Goal: Task Accomplishment & Management: Manage account settings

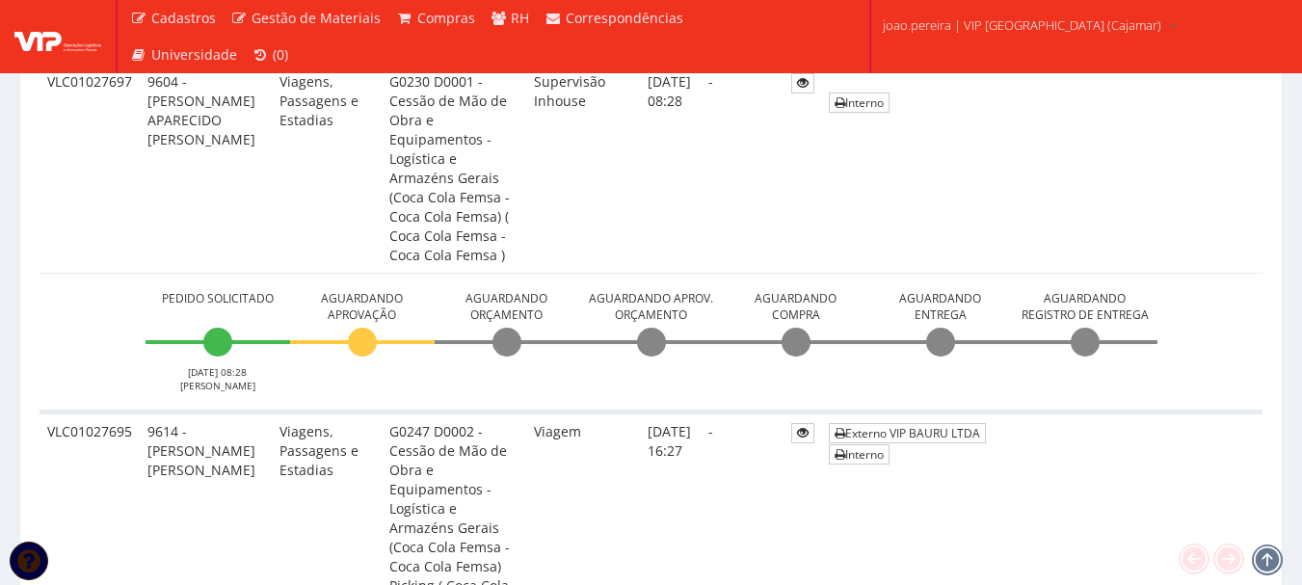
scroll to position [1639, 0]
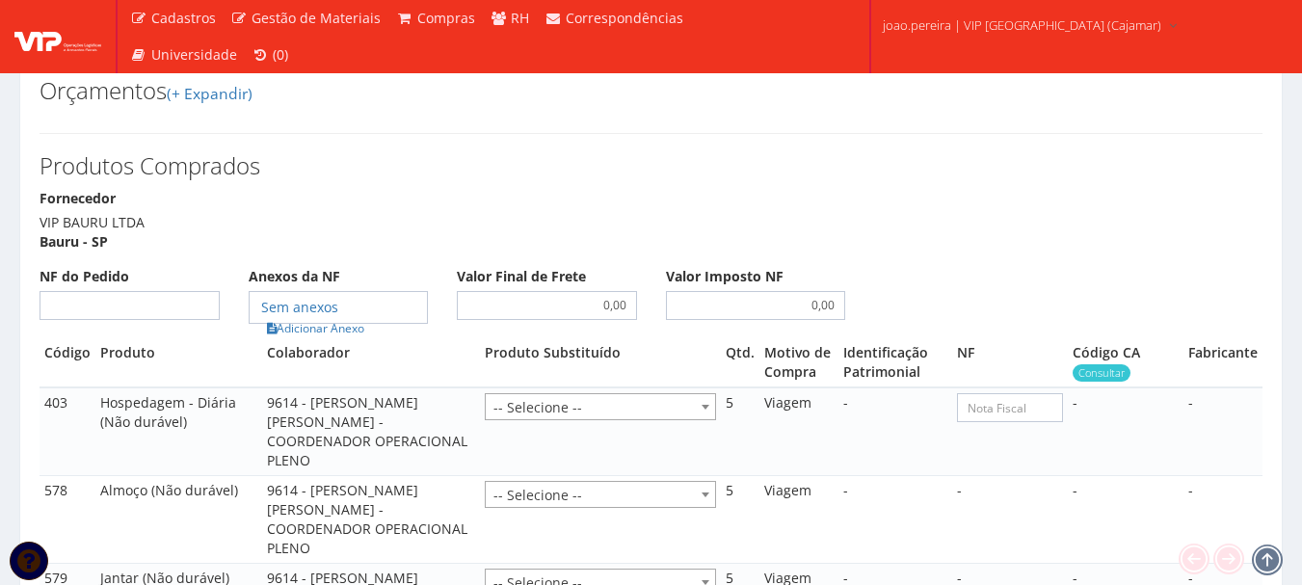
scroll to position [1350, 0]
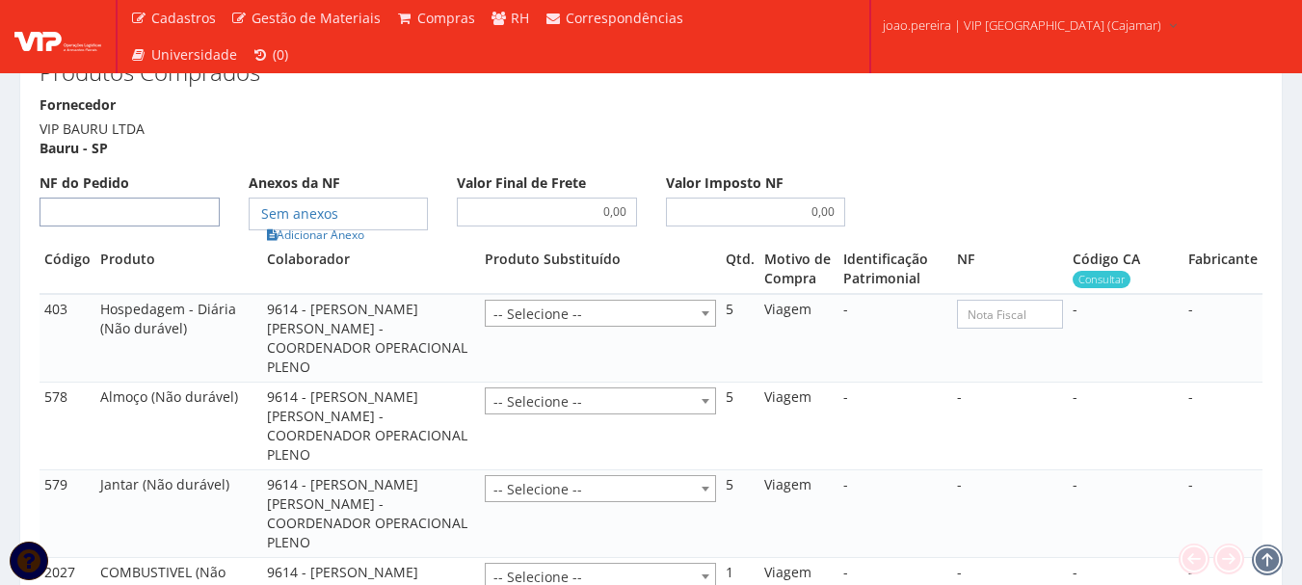
click at [142, 222] on input "NF do Pedido" at bounding box center [130, 212] width 180 height 29
type input "00"
click at [329, 239] on link "Adicionar Anexo" at bounding box center [315, 235] width 109 height 20
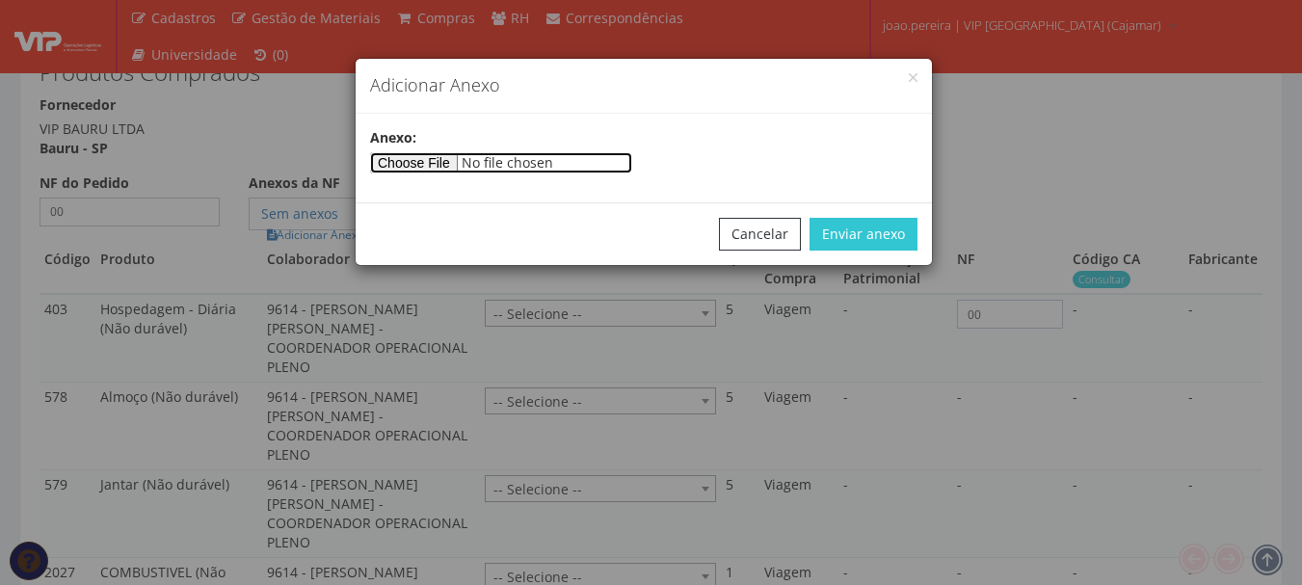
click at [455, 163] on input"] "file" at bounding box center [501, 162] width 262 height 21
type input"] "C:\fakepath\CAMARGO 08-09.docx"
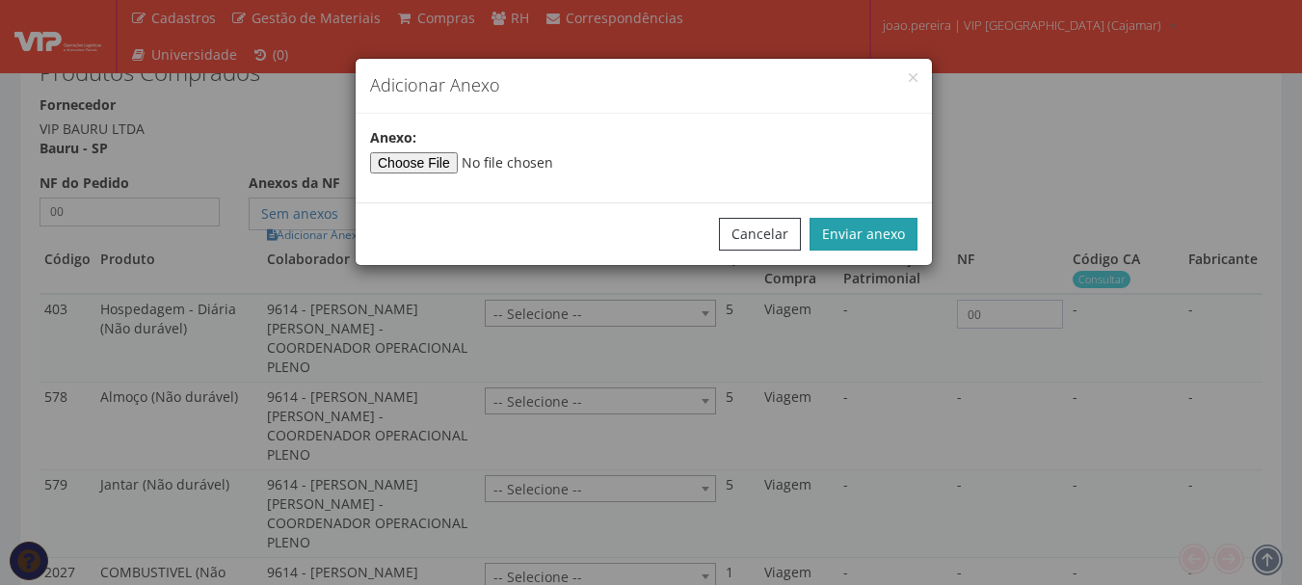
click at [865, 236] on button "Enviar anexo" at bounding box center [864, 234] width 108 height 33
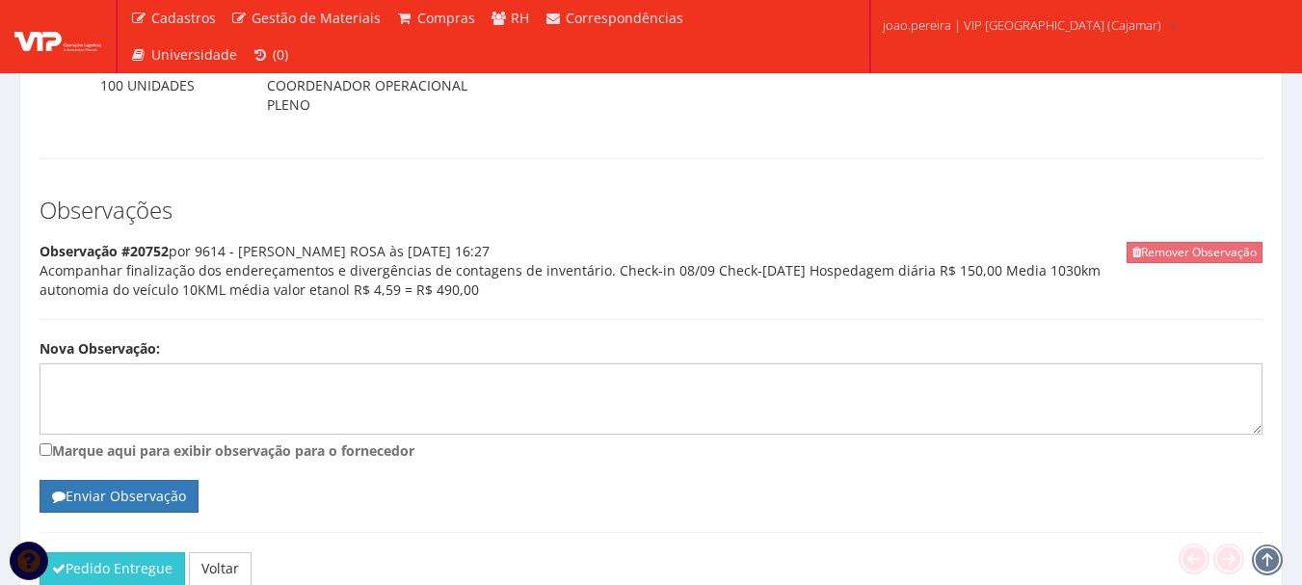
scroll to position [1972, 0]
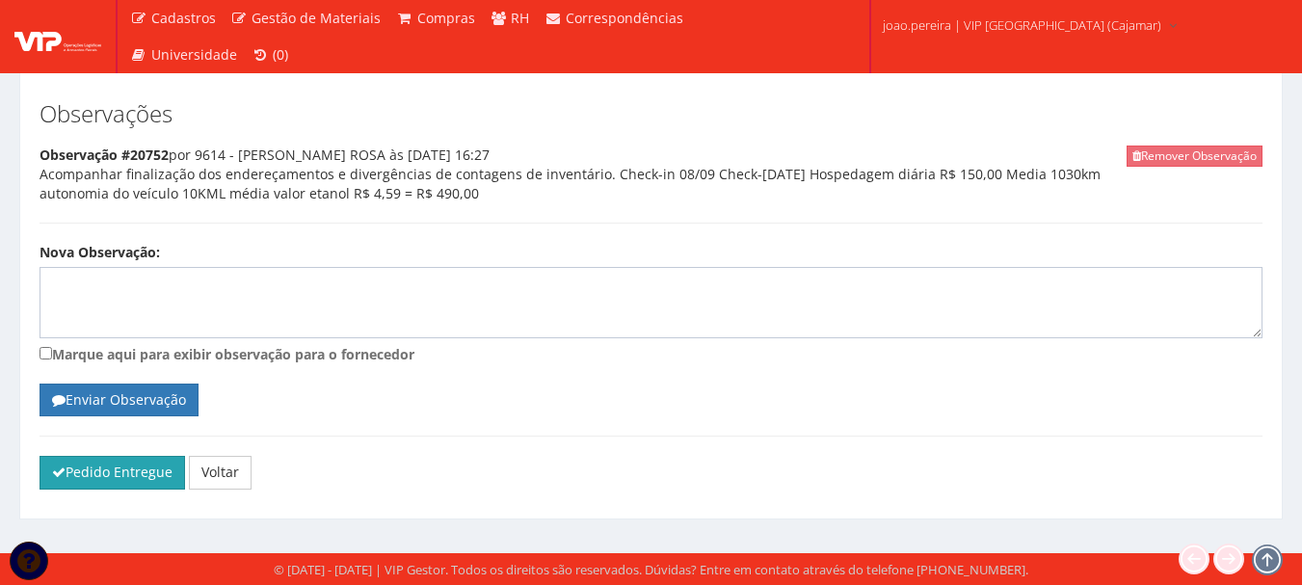
click at [112, 469] on button "Pedido Entregue" at bounding box center [113, 472] width 146 height 33
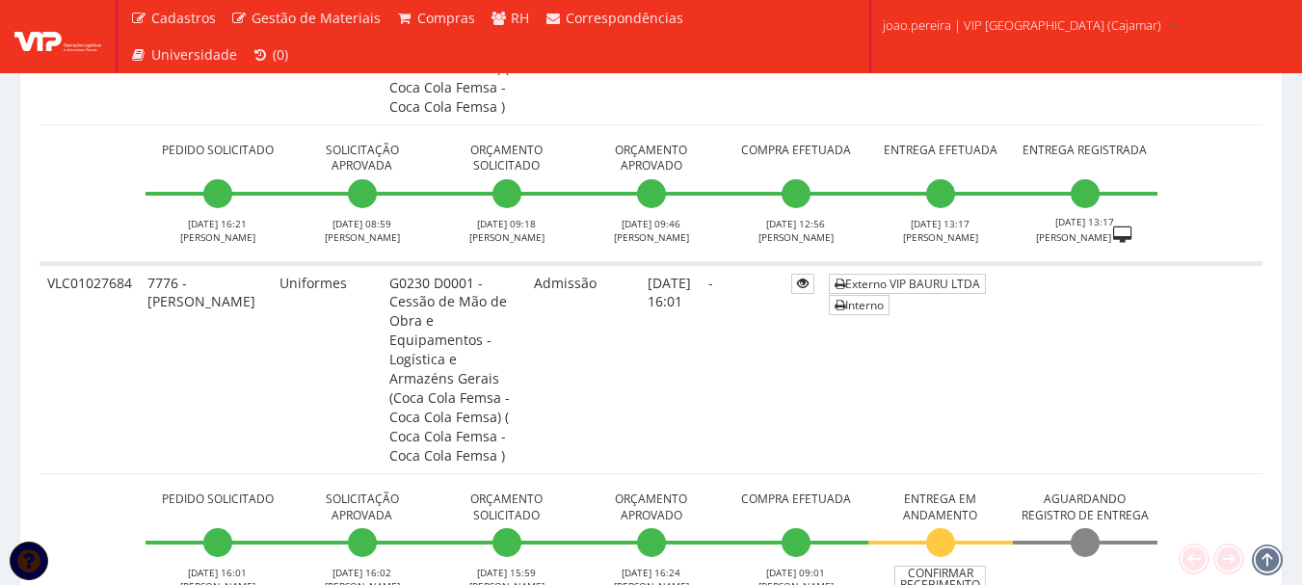
scroll to position [4338, 0]
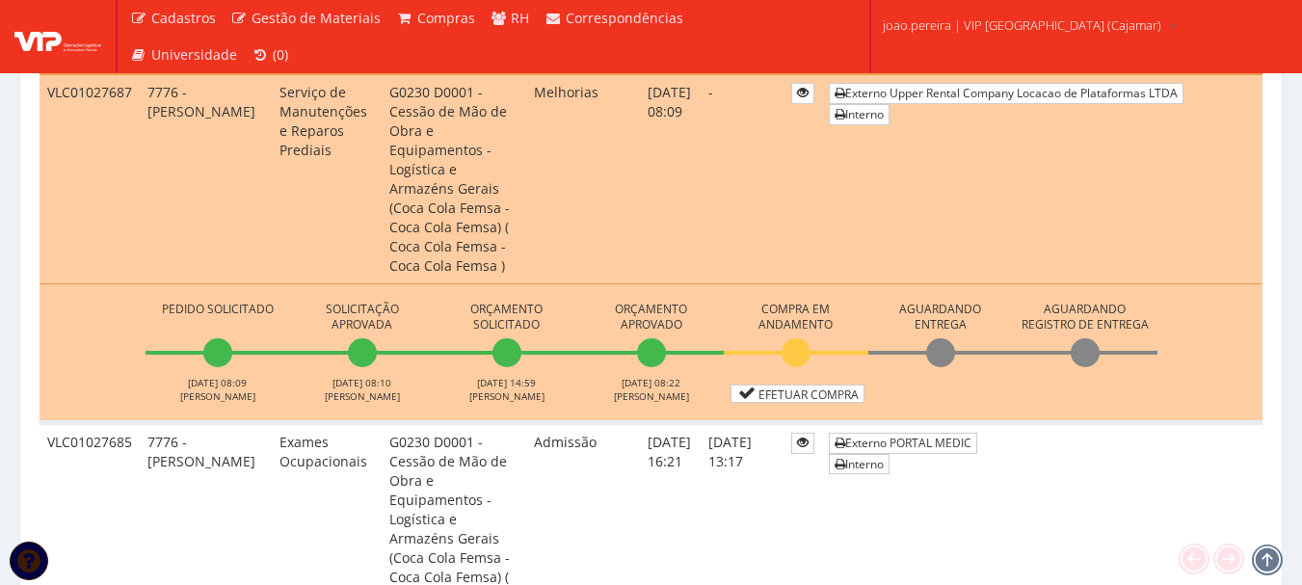
scroll to position [3663, 0]
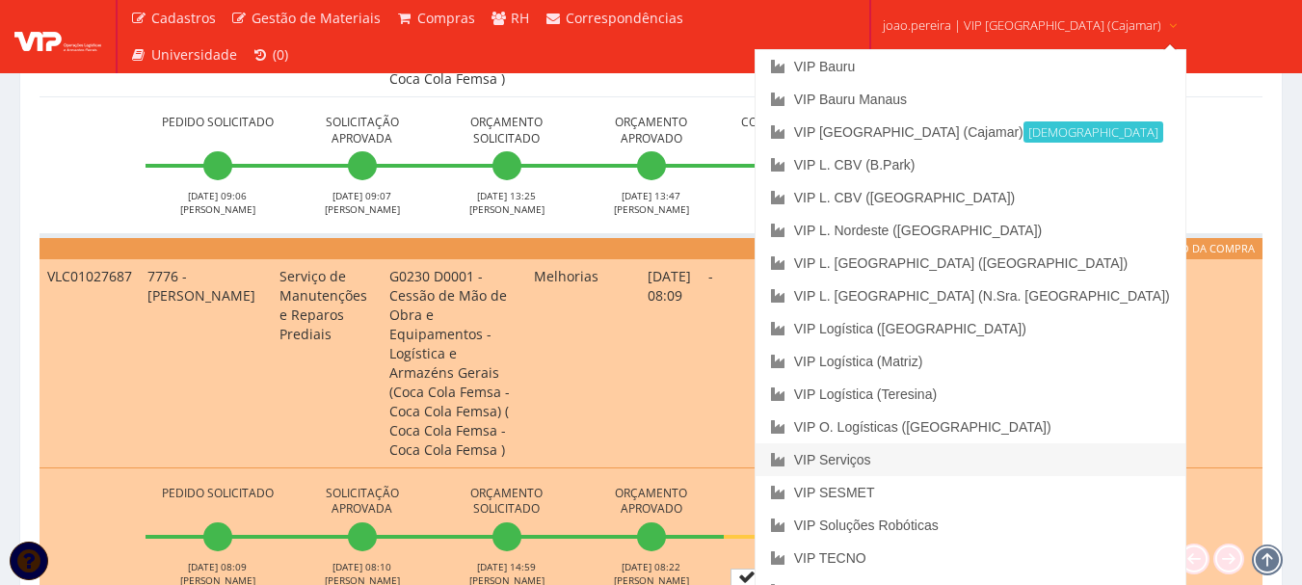
click at [903, 450] on link "VIP Serviços" at bounding box center [971, 459] width 430 height 33
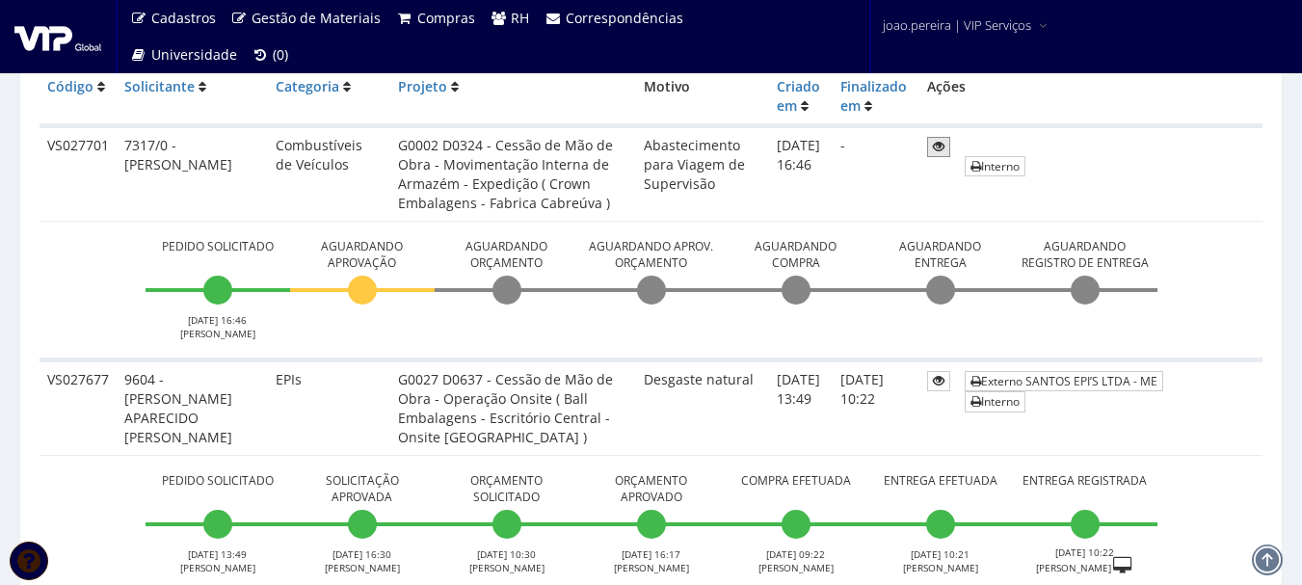
scroll to position [482, 0]
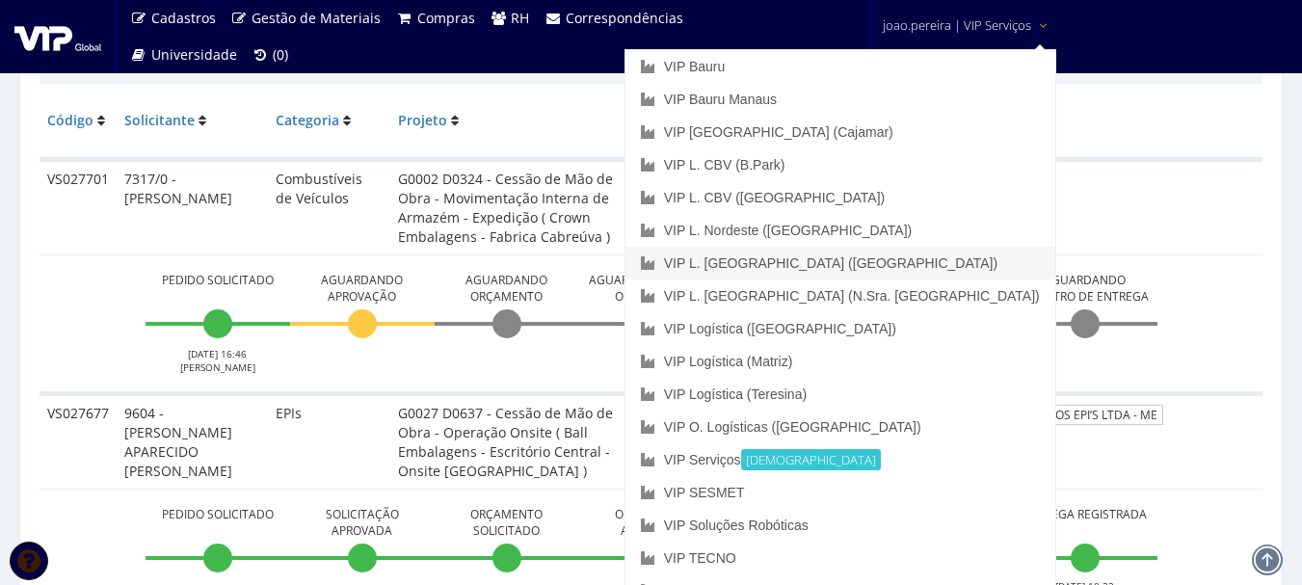
click at [964, 262] on link "VIP L. [GEOGRAPHIC_DATA] ([GEOGRAPHIC_DATA])" at bounding box center [841, 263] width 430 height 33
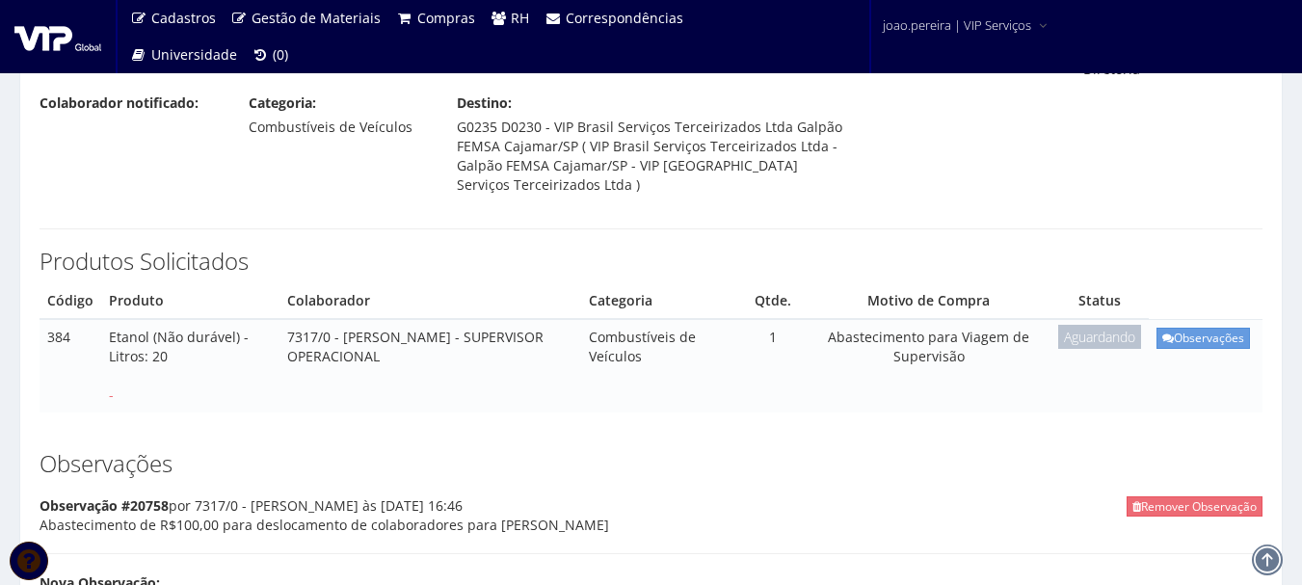
scroll to position [139, 0]
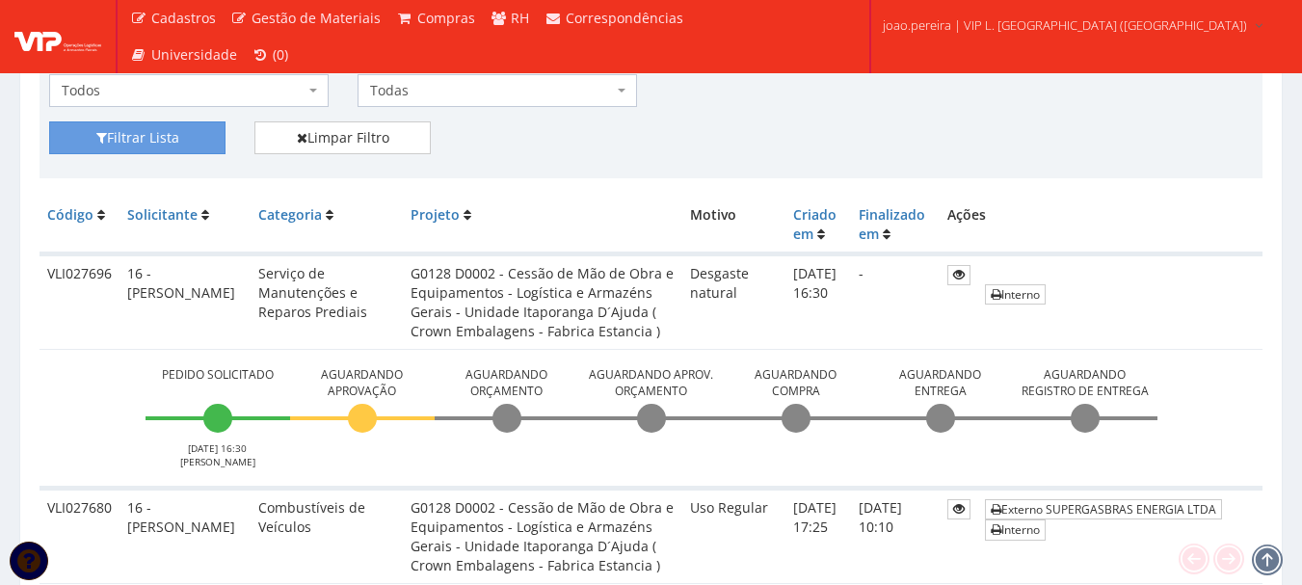
scroll to position [386, 0]
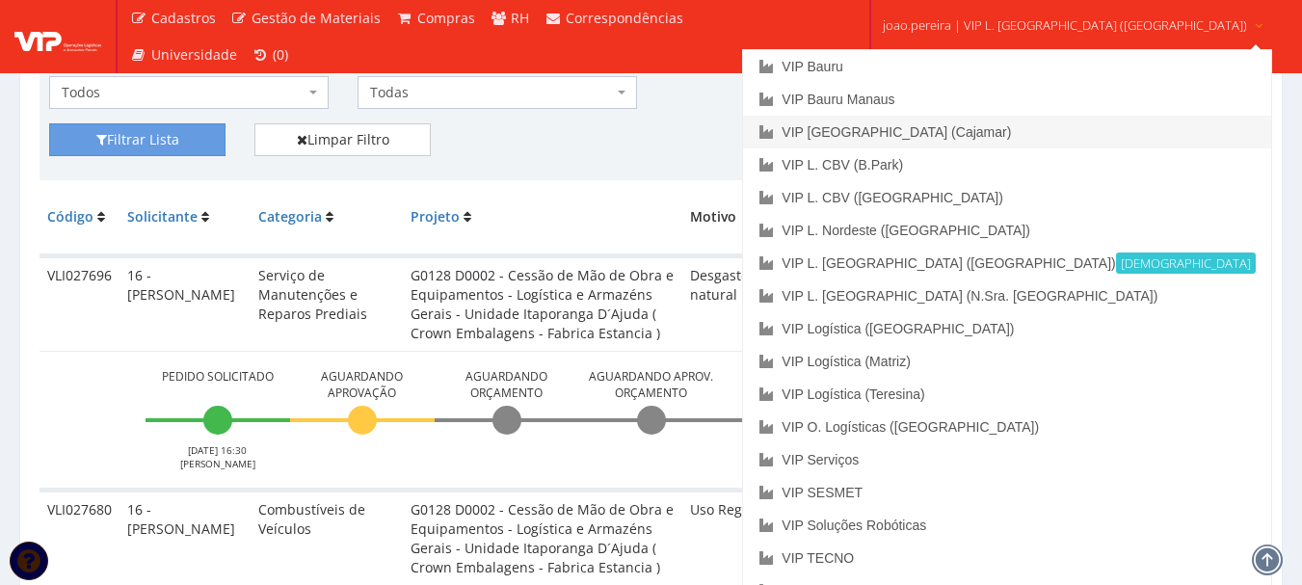
click at [956, 128] on link "VIP [GEOGRAPHIC_DATA] (Cajamar)" at bounding box center [1006, 132] width 527 height 33
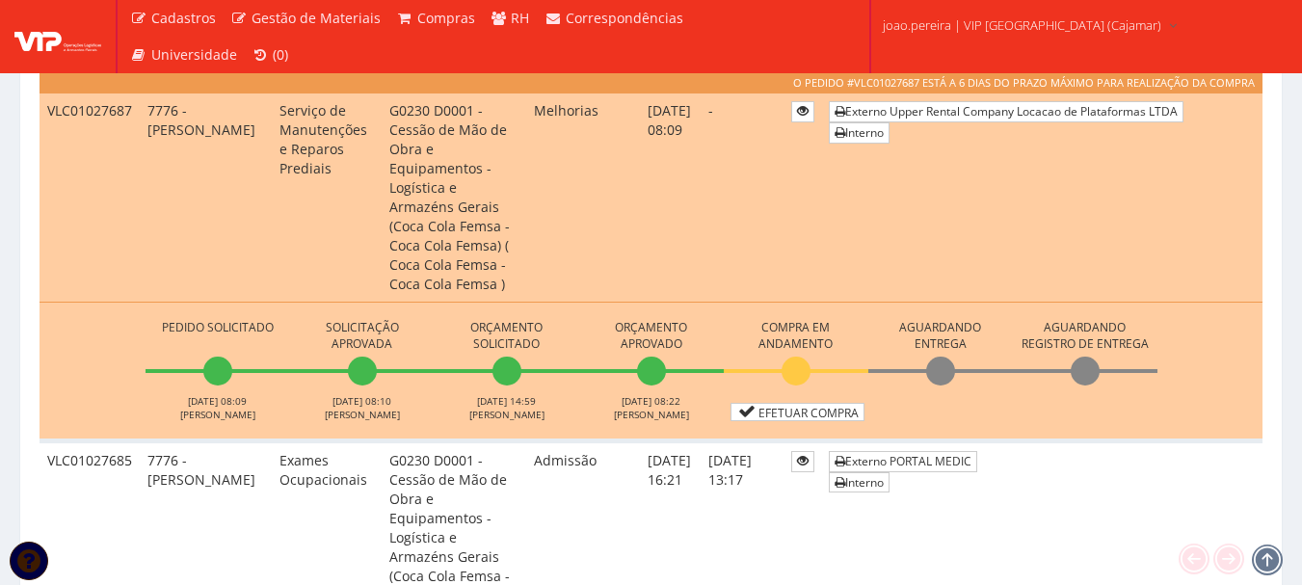
scroll to position [3953, 0]
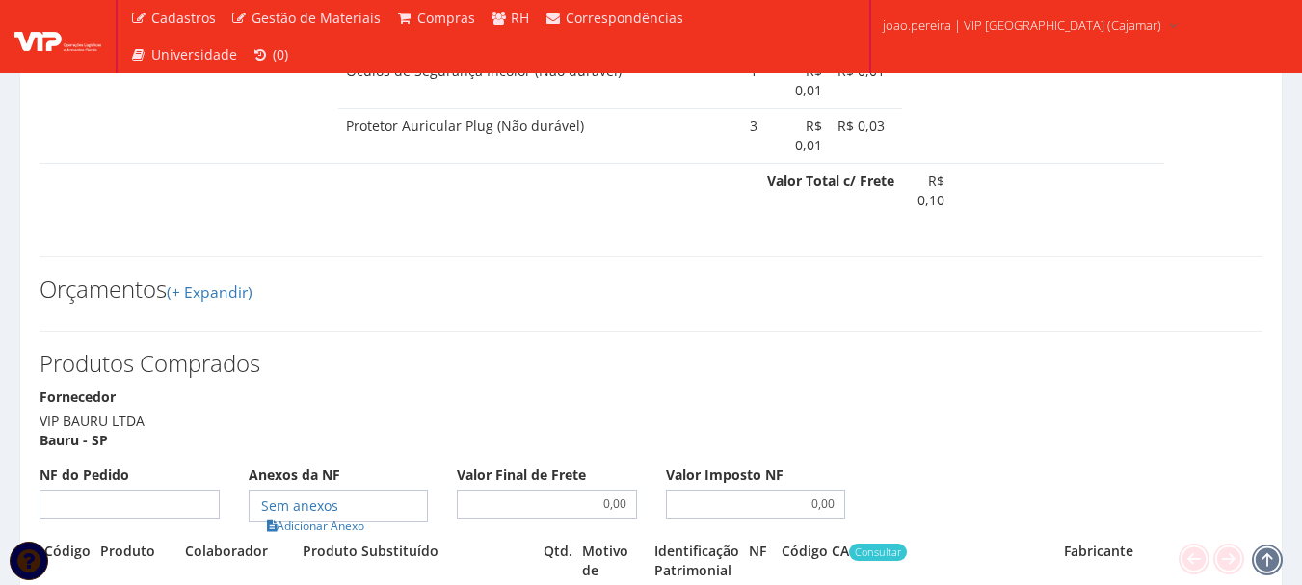
select select "848"
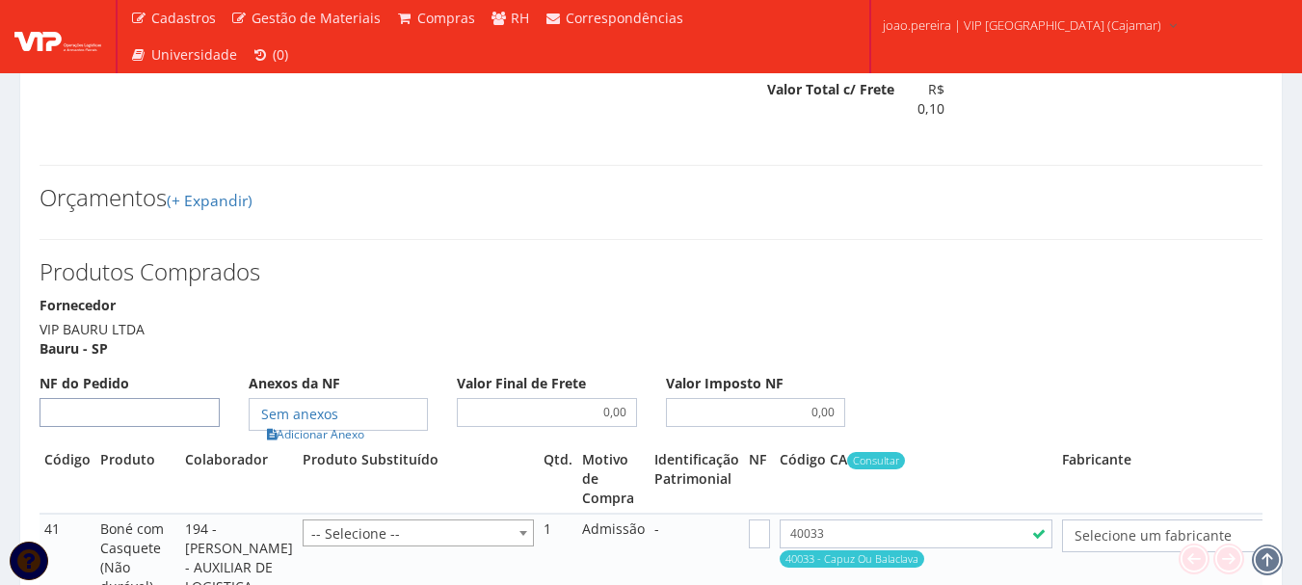
click at [127, 398] on input "NF do Pedido" at bounding box center [130, 412] width 180 height 29
type input "00"
select select "25"
type input "00"
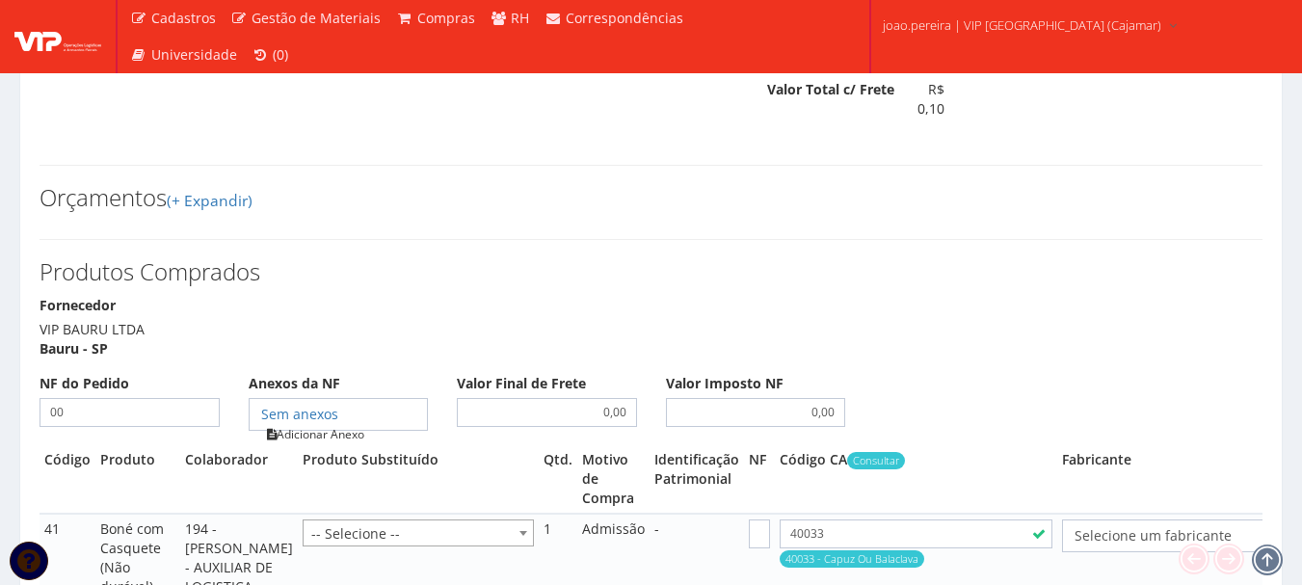
type input "00"
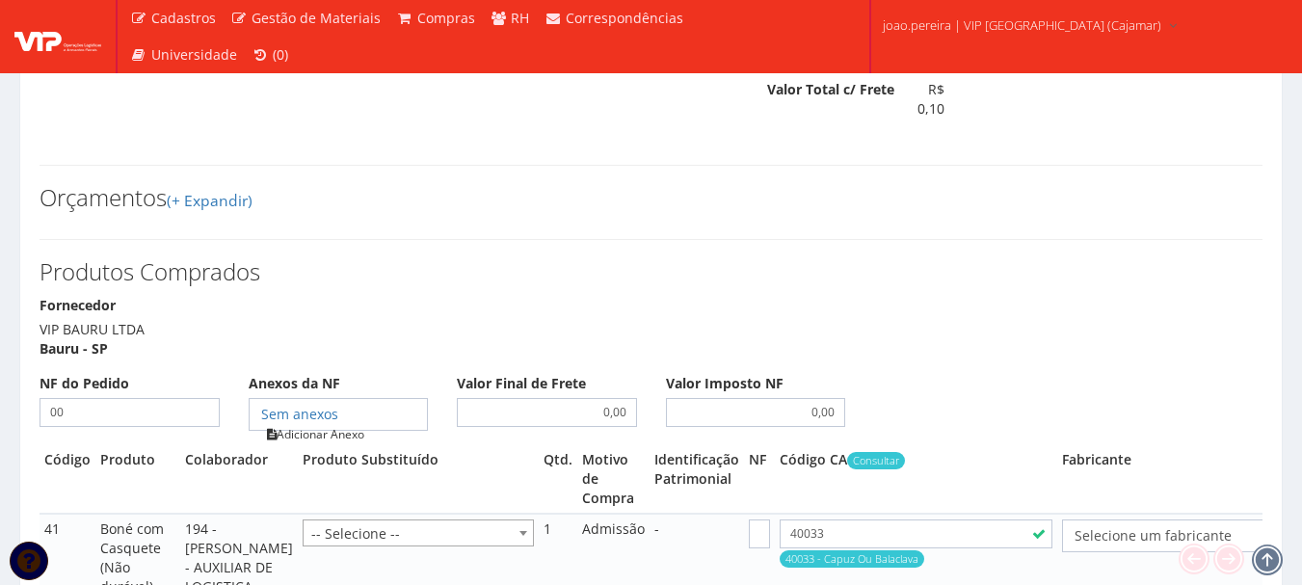
type input "00"
click at [301, 424] on link "Adicionar Anexo" at bounding box center [315, 434] width 109 height 20
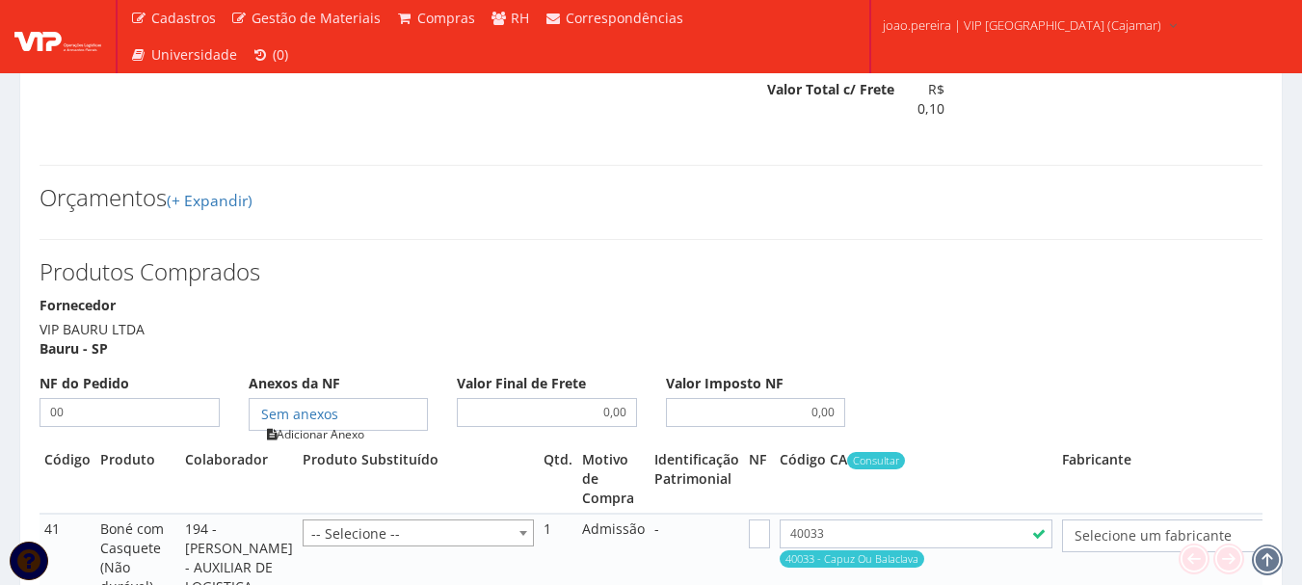
select select "848"
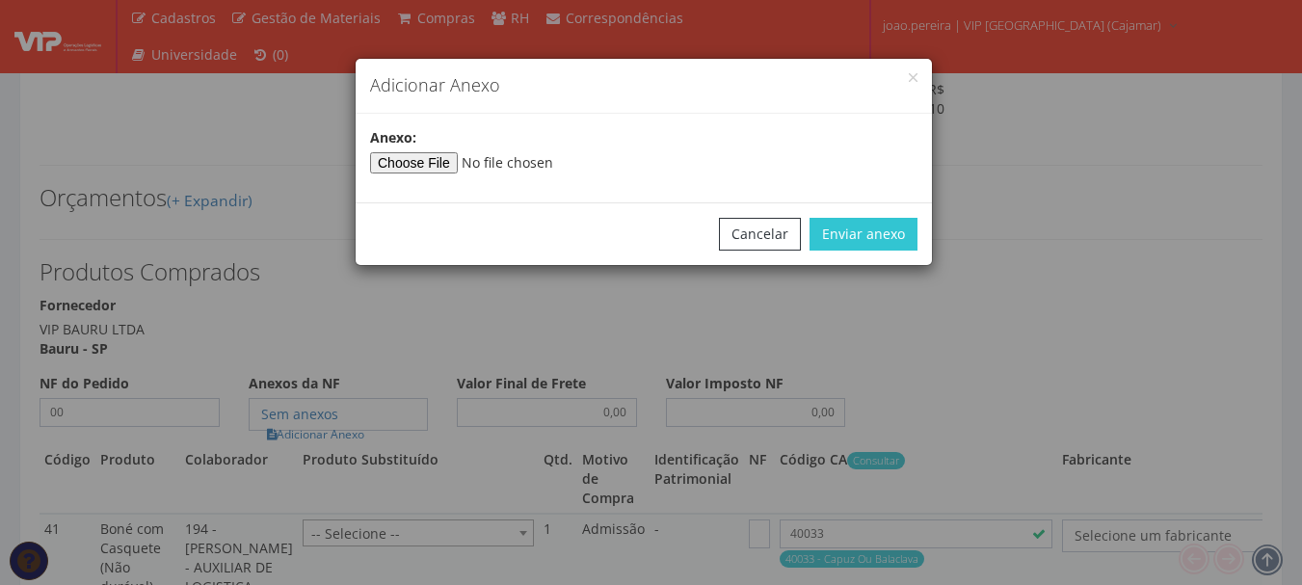
select select "19"
click at [432, 157] on input"] "file" at bounding box center [501, 162] width 262 height 21
select select "1164"
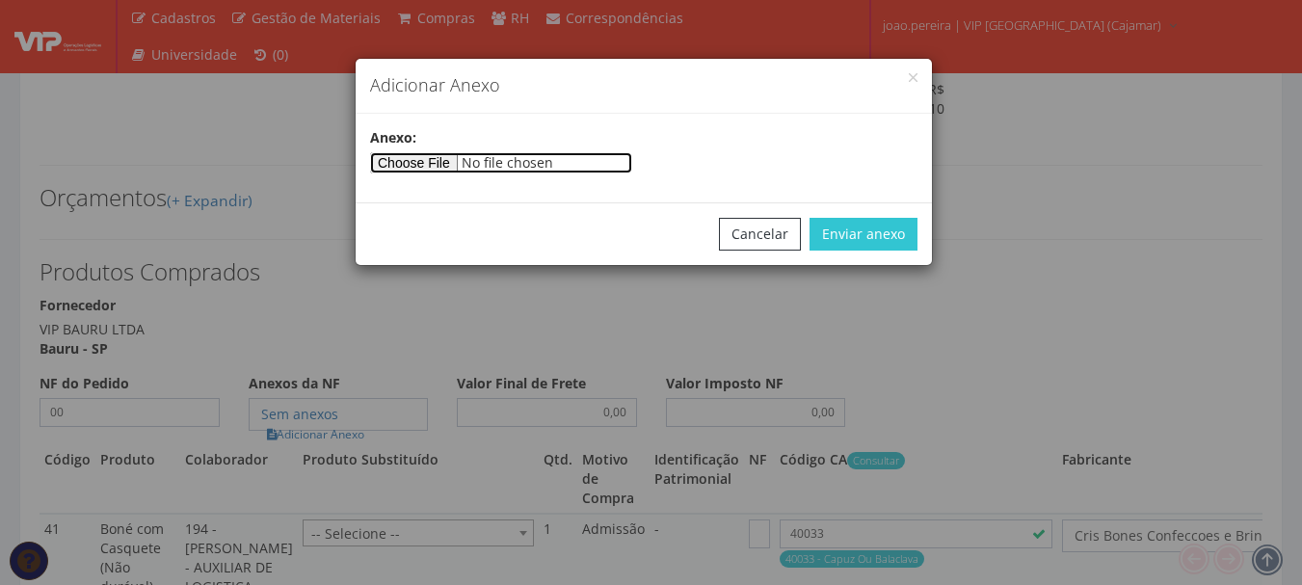
type input"] "C:\fakepath\PEDIDOS SEM NOTA FISCAL ESTOQUE.docx"
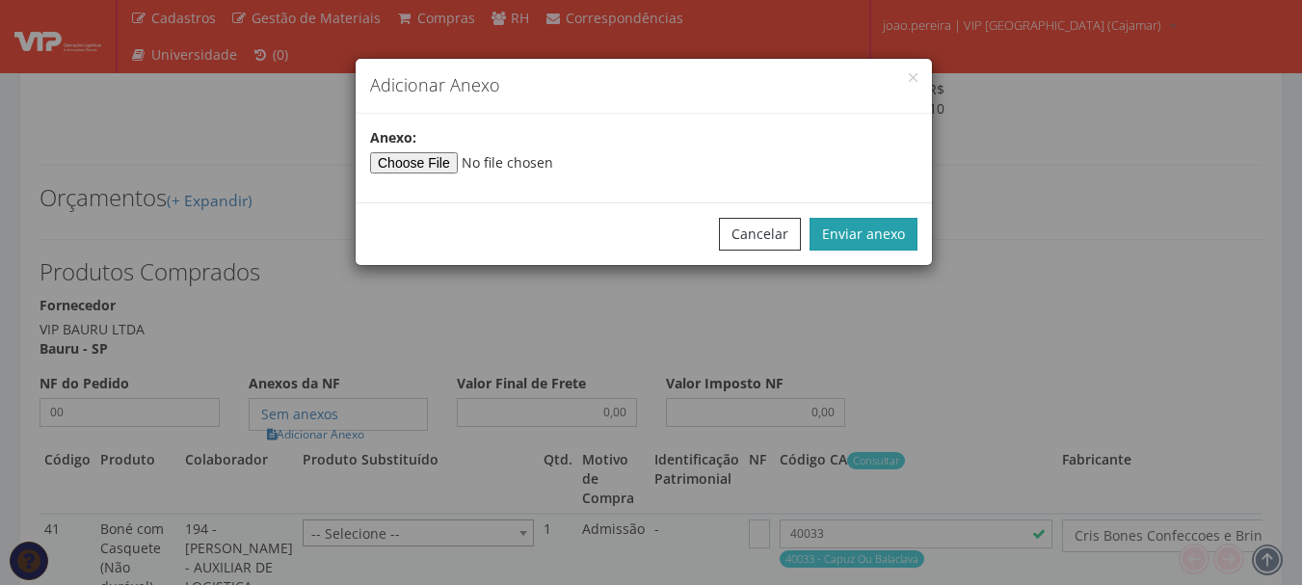
click at [863, 233] on button "Enviar anexo" at bounding box center [864, 234] width 108 height 33
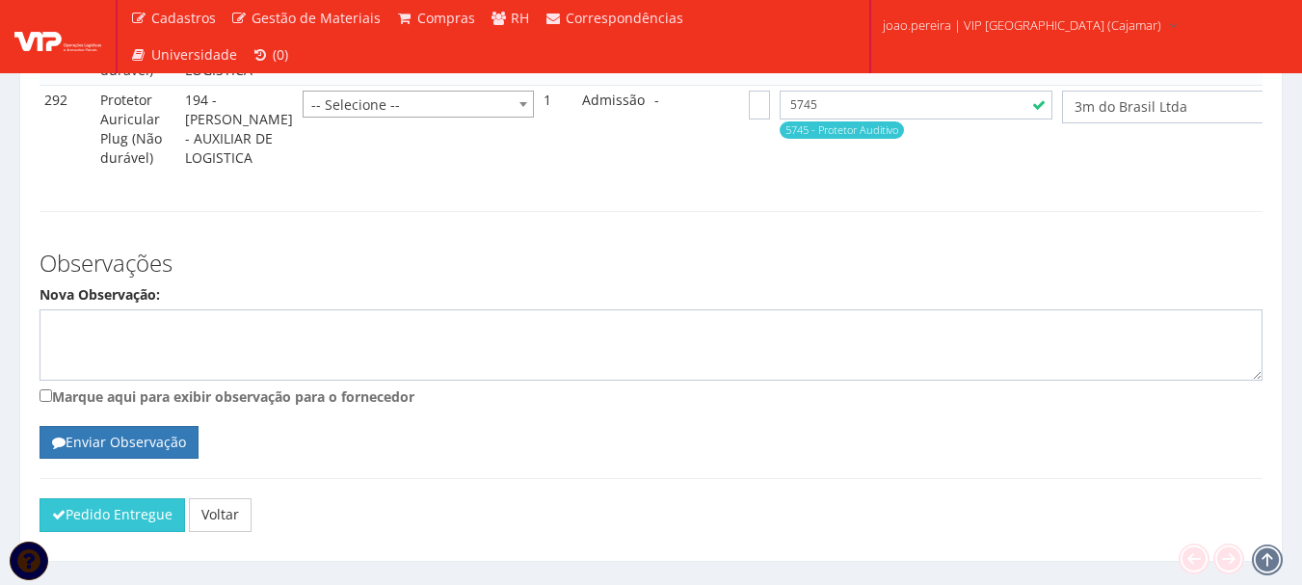
scroll to position [3005, 0]
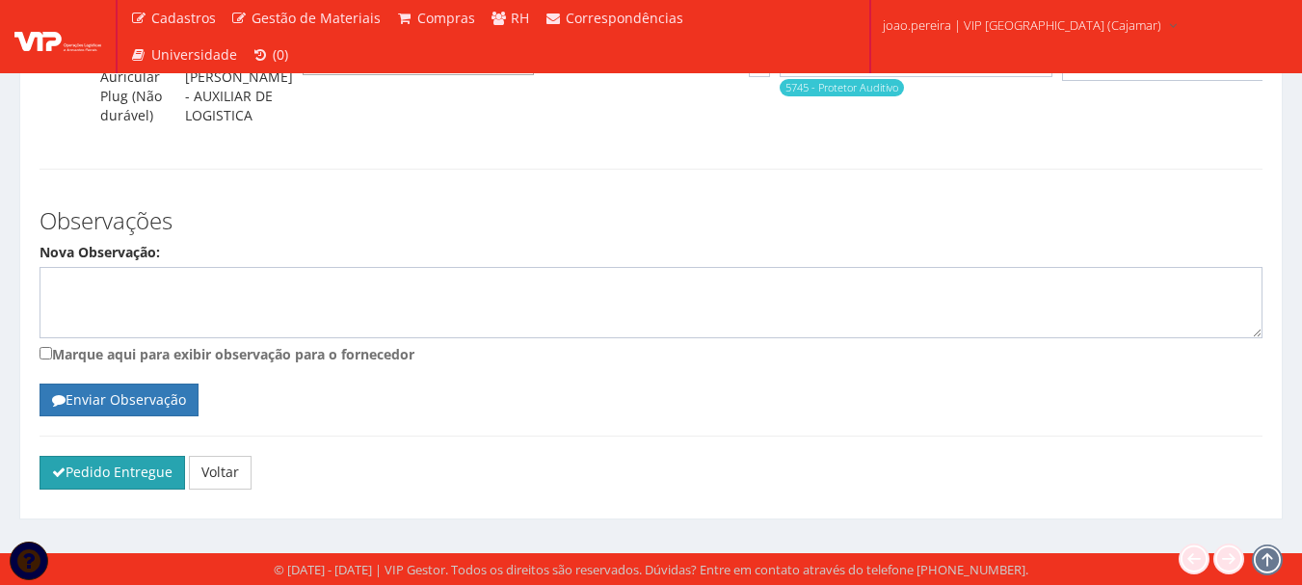
click at [48, 461] on button "Pedido Entregue" at bounding box center [113, 472] width 146 height 33
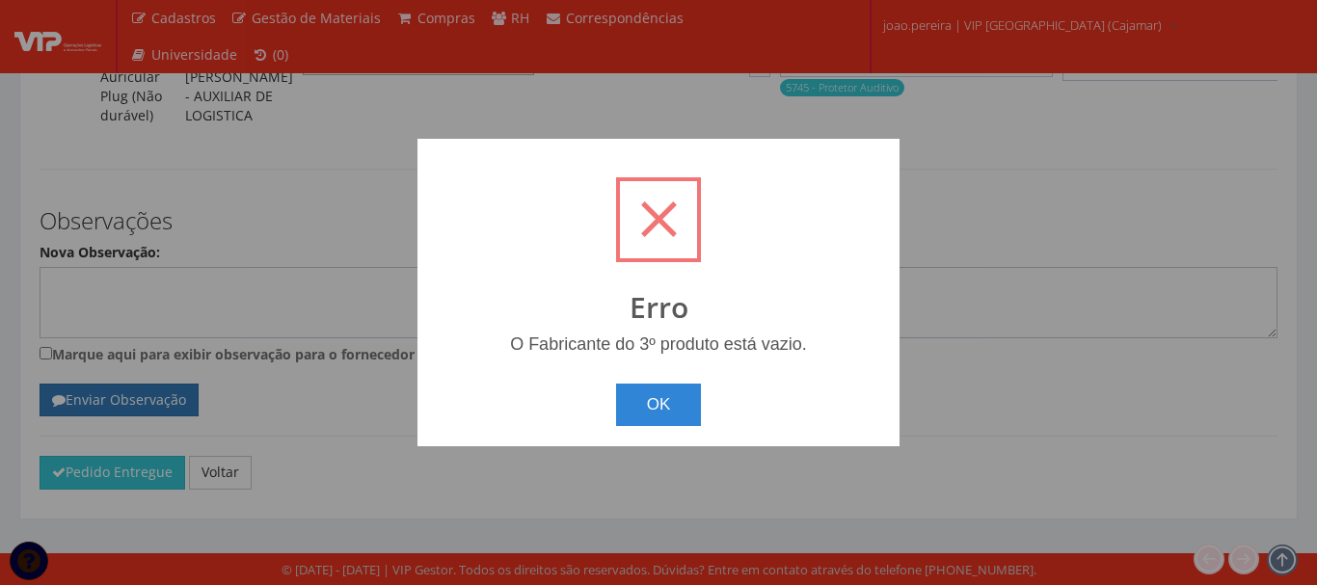
click at [699, 406] on button "OK" at bounding box center [659, 405] width 86 height 42
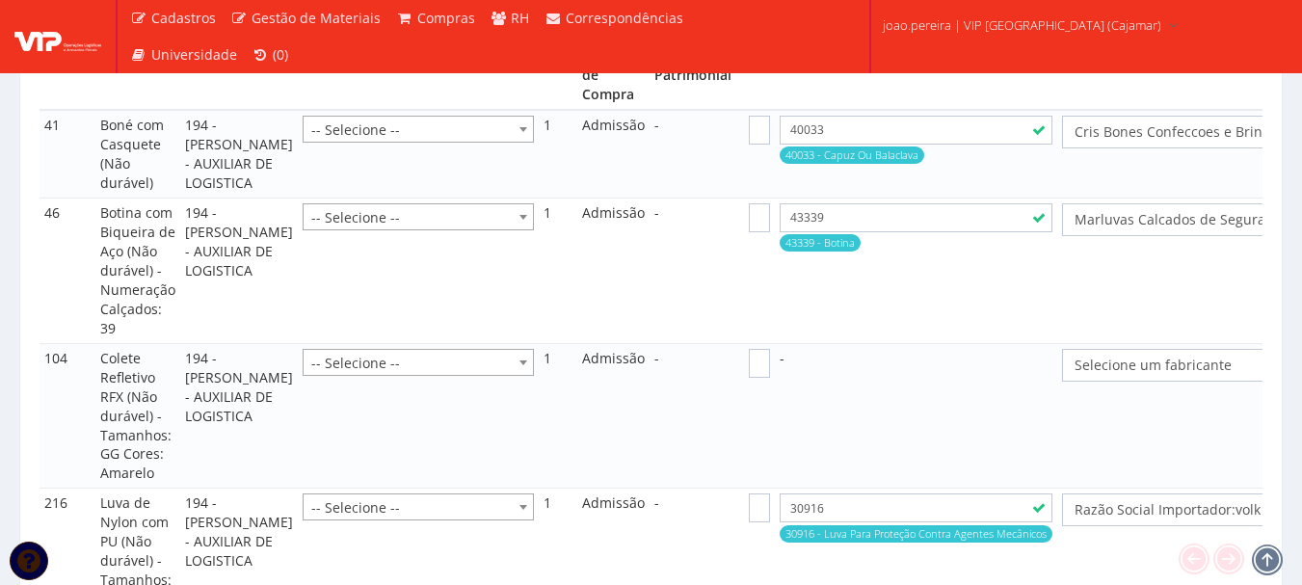
scroll to position [1848, 0]
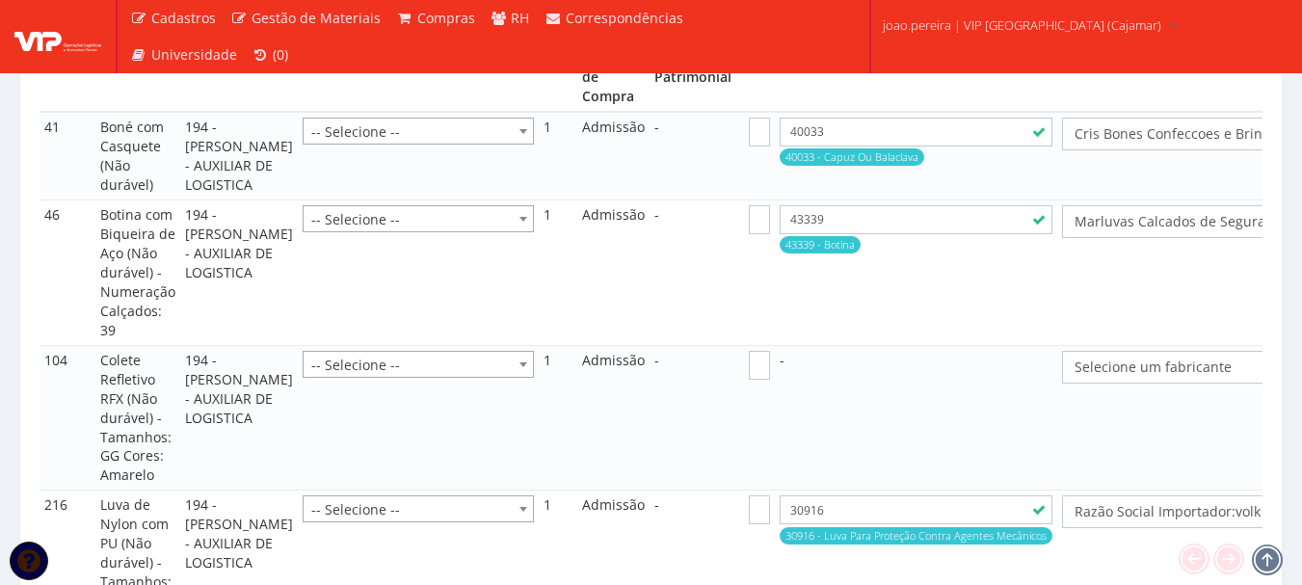
click at [1114, 358] on span "Selecione um fabricante" at bounding box center [1214, 367] width 279 height 19
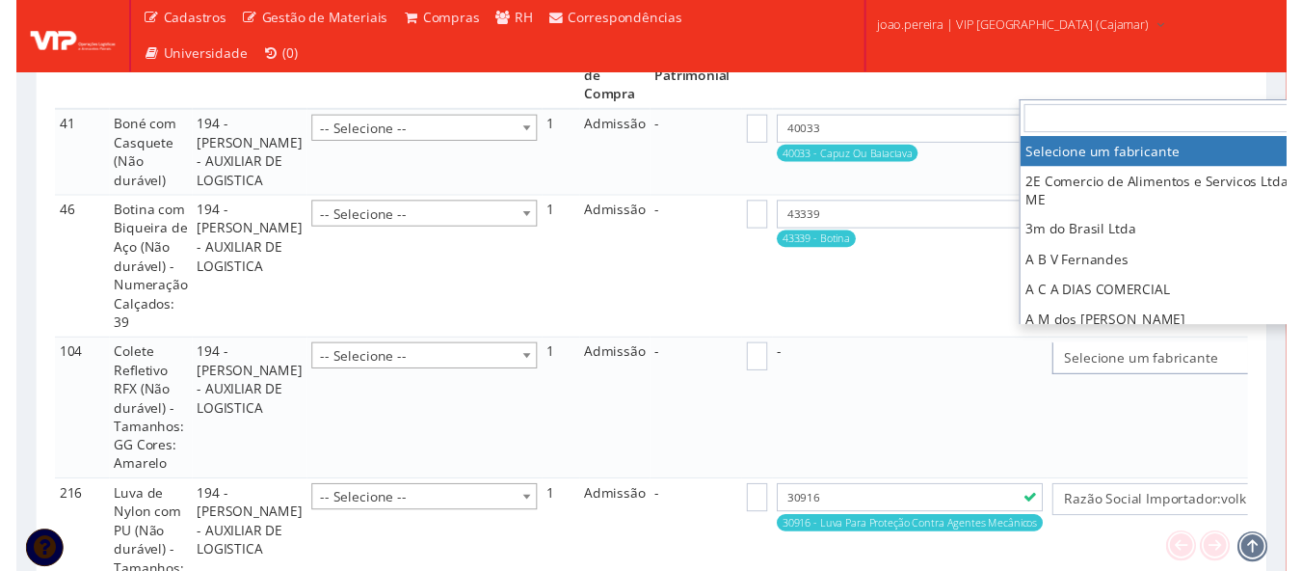
scroll to position [1848, 30]
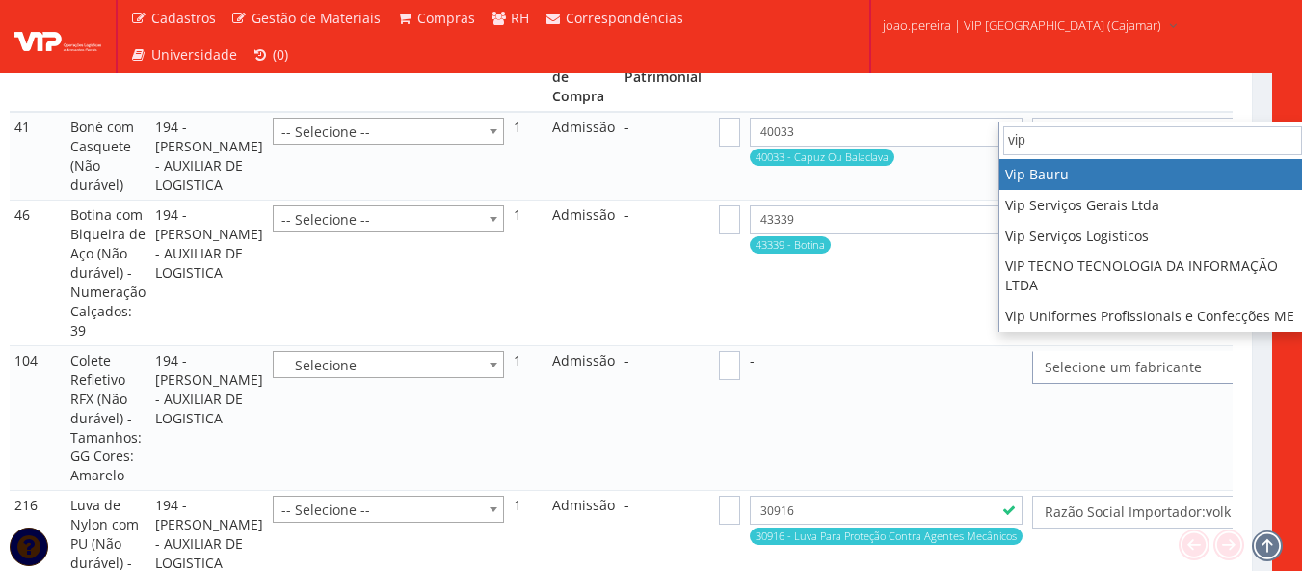
type input "vip"
select select "70"
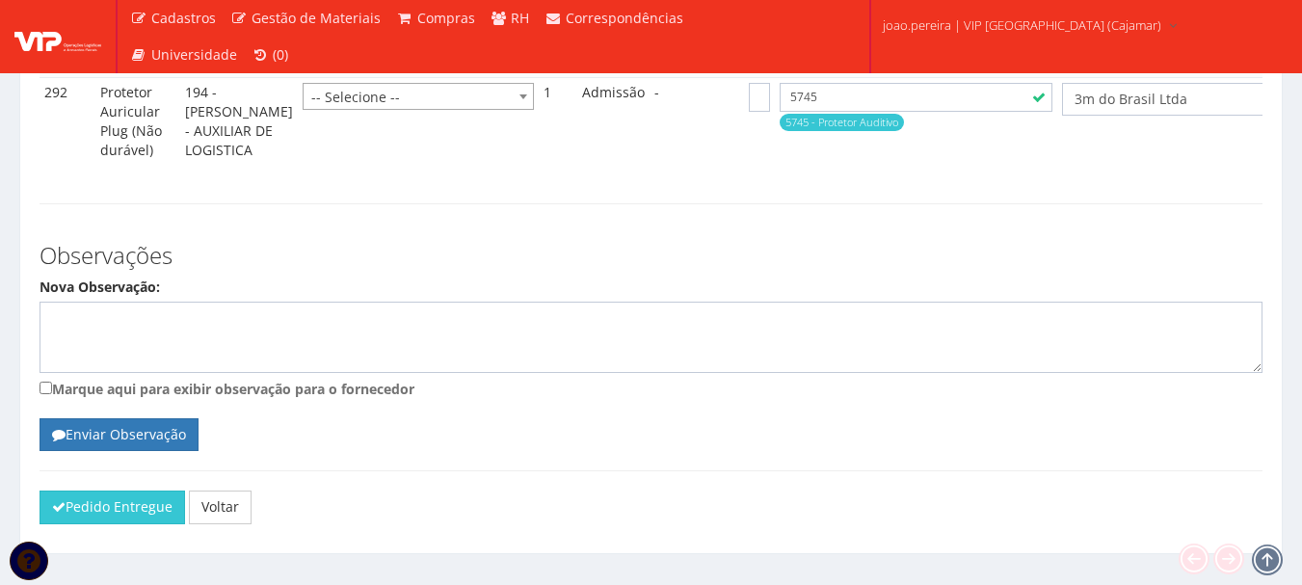
scroll to position [3005, 0]
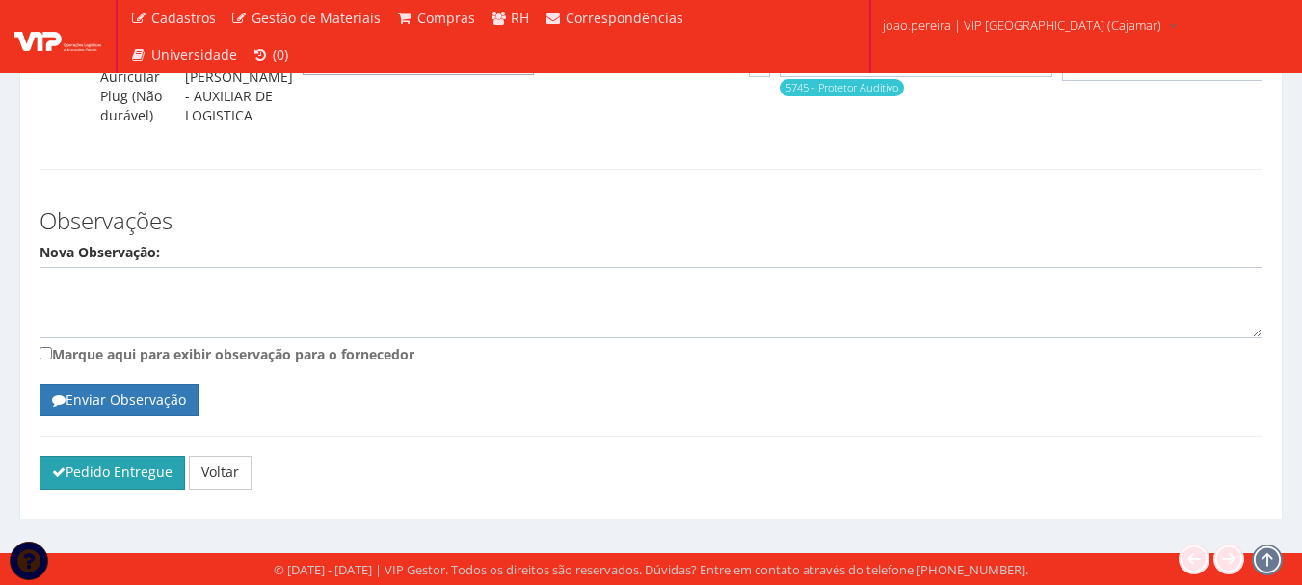
click at [111, 463] on button "Pedido Entregue" at bounding box center [113, 472] width 146 height 33
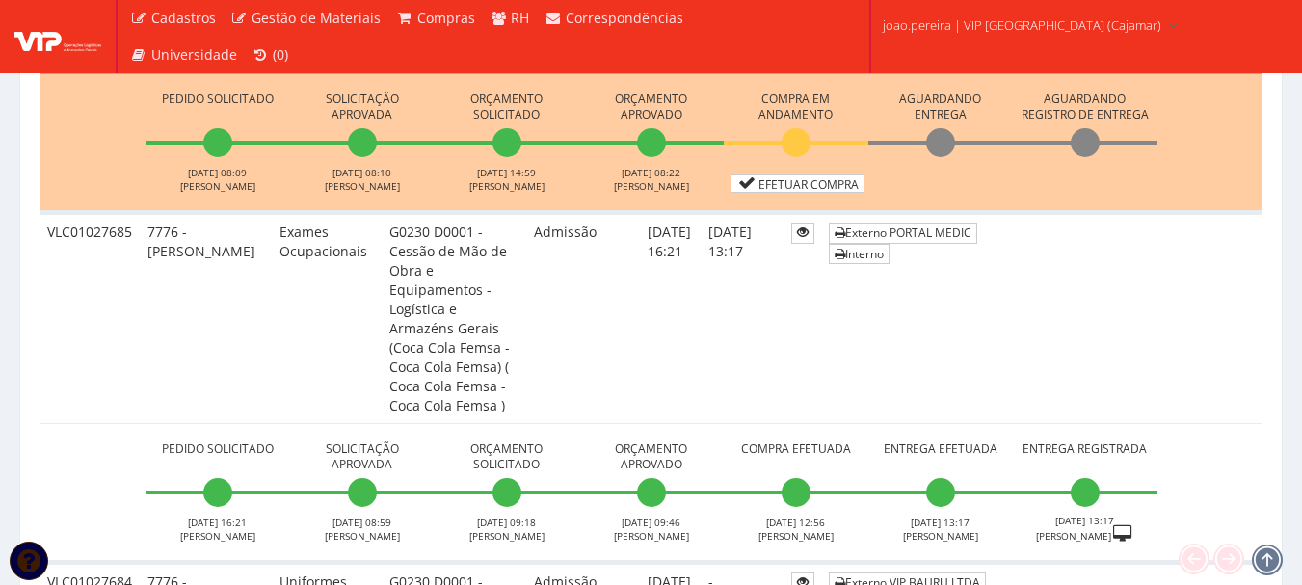
scroll to position [4049, 0]
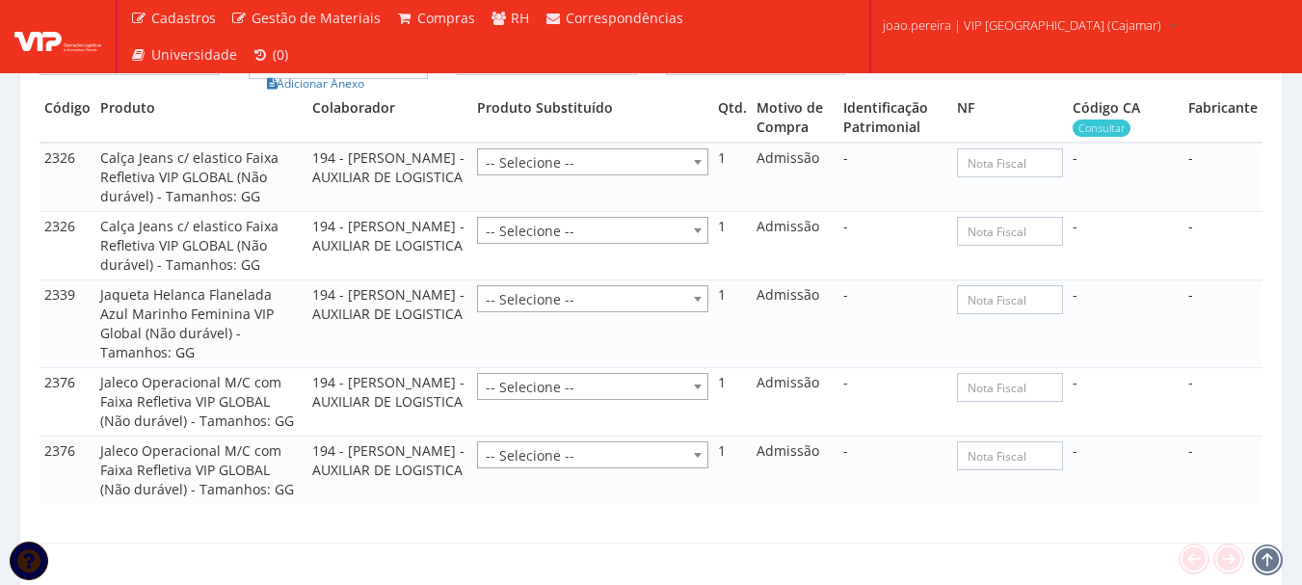
scroll to position [1253, 0]
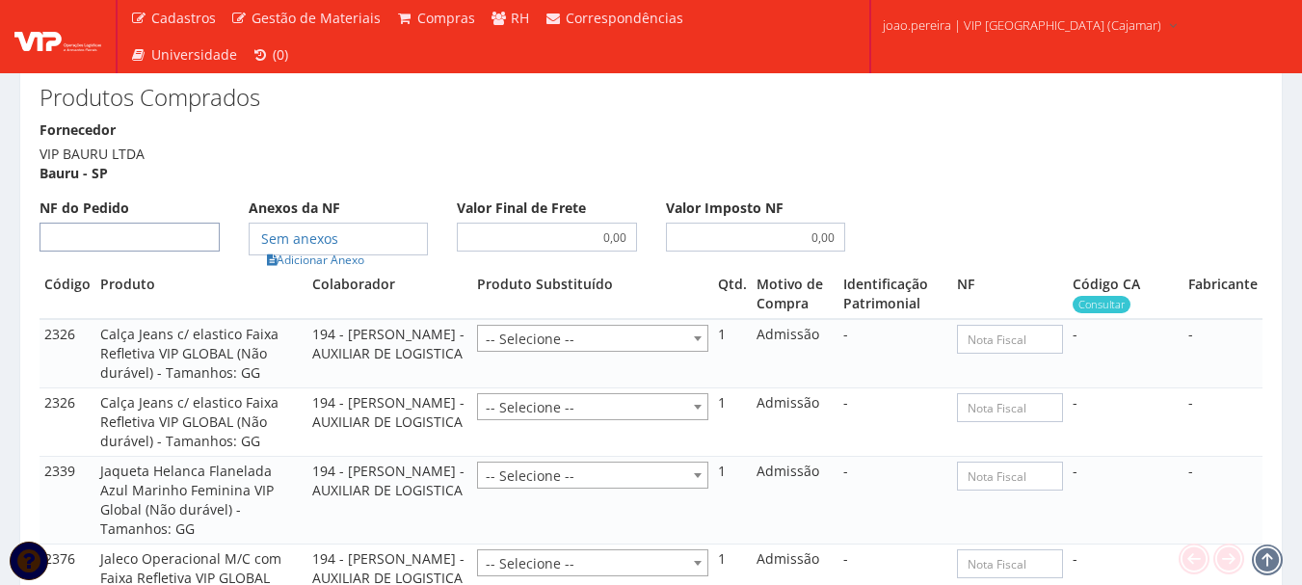
click at [172, 223] on input "NF do Pedido" at bounding box center [130, 237] width 180 height 29
type input "00"
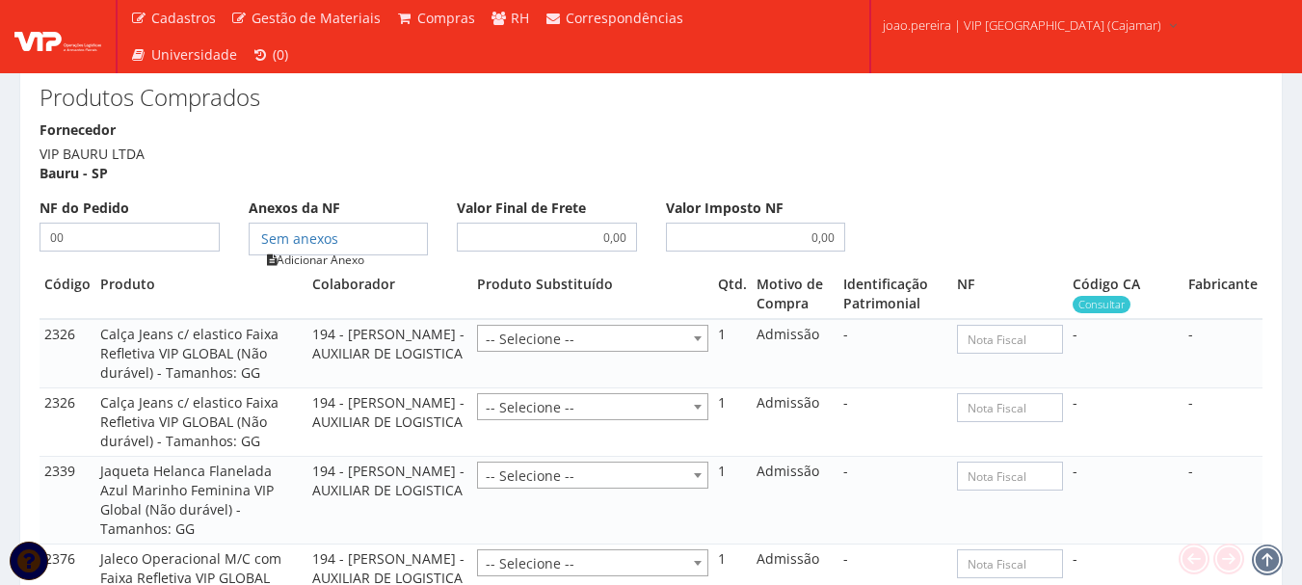
type input "00"
click at [336, 250] on link "Adicionar Anexo" at bounding box center [315, 260] width 109 height 20
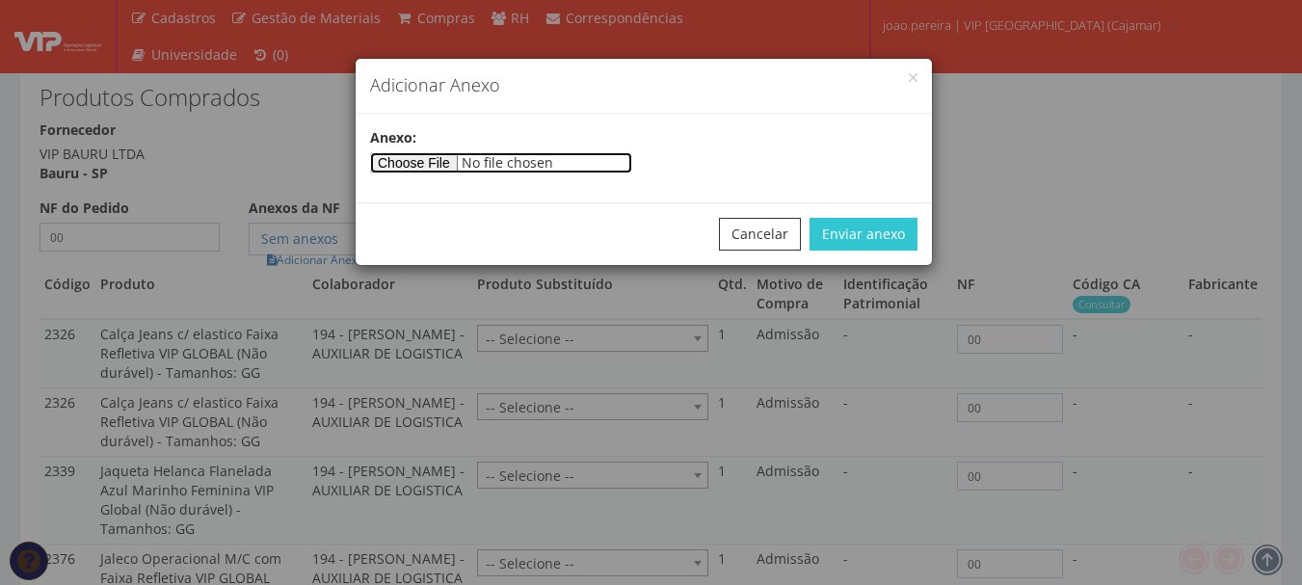
click at [423, 160] on input"] "file" at bounding box center [501, 162] width 262 height 21
type input"] "C:\fakepath\PEDIDOS SEM NOTA FISCAL ESTOQUE.docx"
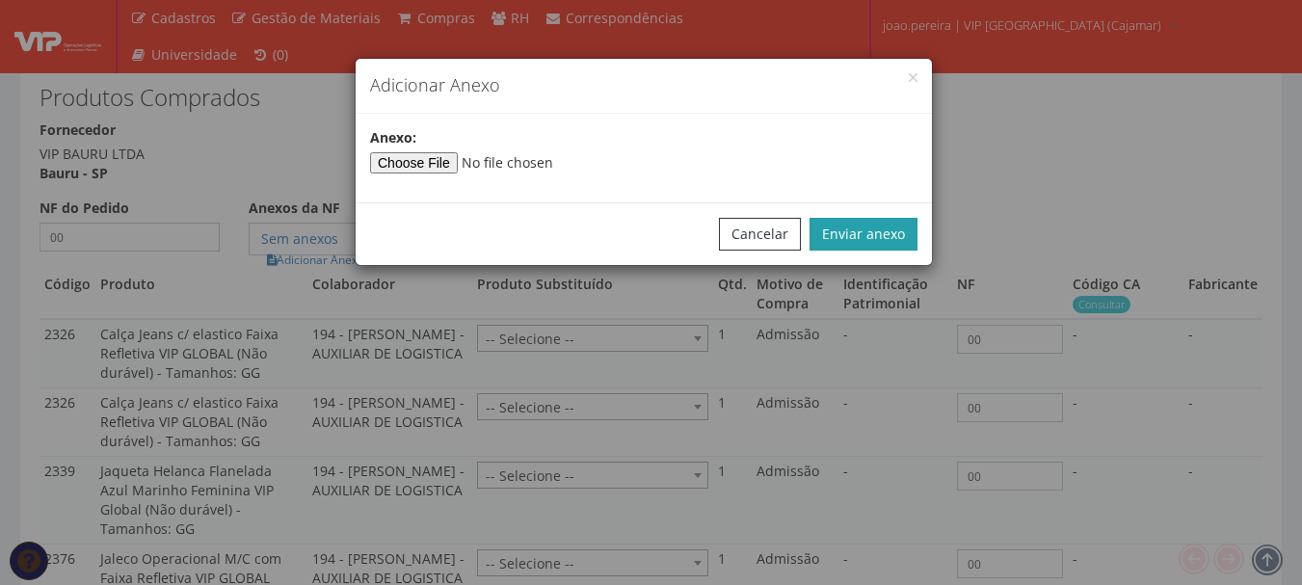
click at [868, 227] on button "Enviar anexo" at bounding box center [864, 234] width 108 height 33
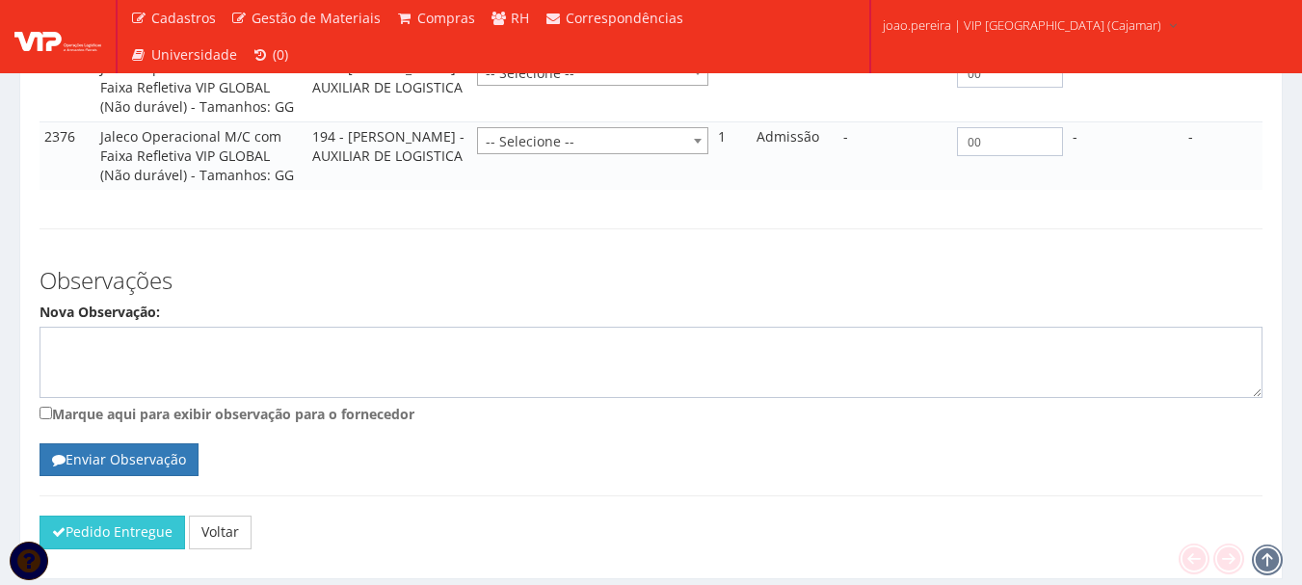
scroll to position [1746, 0]
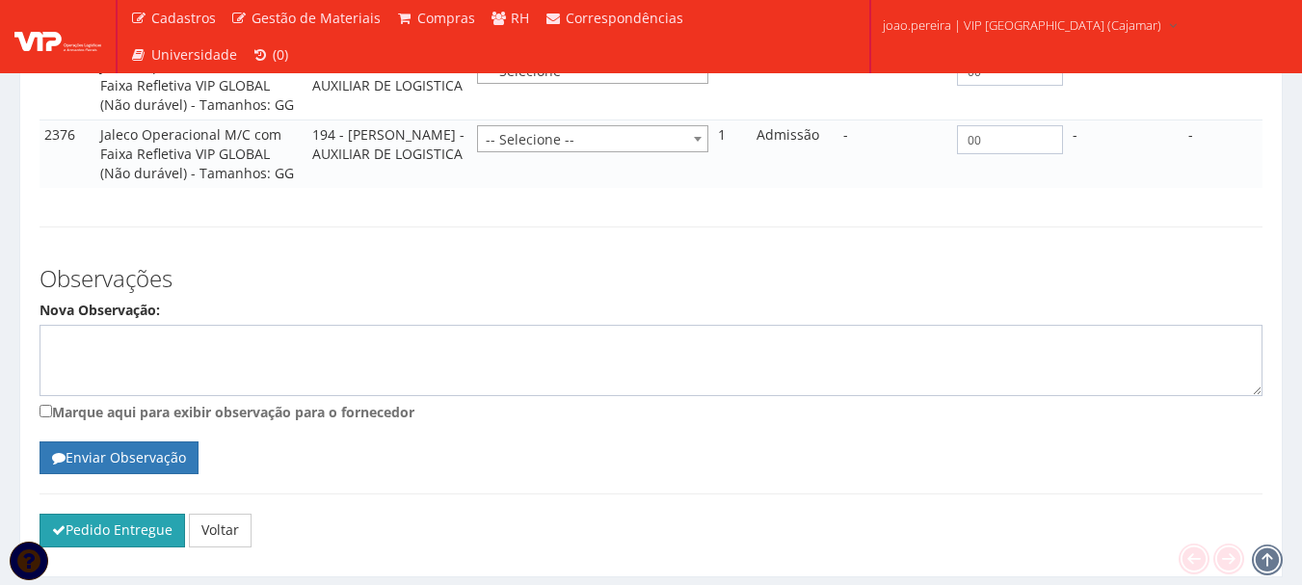
click at [137, 514] on button "Pedido Entregue" at bounding box center [113, 530] width 146 height 33
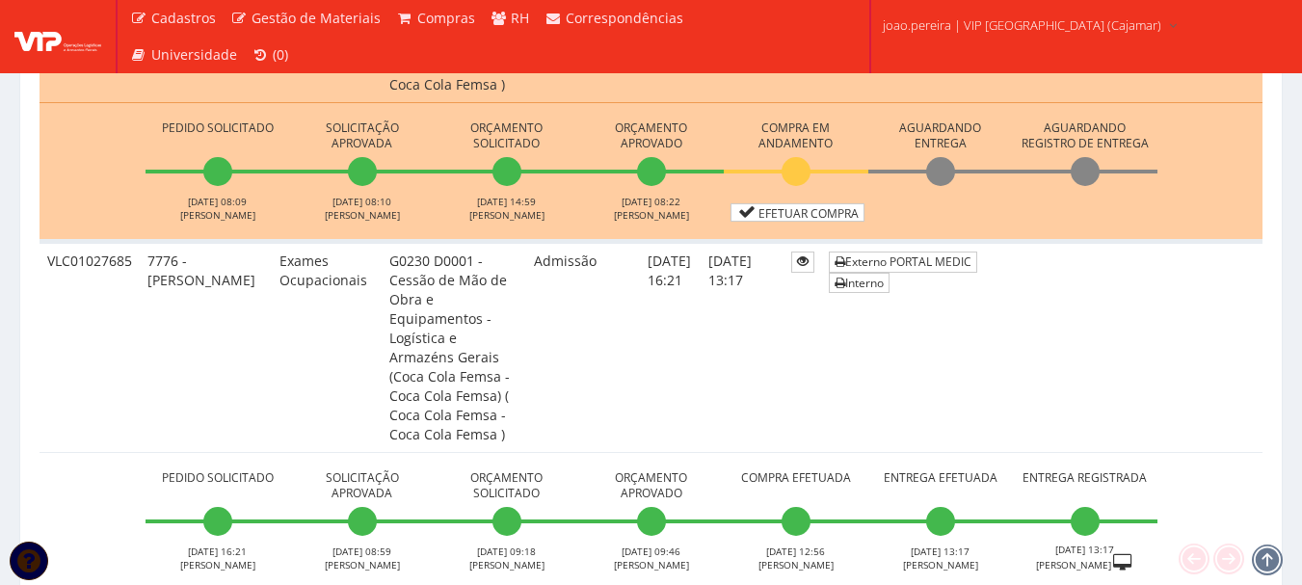
scroll to position [4063, 0]
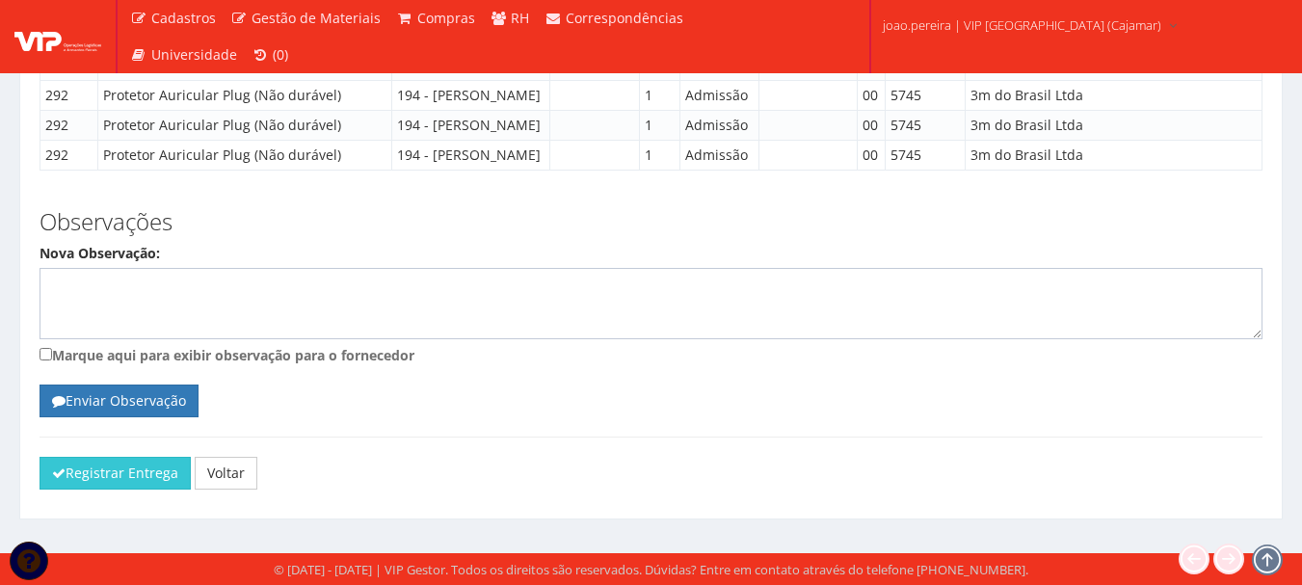
scroll to position [2243, 0]
click at [119, 480] on button "Registrar Entrega" at bounding box center [115, 473] width 151 height 33
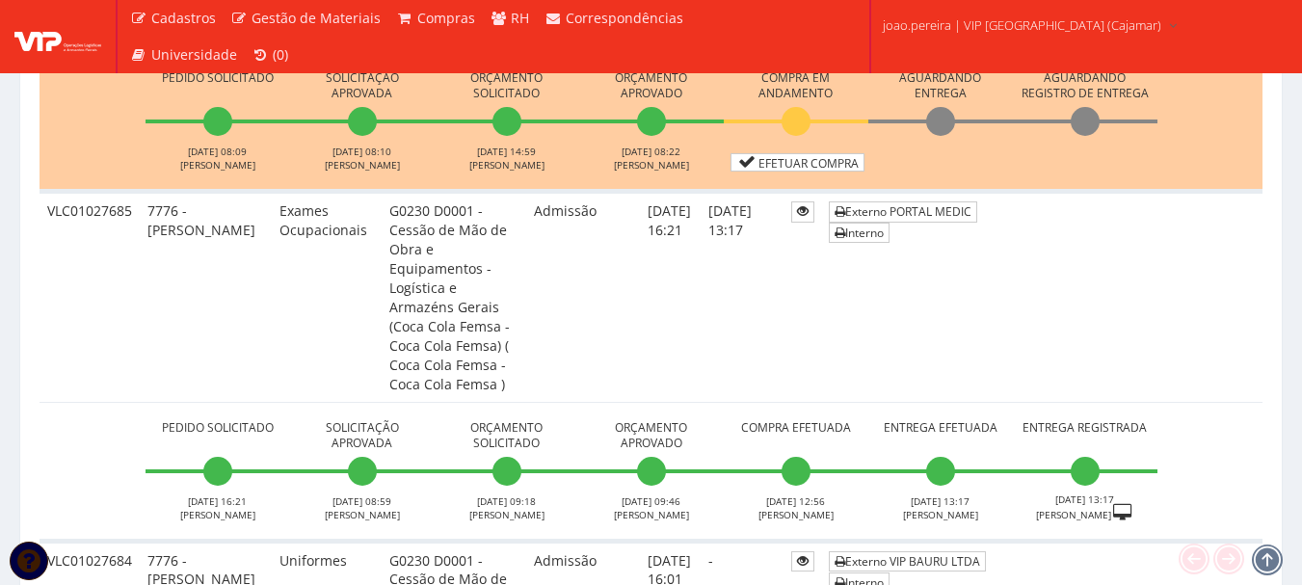
scroll to position [4049, 0]
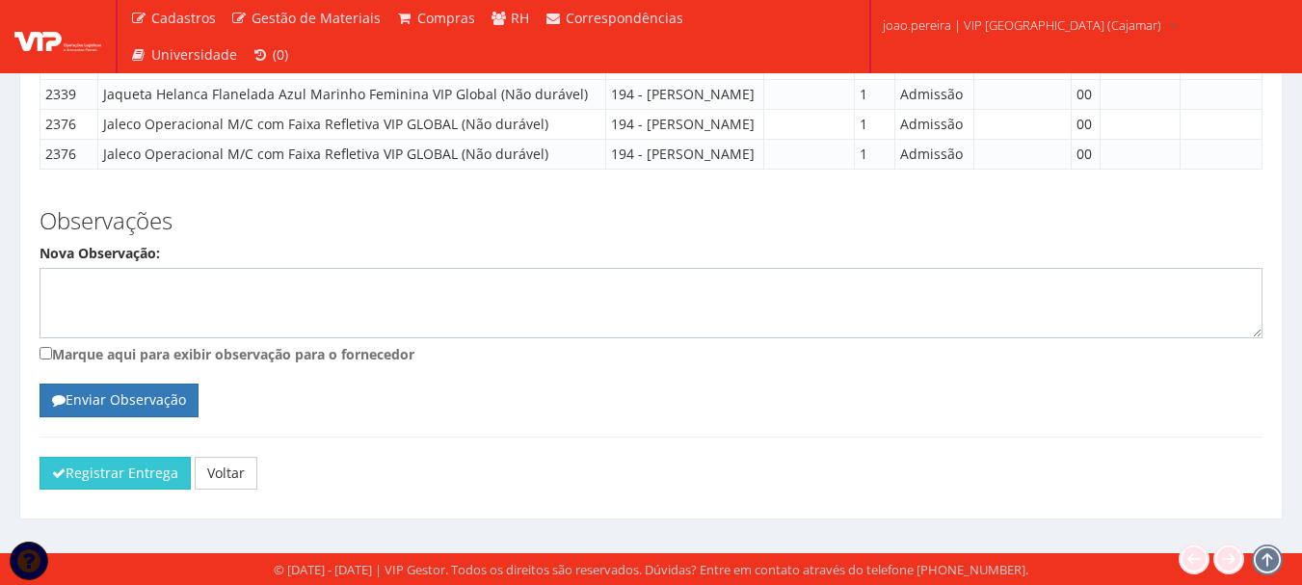
scroll to position [1630, 0]
drag, startPoint x: 67, startPoint y: 479, endPoint x: 720, endPoint y: 66, distance: 772.7
click at [68, 480] on button "Registrar Entrega" at bounding box center [115, 473] width 151 height 33
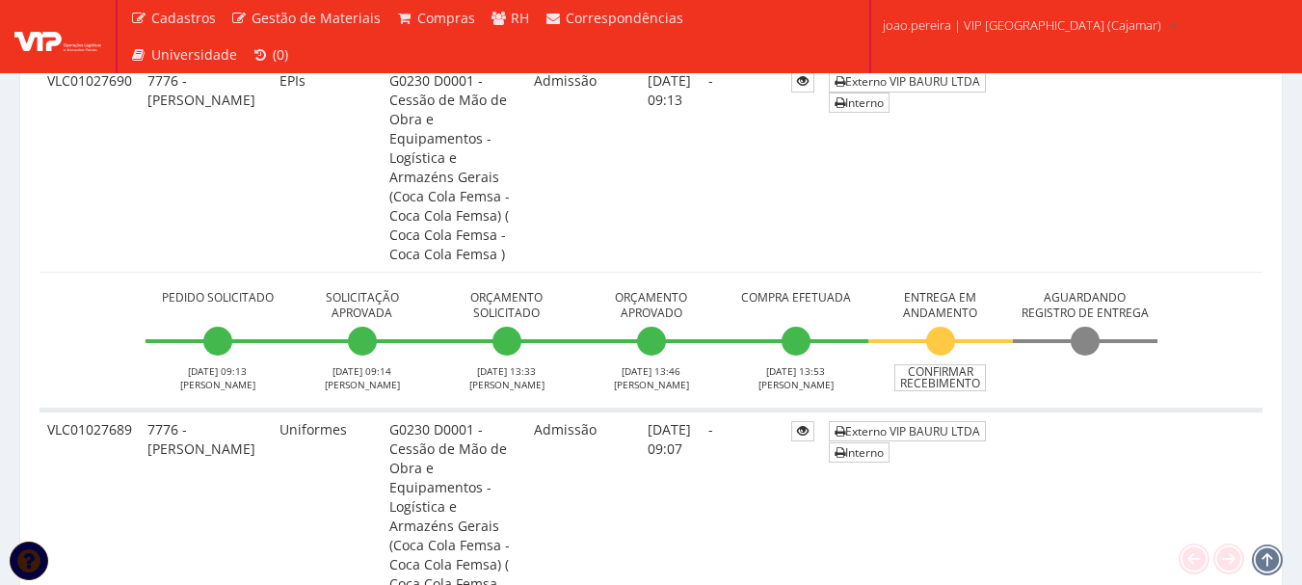
scroll to position [2828, 0]
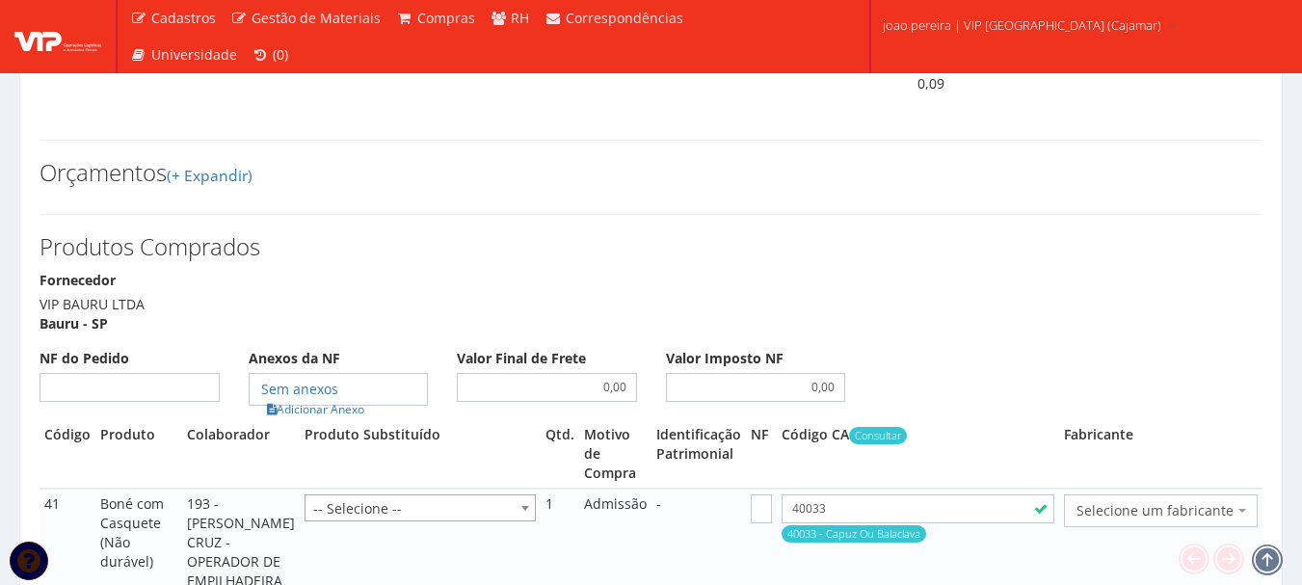
select select "848"
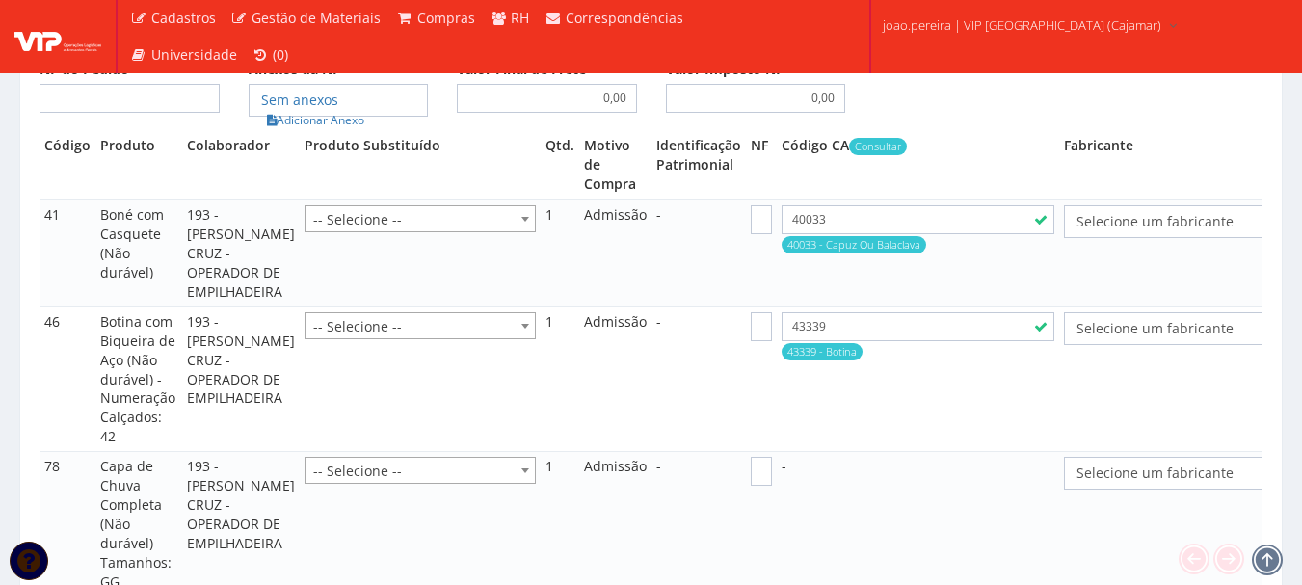
select select "848"
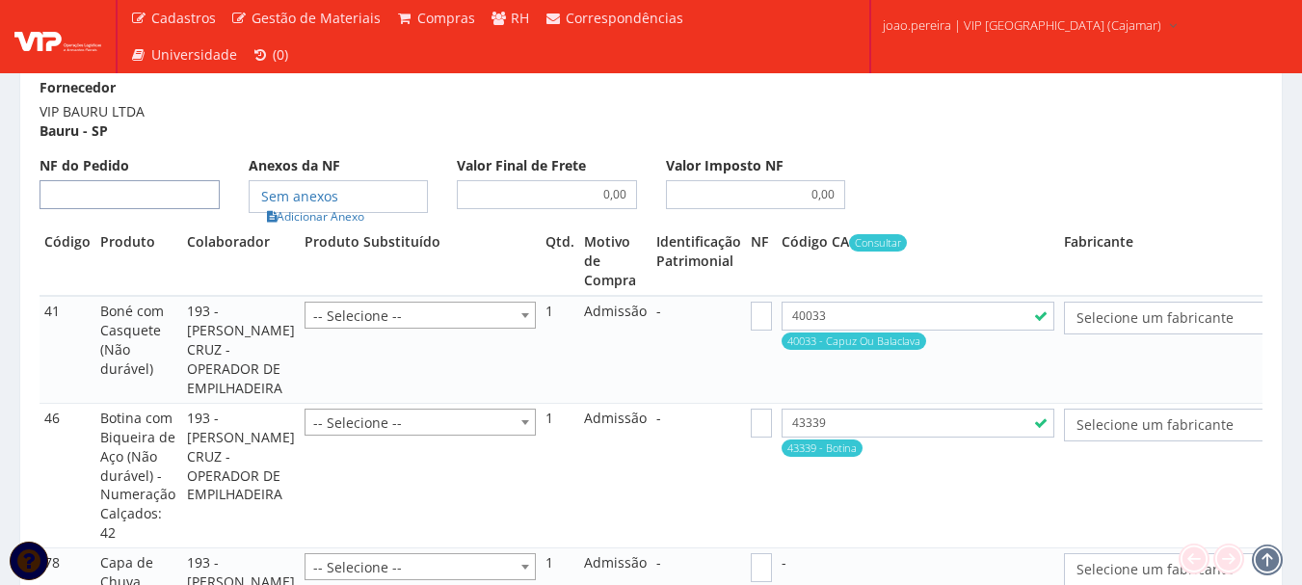
click at [139, 185] on input "NF do Pedido" at bounding box center [130, 194] width 180 height 29
select select "25"
type input "0"
select select "1164"
type input "00"
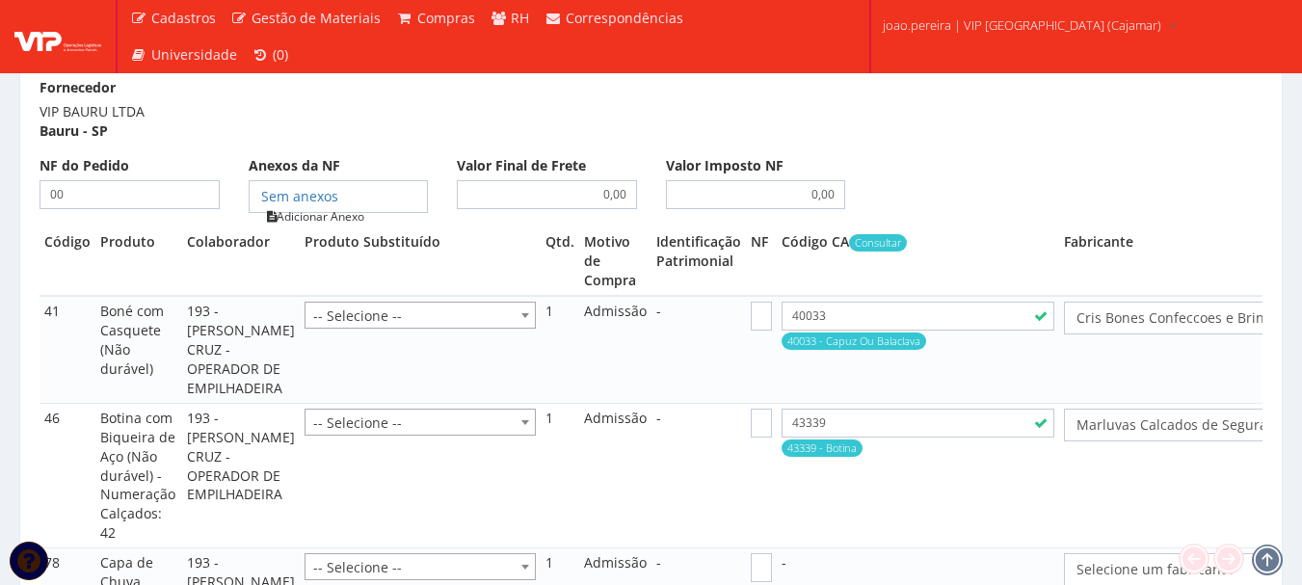
type input "00"
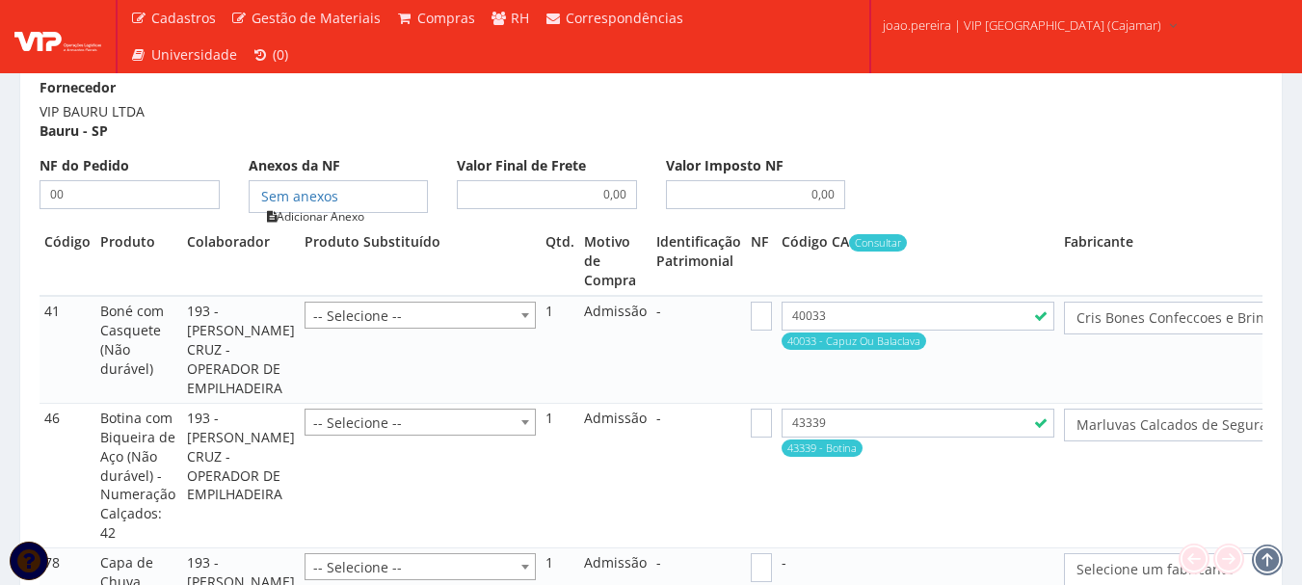
type input "00"
click at [319, 206] on link "Adicionar Anexo" at bounding box center [315, 216] width 109 height 20
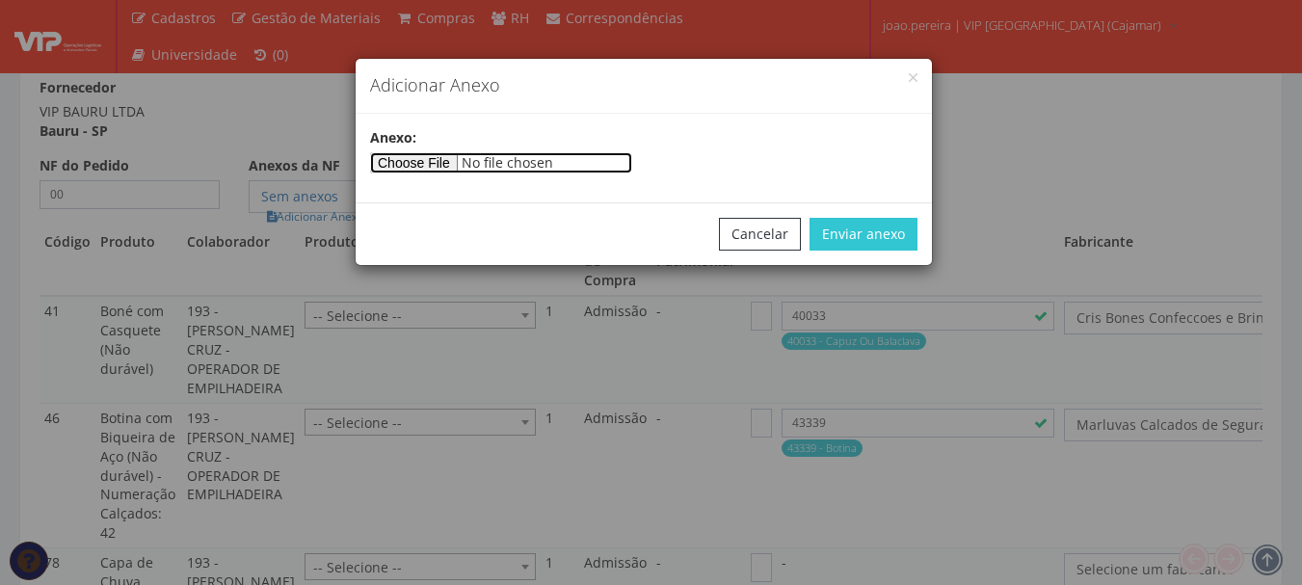
click at [420, 170] on input"] "file" at bounding box center [501, 162] width 262 height 21
type input"] "C:\fakepath\PEDIDOS SEM NOTA FISCAL ESTOQUE.docx"
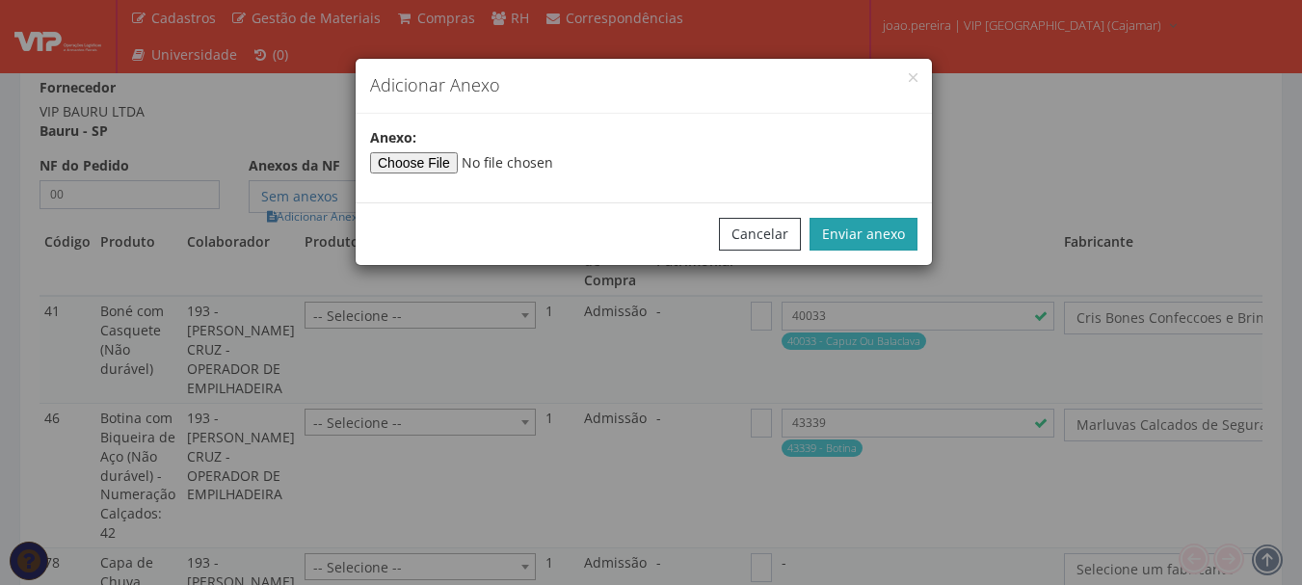
click at [887, 241] on button "Enviar anexo" at bounding box center [864, 234] width 108 height 33
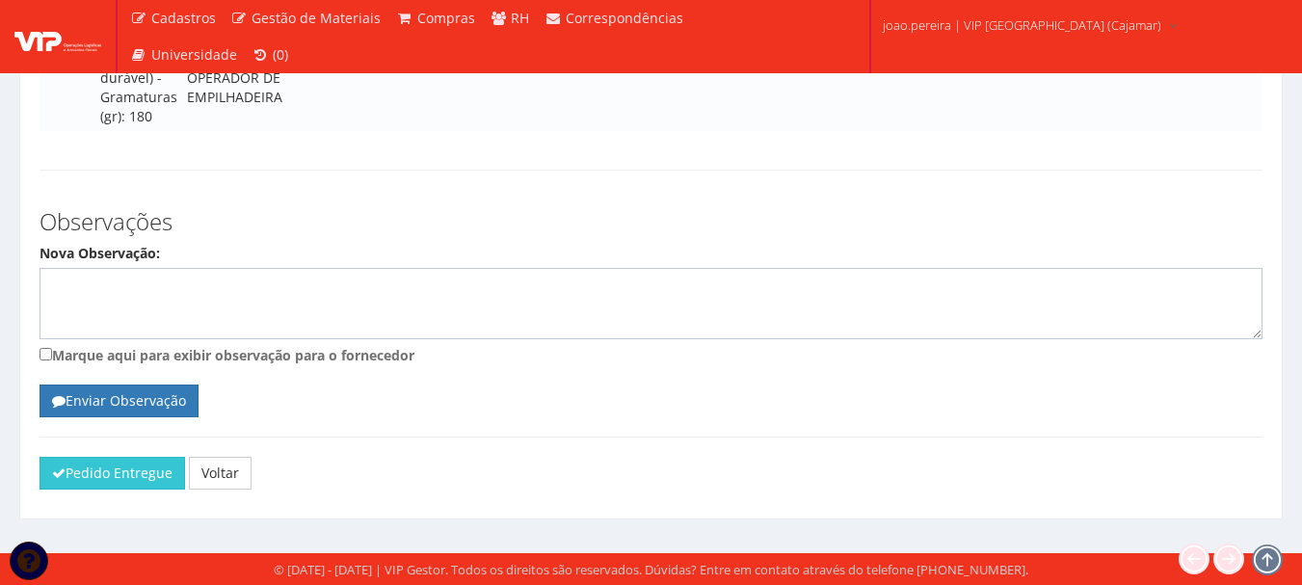
scroll to position [3297, 0]
click at [92, 482] on button "Pedido Entregue" at bounding box center [113, 473] width 146 height 33
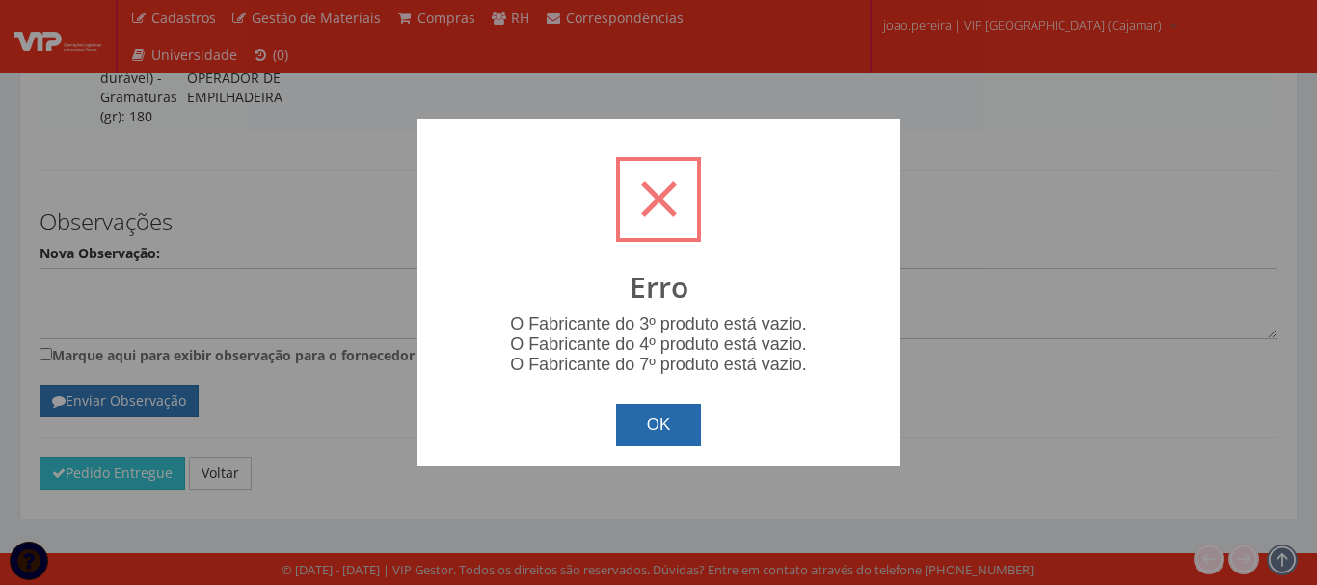
drag, startPoint x: 691, startPoint y: 442, endPoint x: 714, endPoint y: 412, distance: 37.8
click at [693, 439] on button "OK" at bounding box center [659, 425] width 86 height 42
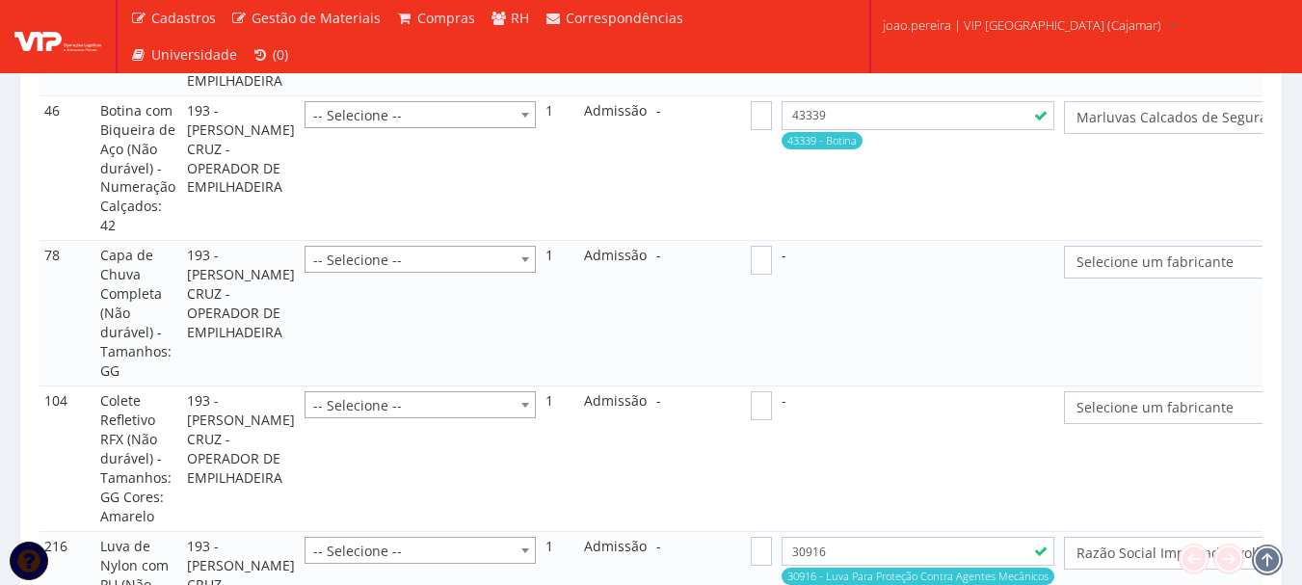
scroll to position [2140, 0]
click at [1149, 278] on span "Selecione um fabricante" at bounding box center [1221, 261] width 315 height 33
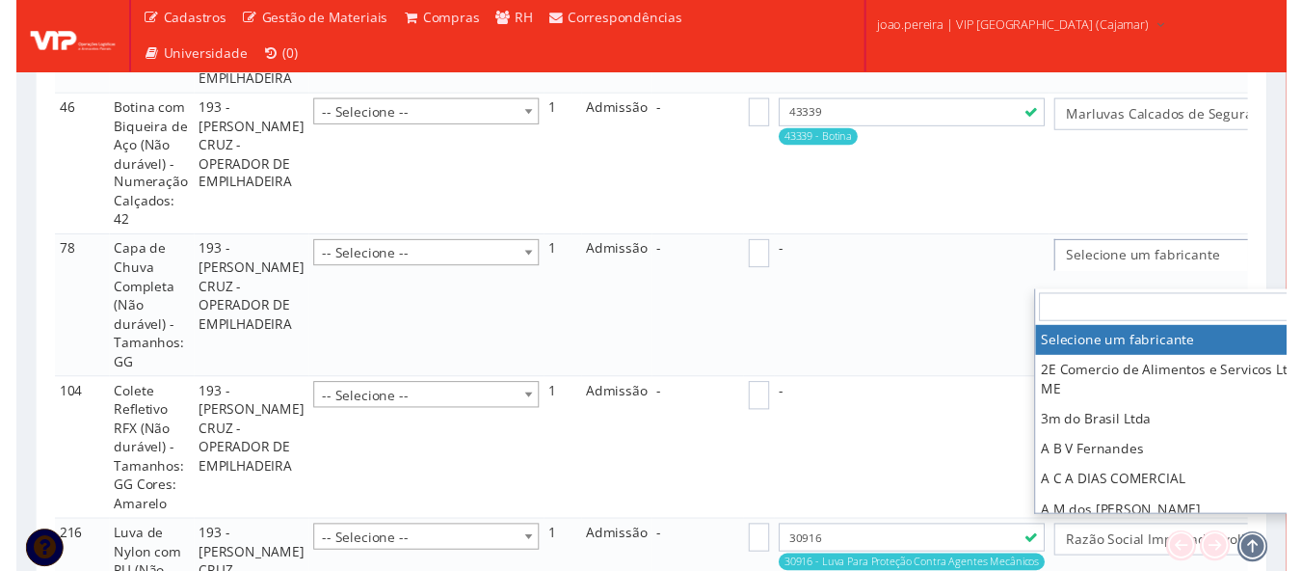
scroll to position [2140, 45]
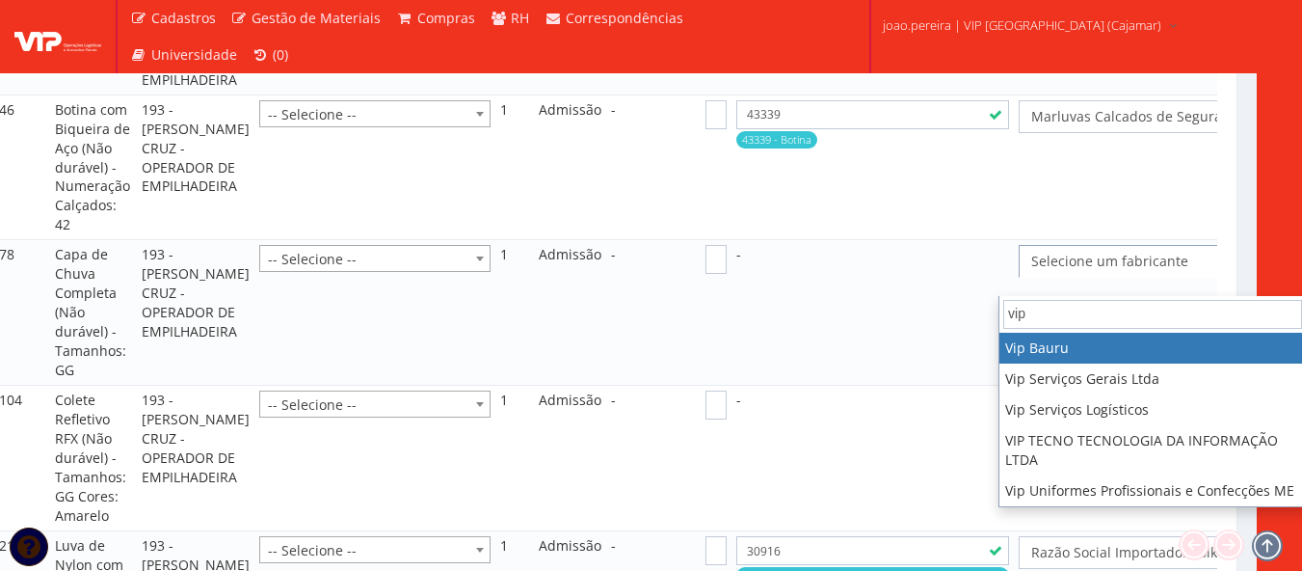
type input "vip"
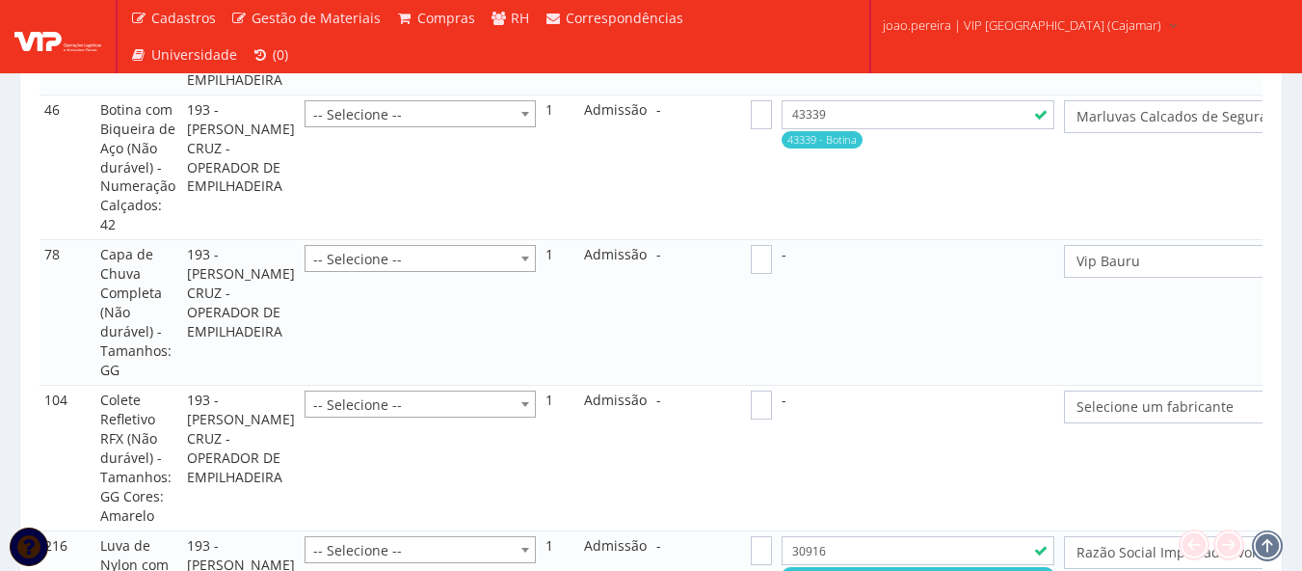
select select "70"
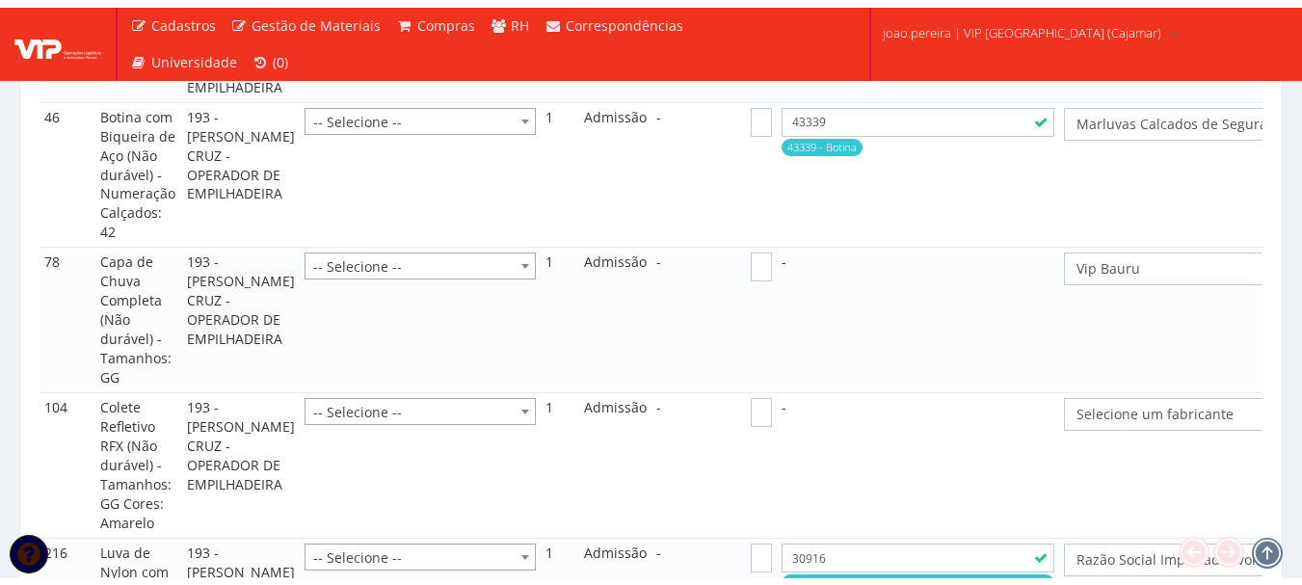
scroll to position [2140, 0]
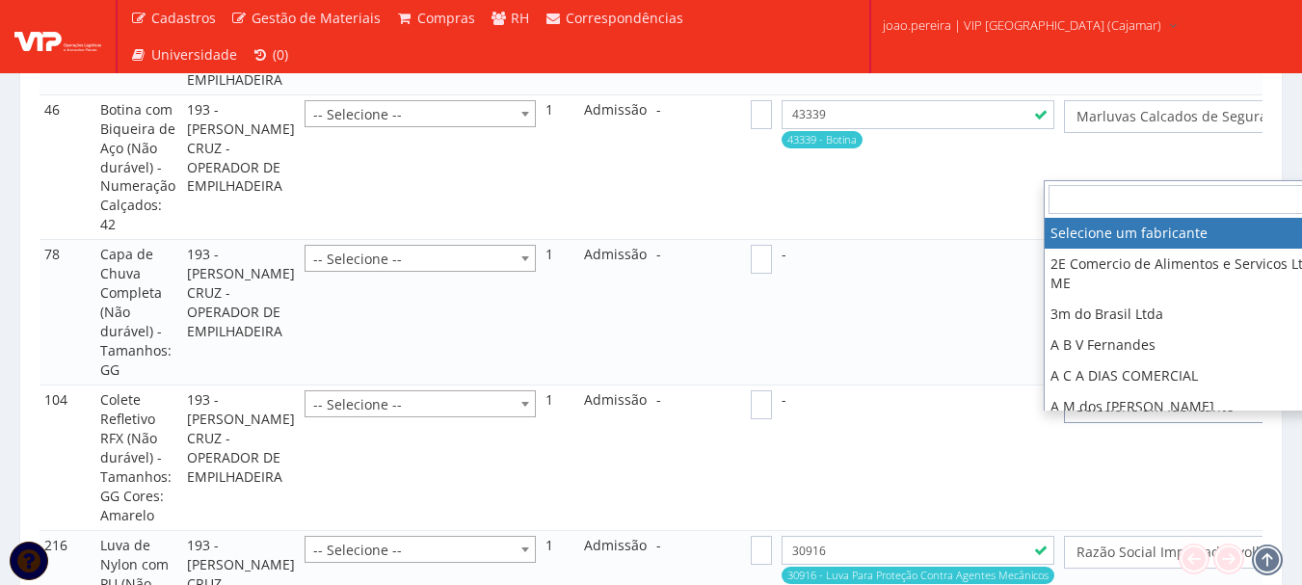
click at [1117, 416] on span "Selecione um fabricante" at bounding box center [1216, 406] width 279 height 19
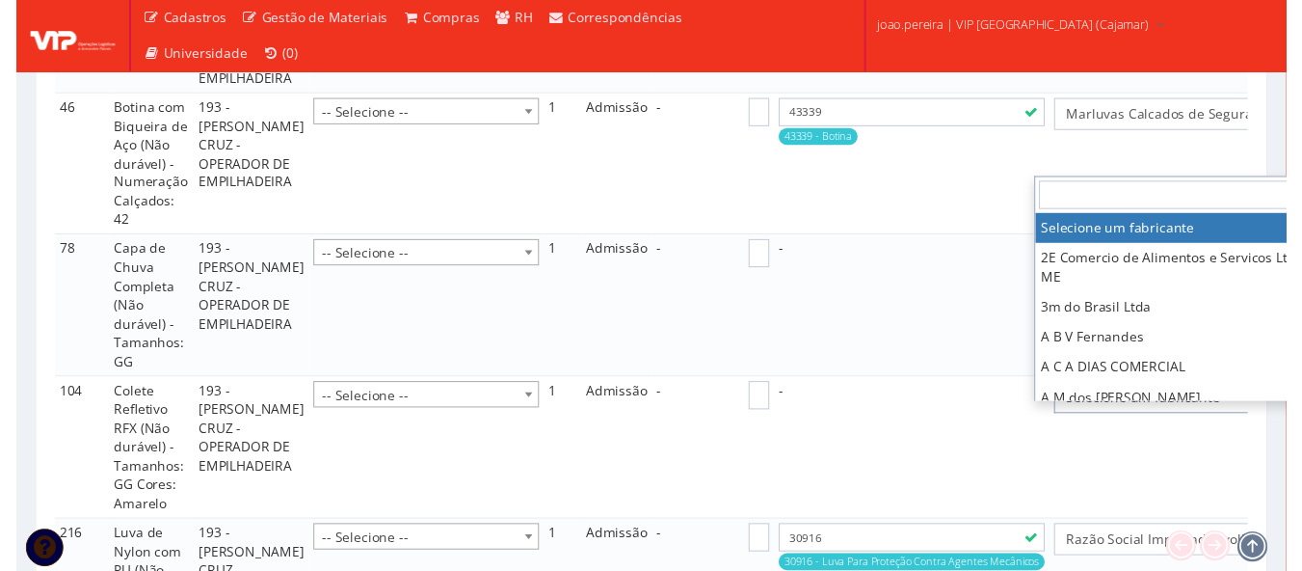
scroll to position [2140, 45]
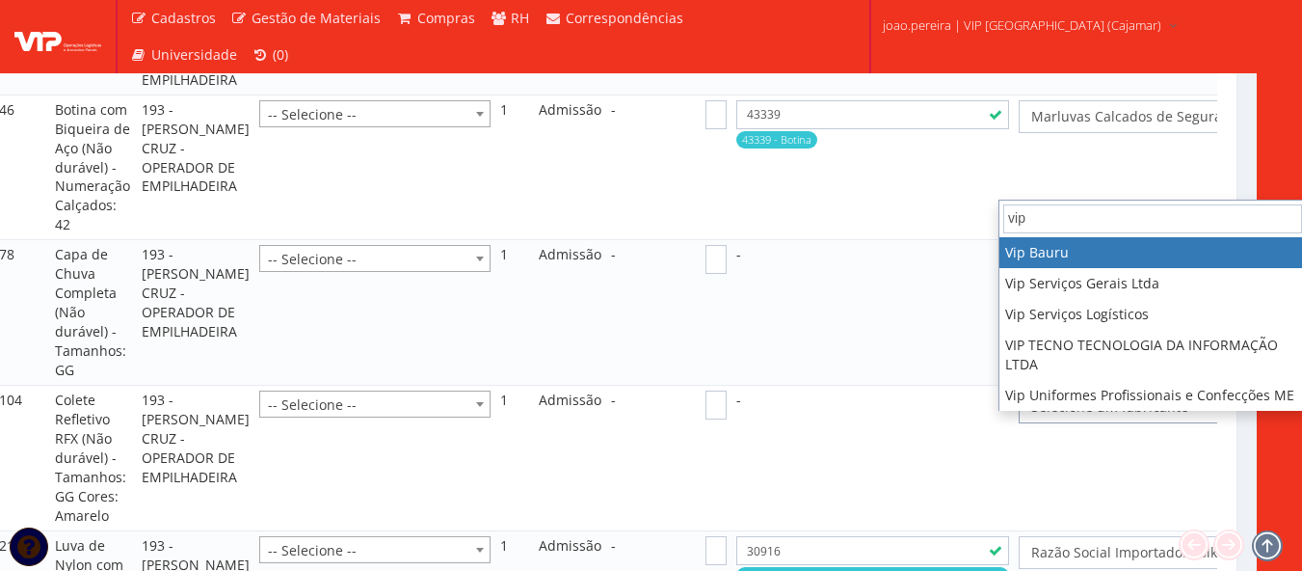
type input "vip"
select select "70"
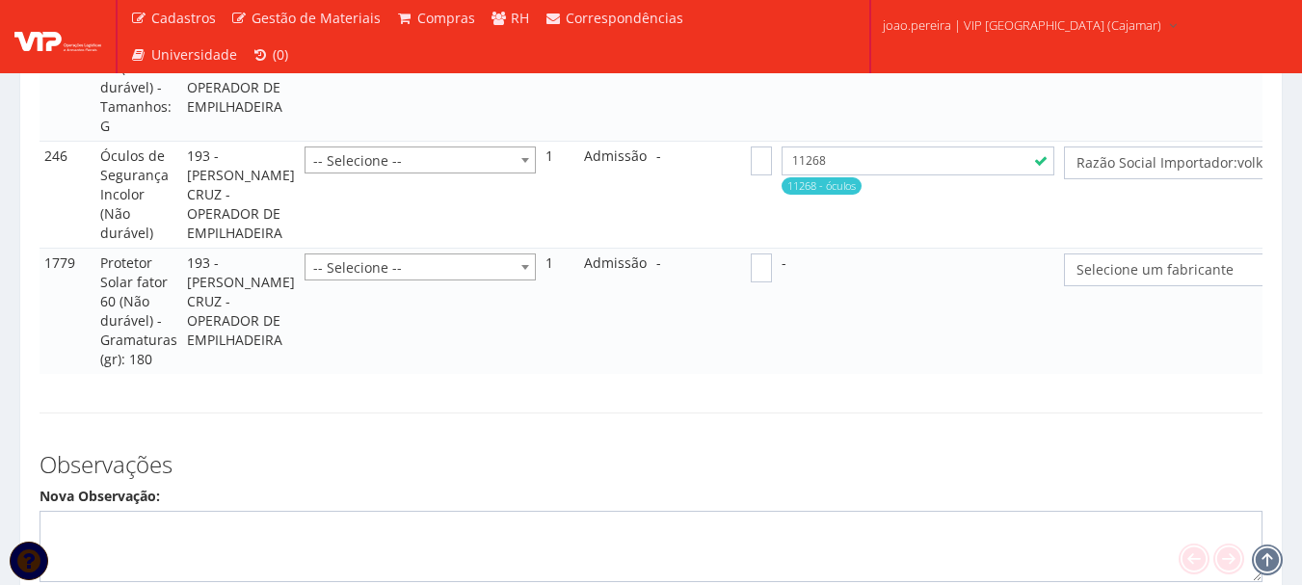
scroll to position [3008, 0]
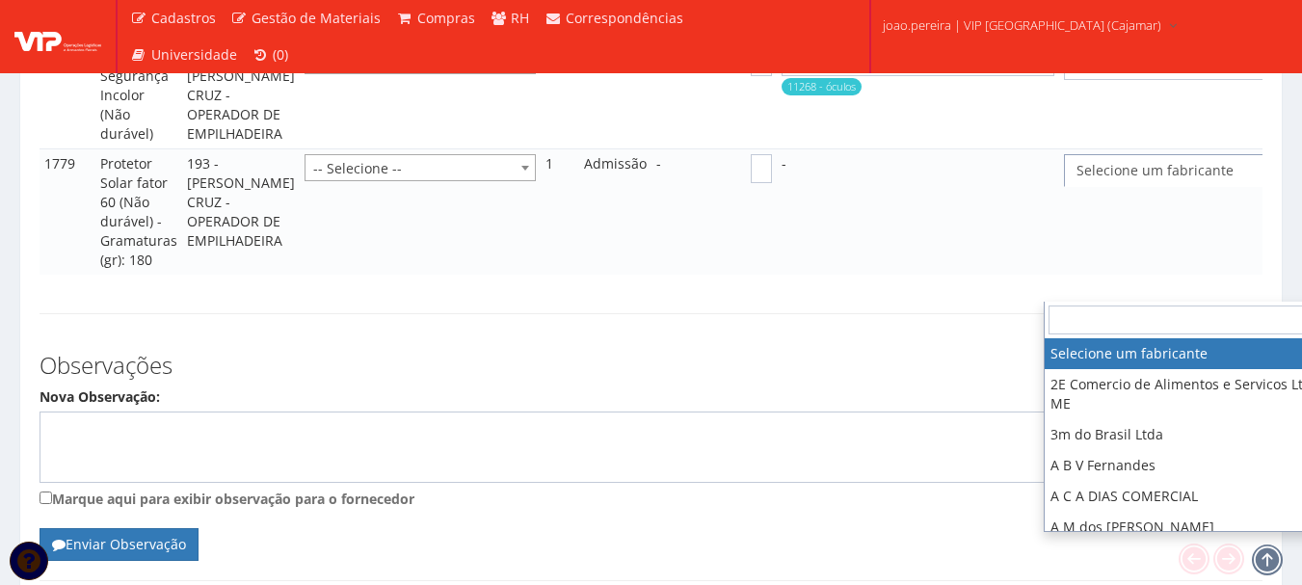
click at [1113, 180] on span "Selecione um fabricante" at bounding box center [1216, 170] width 279 height 19
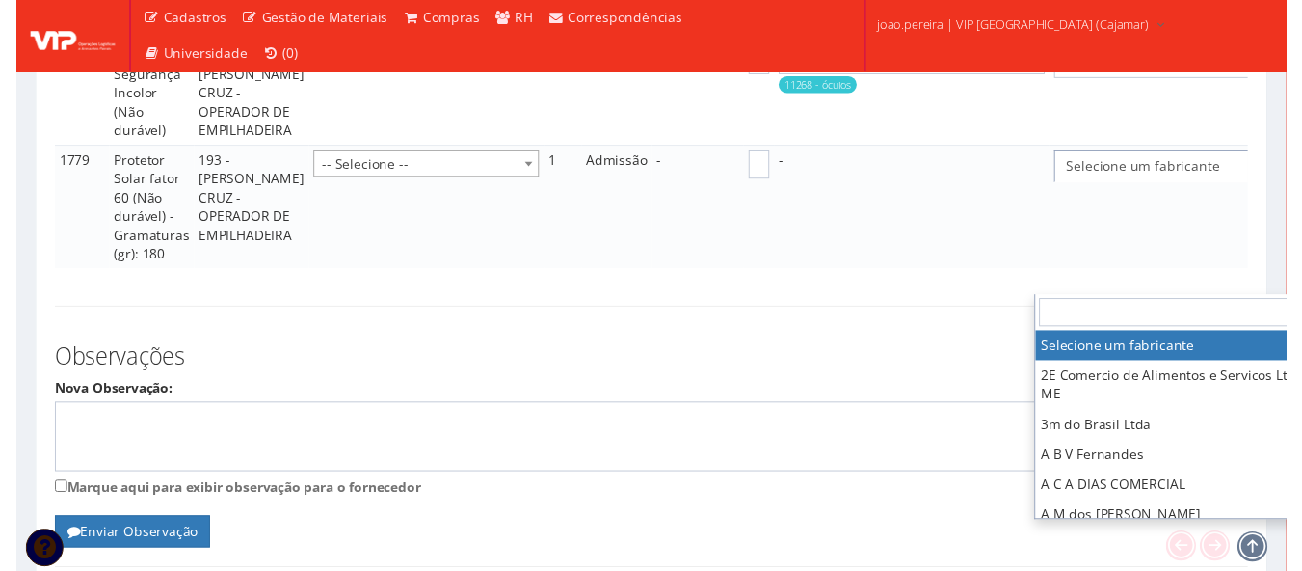
scroll to position [3008, 45]
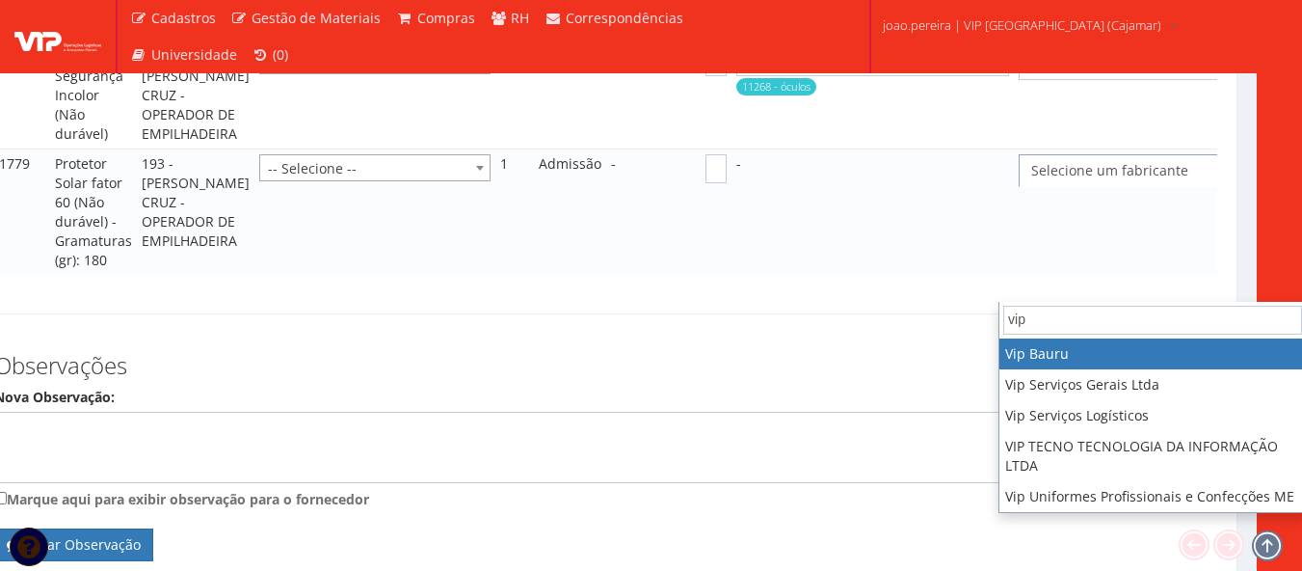
type input "vip"
select select "70"
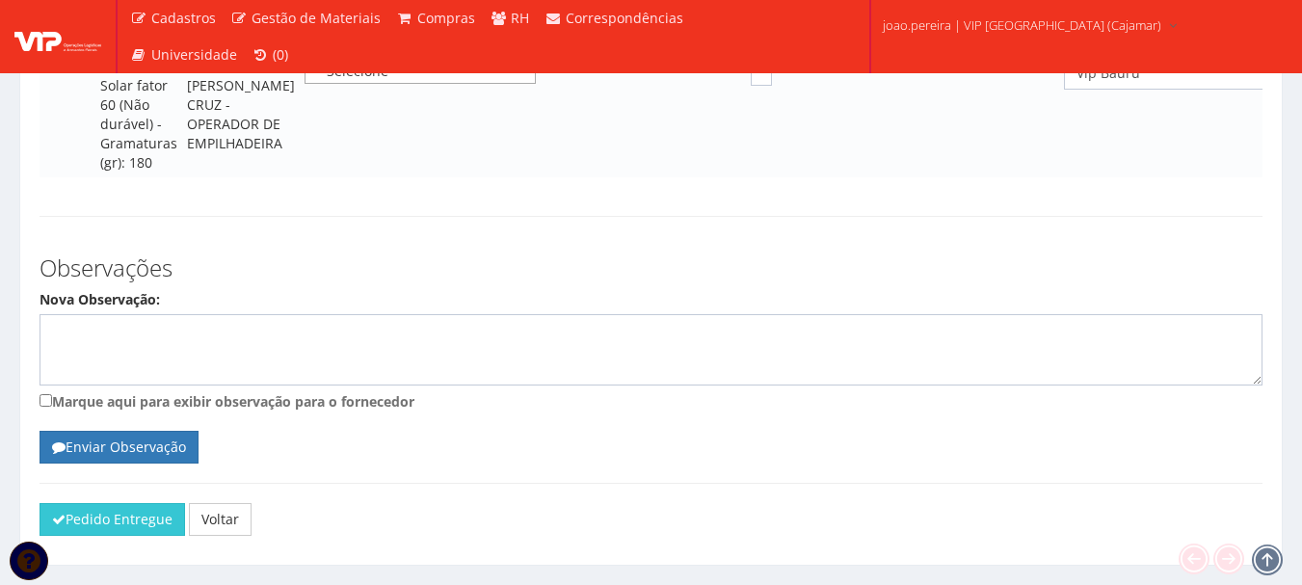
scroll to position [3297, 0]
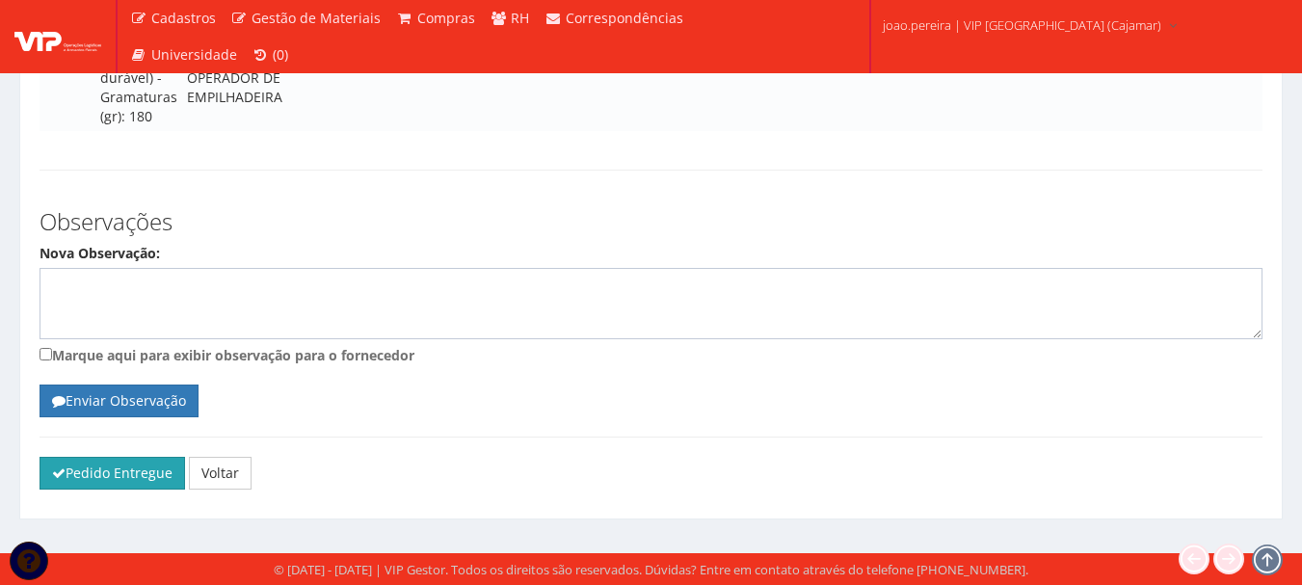
click at [55, 471] on icon "submit" at bounding box center [58, 473] width 13 height 13
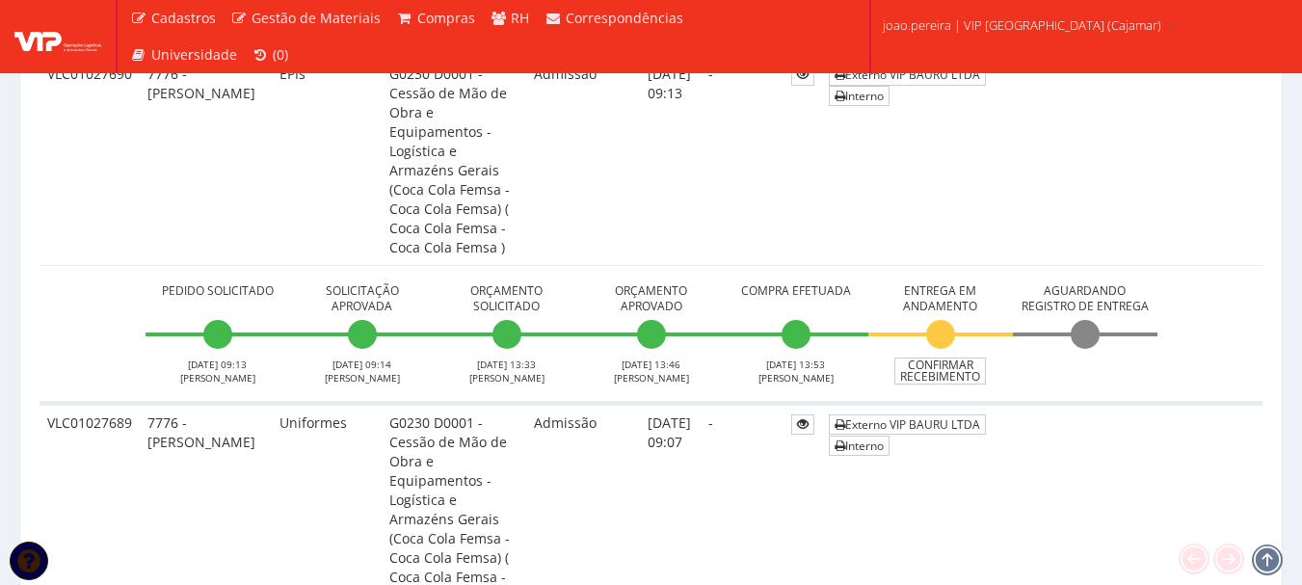
scroll to position [2699, 0]
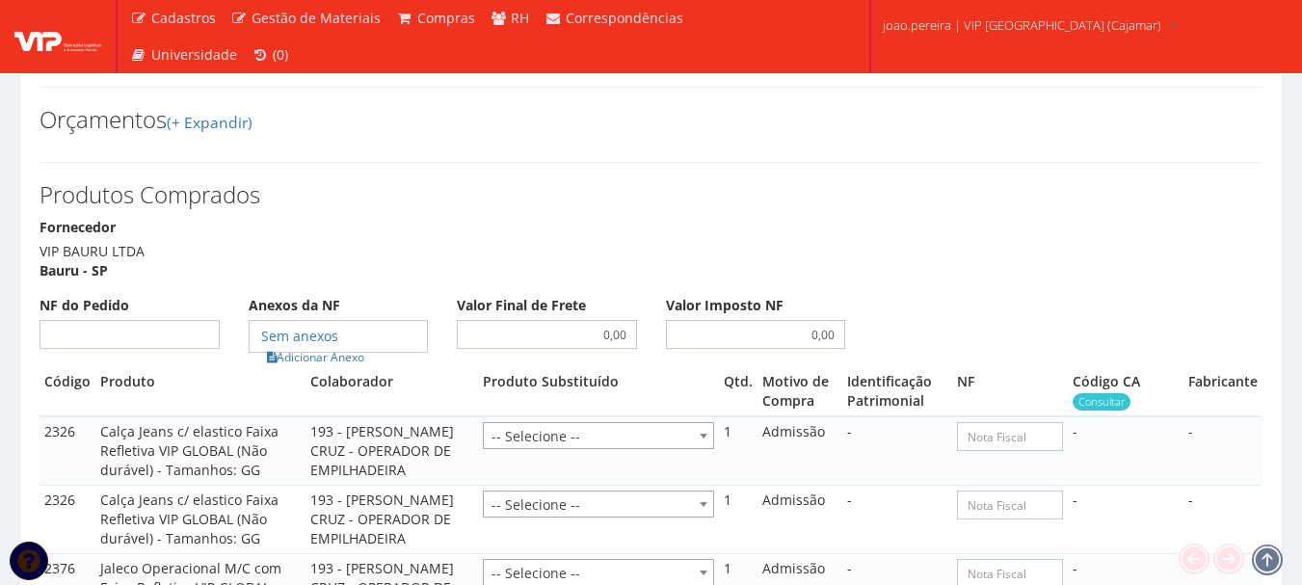
scroll to position [1157, 0]
click at [66, 319] on input "NF do Pedido" at bounding box center [130, 333] width 180 height 29
type input "00"
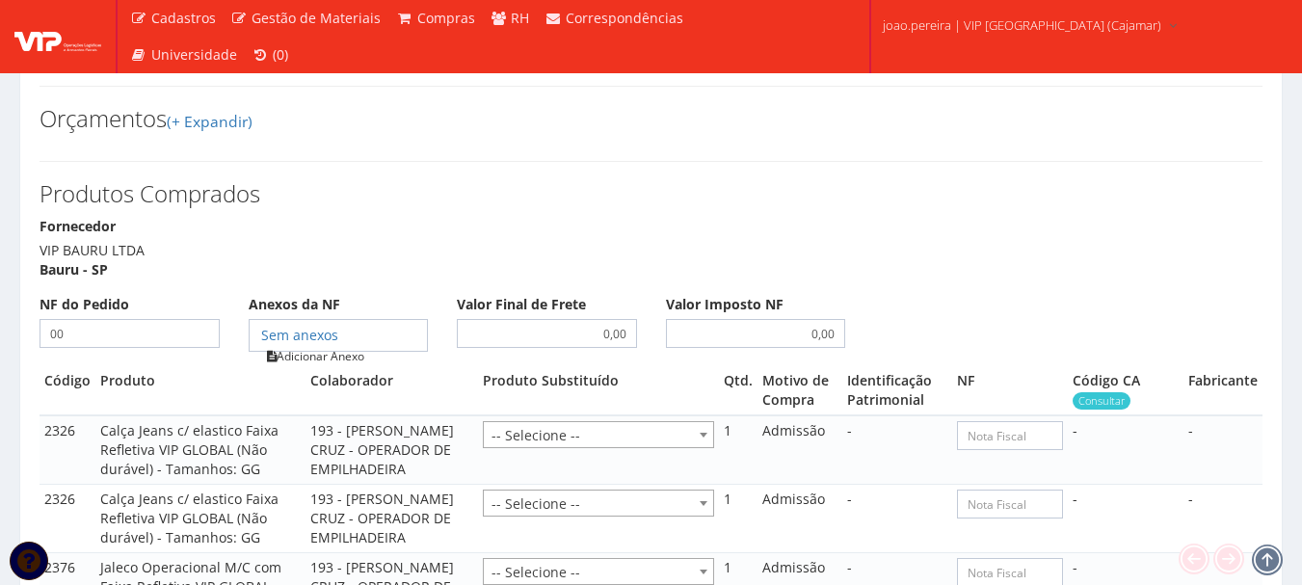
type input "00"
click at [345, 346] on link "Adicionar Anexo" at bounding box center [315, 356] width 109 height 20
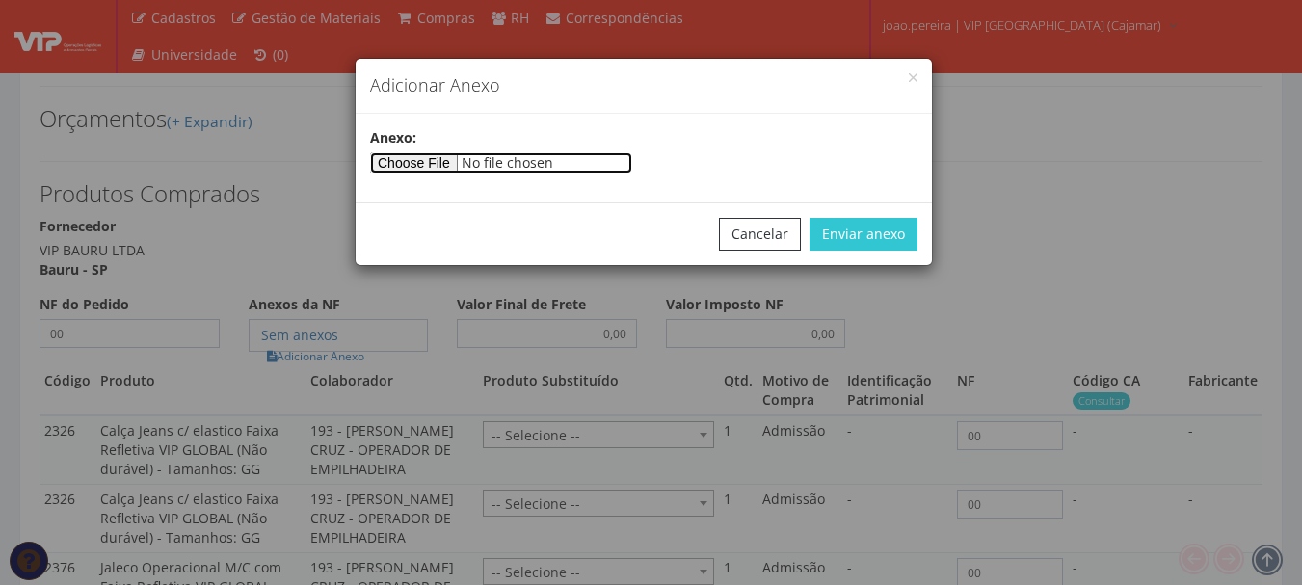
click at [437, 160] on input"] "file" at bounding box center [501, 162] width 262 height 21
type input"] "C:\fakepath\PEDIDOS SEM NOTA FISCAL ESTOQUE.docx"
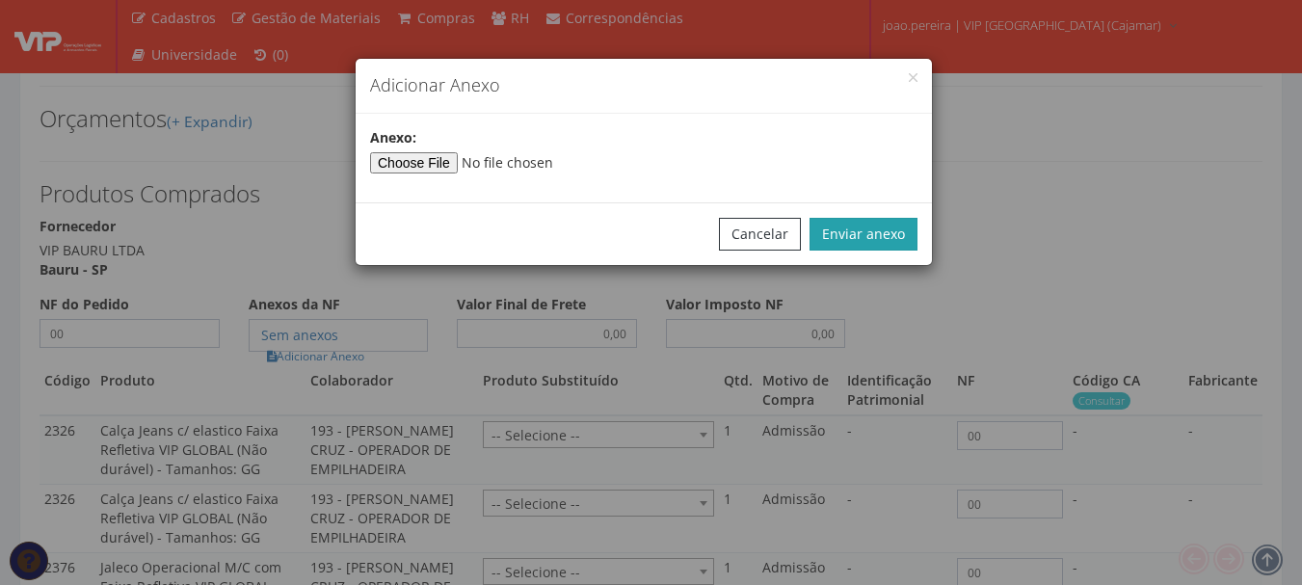
click at [891, 241] on button "Enviar anexo" at bounding box center [864, 234] width 108 height 33
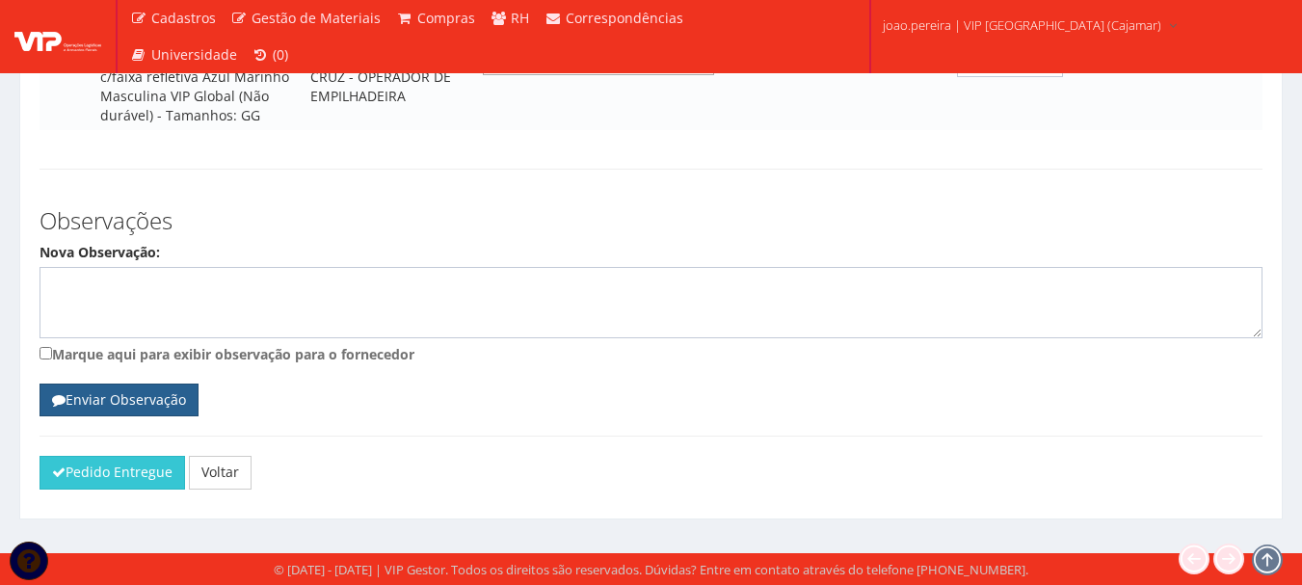
scroll to position [1842, 0]
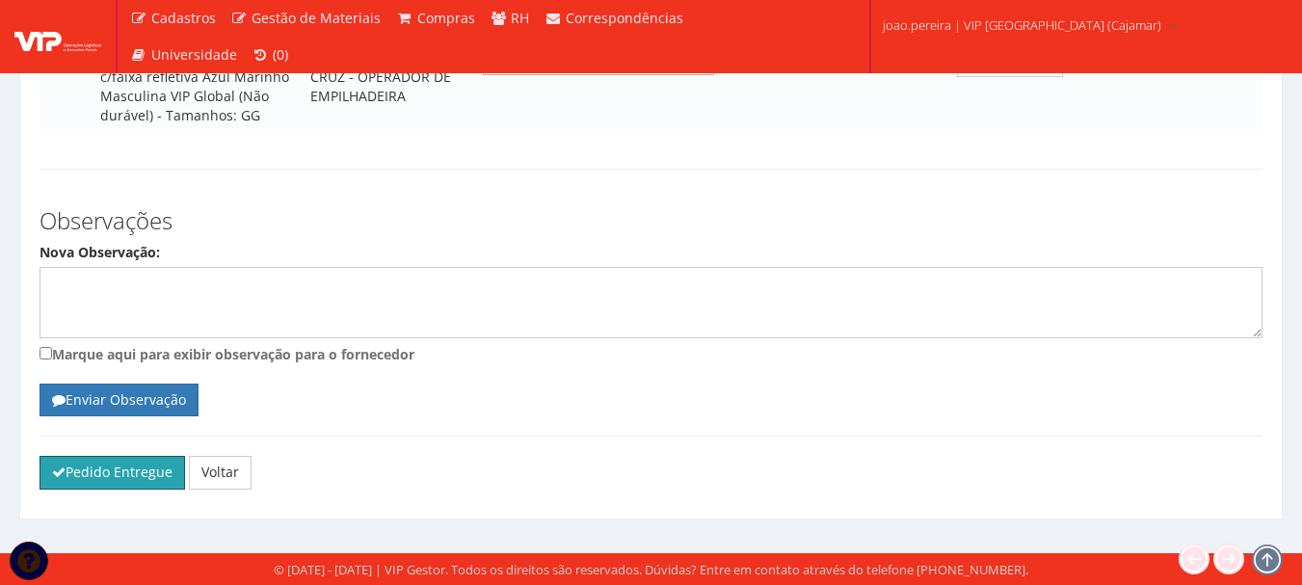
drag, startPoint x: 78, startPoint y: 471, endPoint x: 703, endPoint y: 66, distance: 745.0
click at [78, 472] on button "Pedido Entregue" at bounding box center [113, 472] width 146 height 33
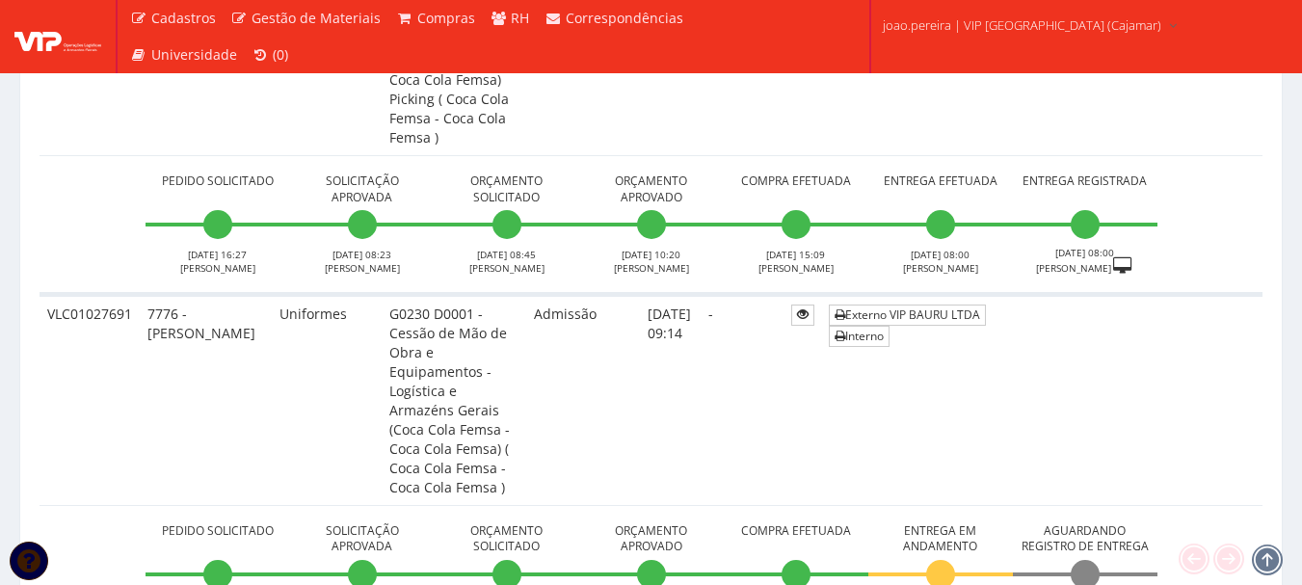
scroll to position [2314, 0]
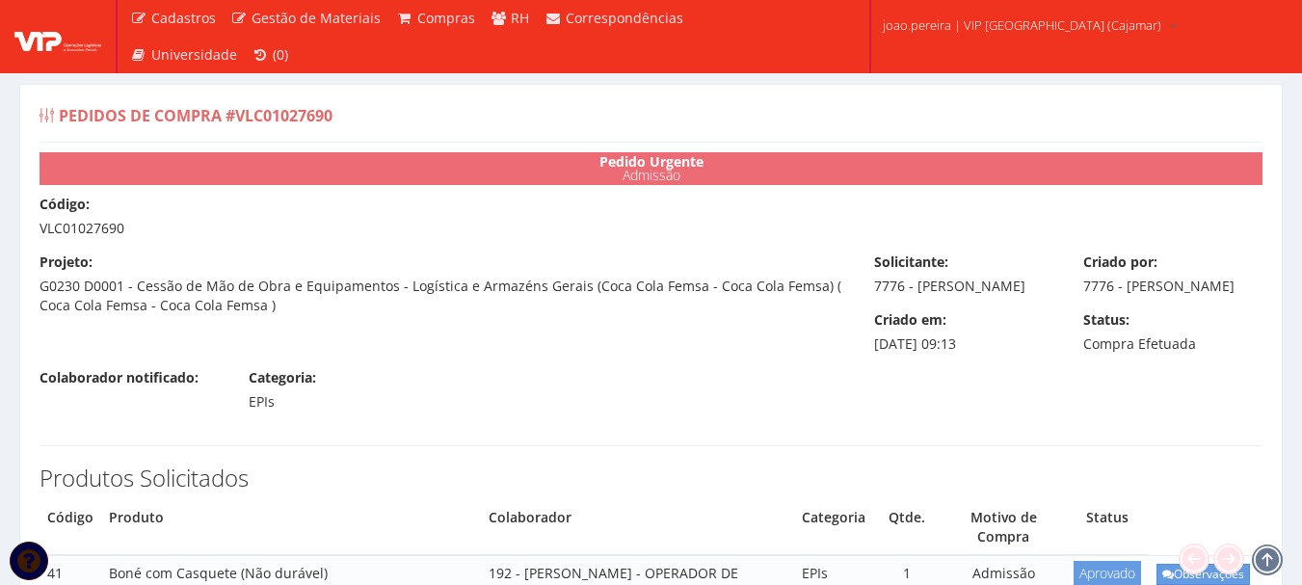
select select "19"
select select "848"
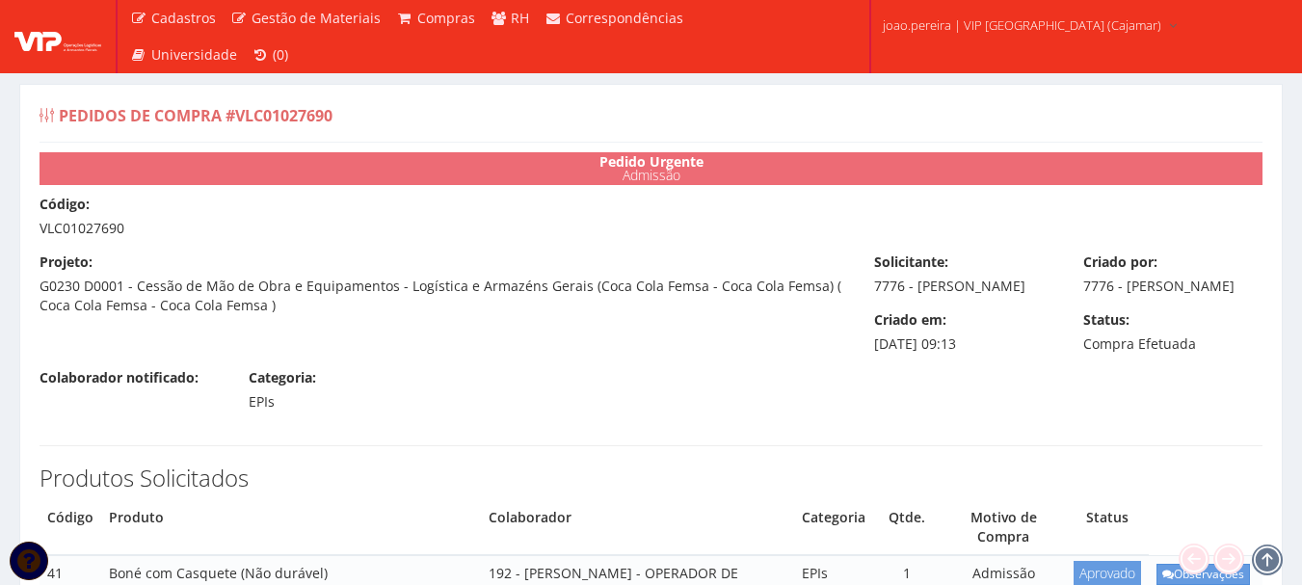
select select "848"
select select "1164"
select select "25"
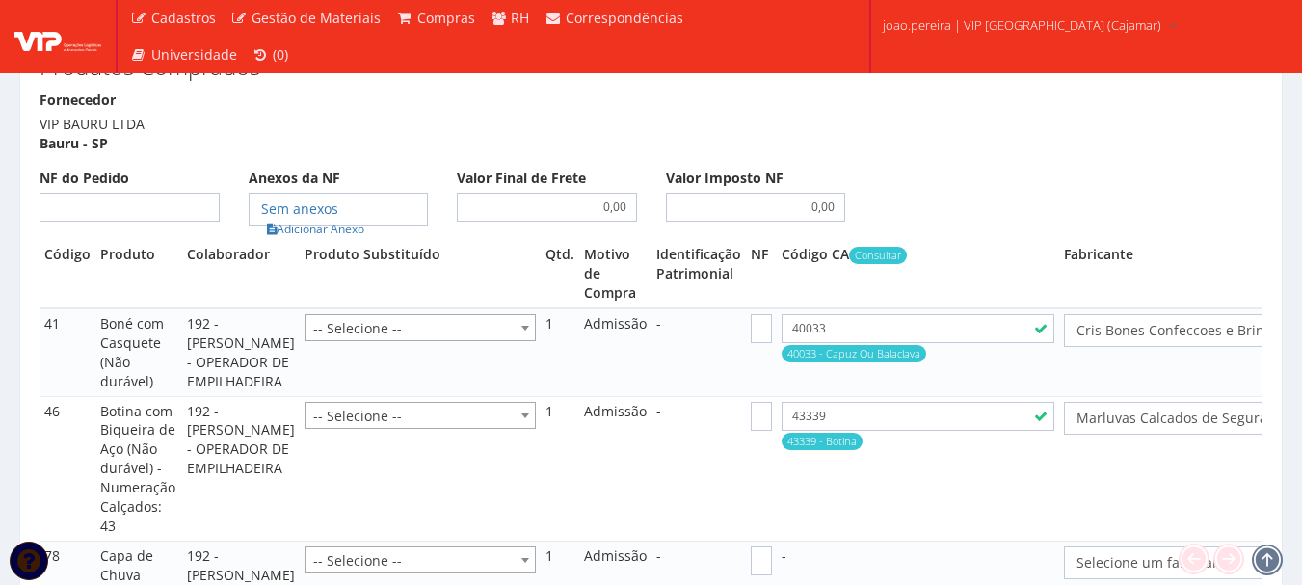
scroll to position [1928, 0]
click at [157, 194] on input "NF do Pedido" at bounding box center [130, 208] width 180 height 29
type input "00"
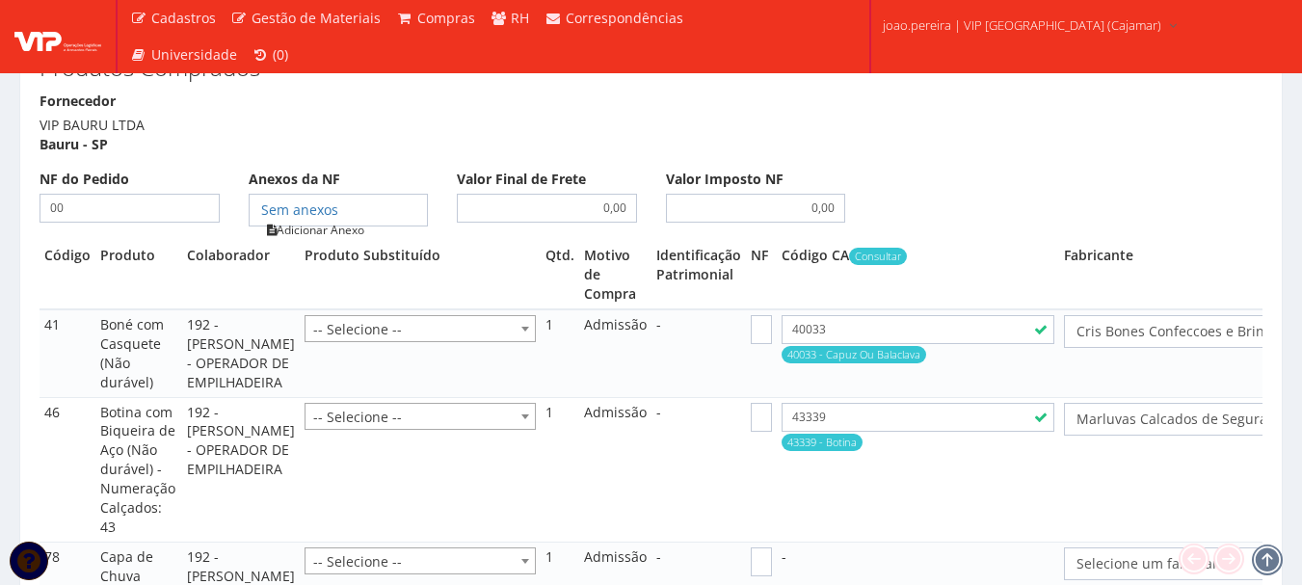
type input "00"
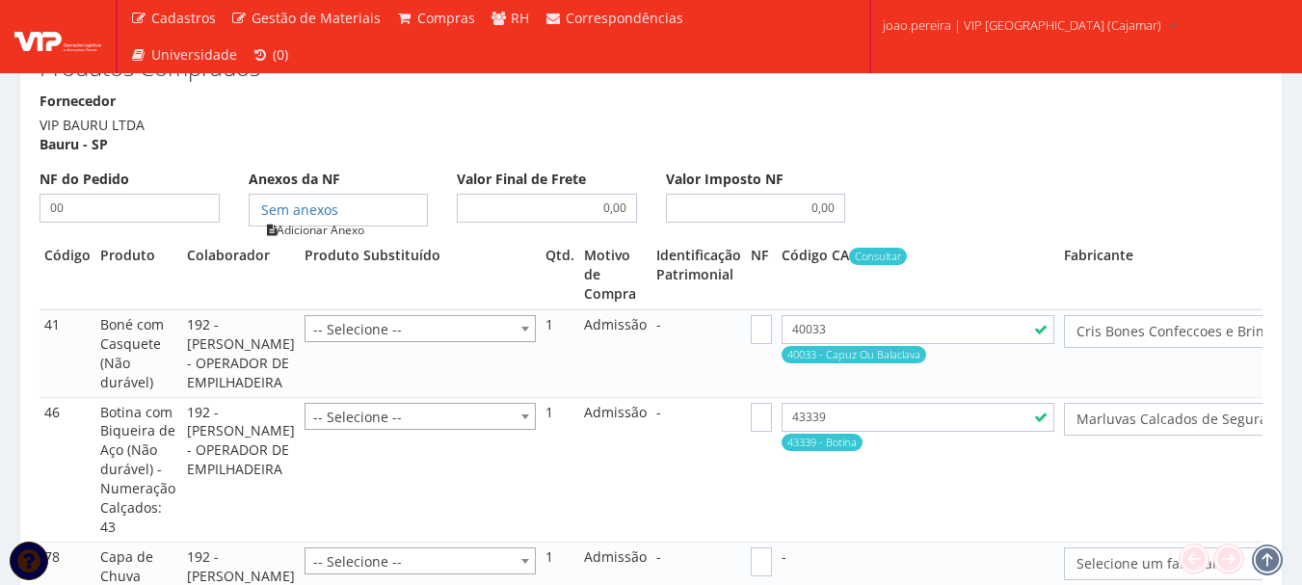
type input "00"
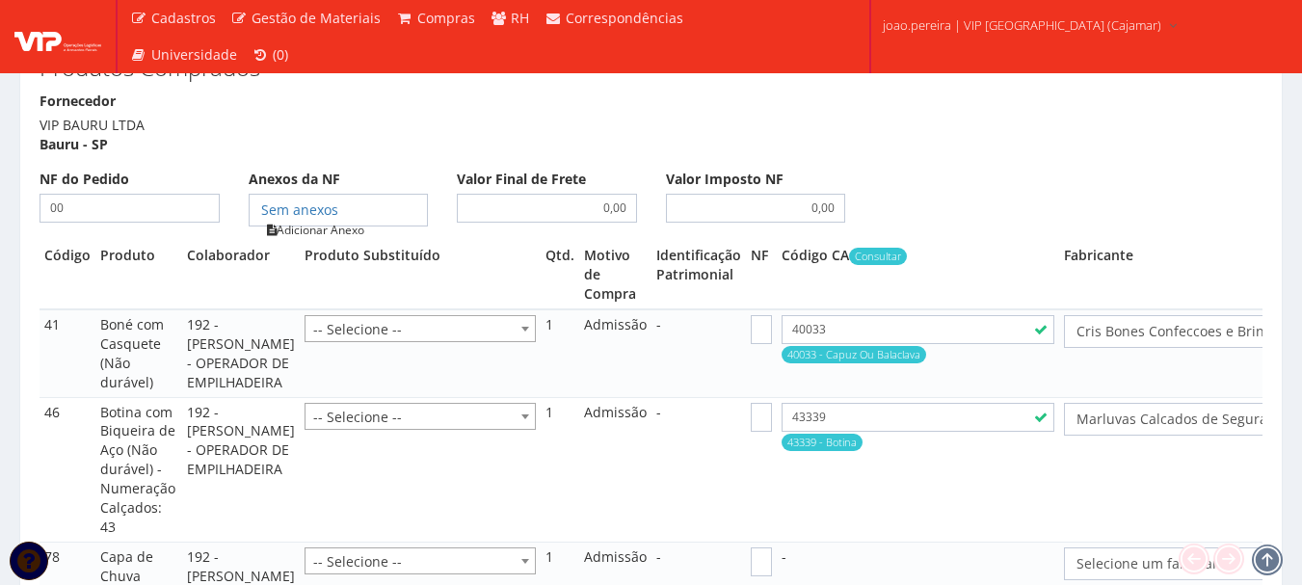
click at [339, 220] on link "Adicionar Anexo" at bounding box center [315, 230] width 109 height 20
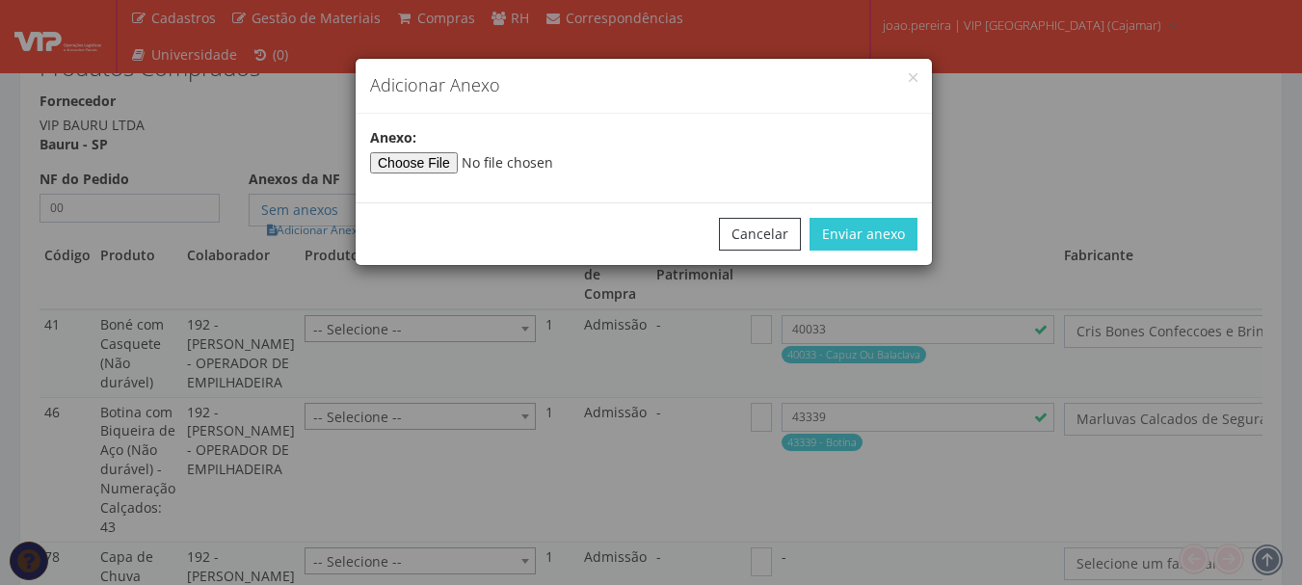
click at [446, 147] on div "Anexo:" at bounding box center [644, 150] width 577 height 45
click at [439, 164] on input"] "file" at bounding box center [501, 162] width 262 height 21
type input"] "C:\fakepath\PEDIDOS SEM NOTA FISCAL ESTOQUE.docx"
click at [882, 232] on button "Enviar anexo" at bounding box center [864, 234] width 108 height 33
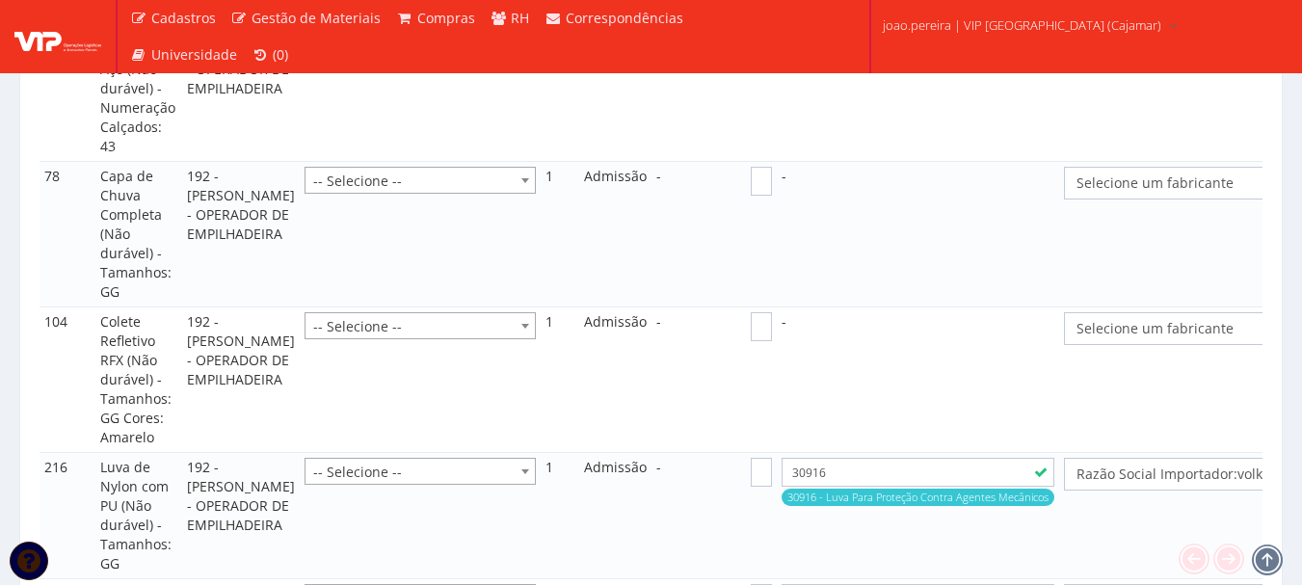
scroll to position [2314, 0]
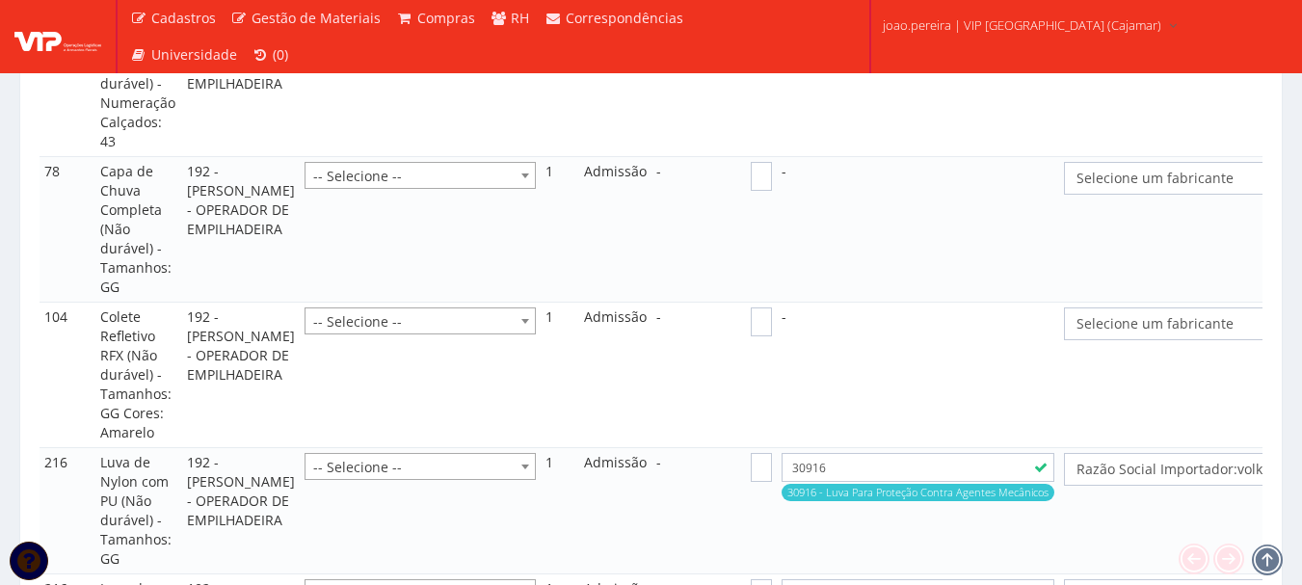
click at [1167, 188] on span "Selecione um fabricante" at bounding box center [1216, 178] width 279 height 19
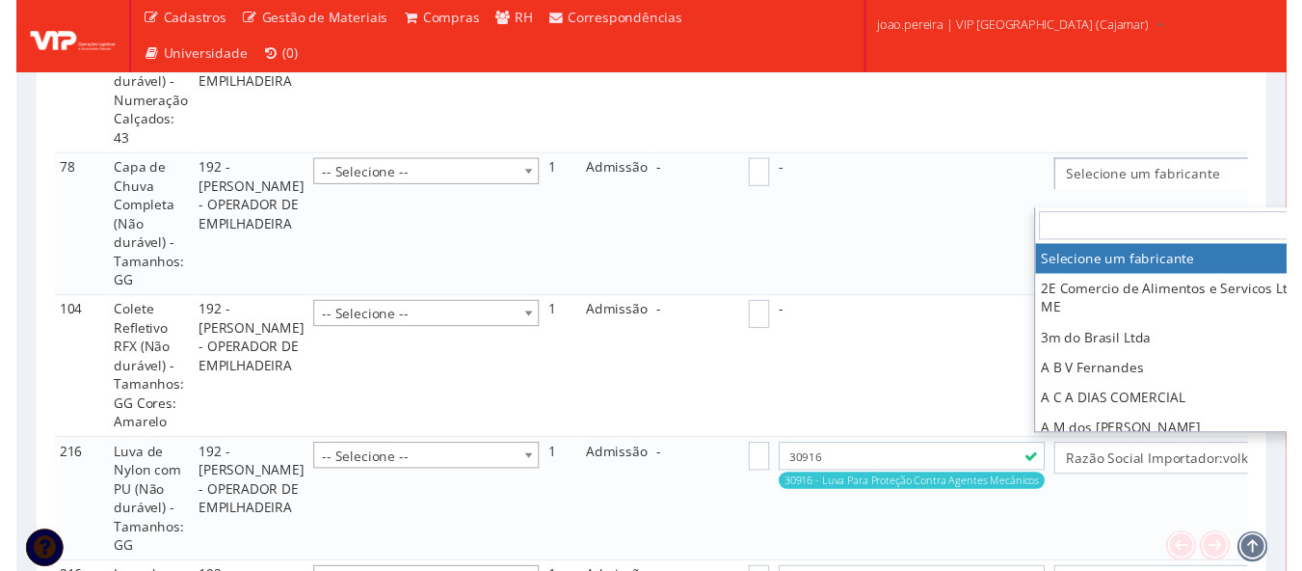
scroll to position [2314, 45]
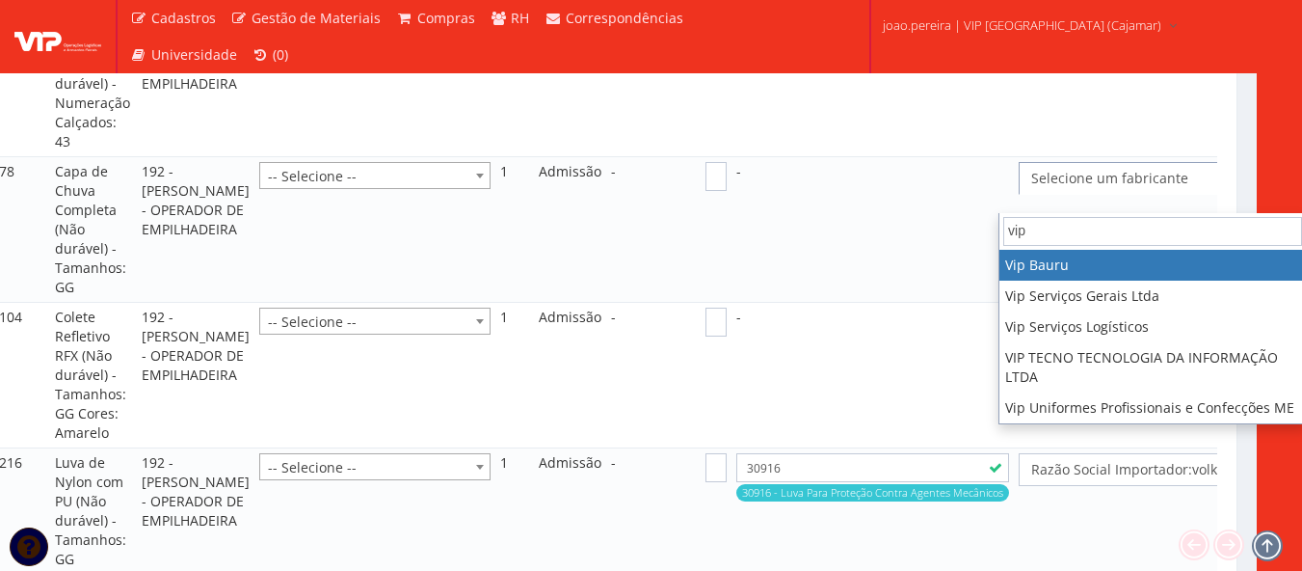
type input "vip"
select select "70"
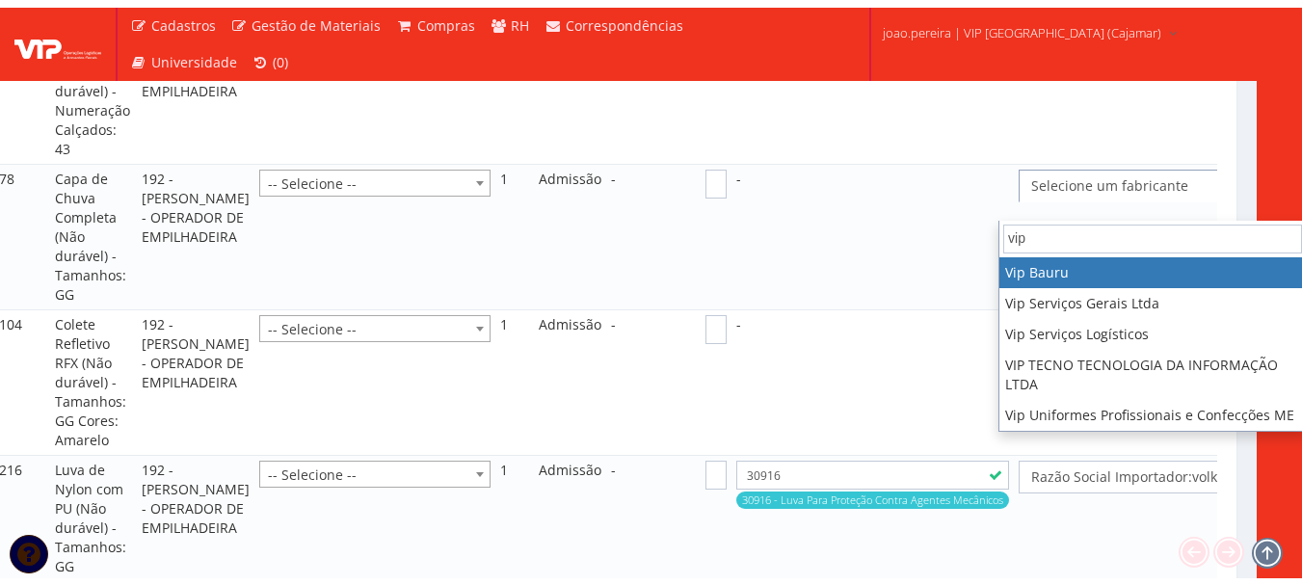
scroll to position [2314, 0]
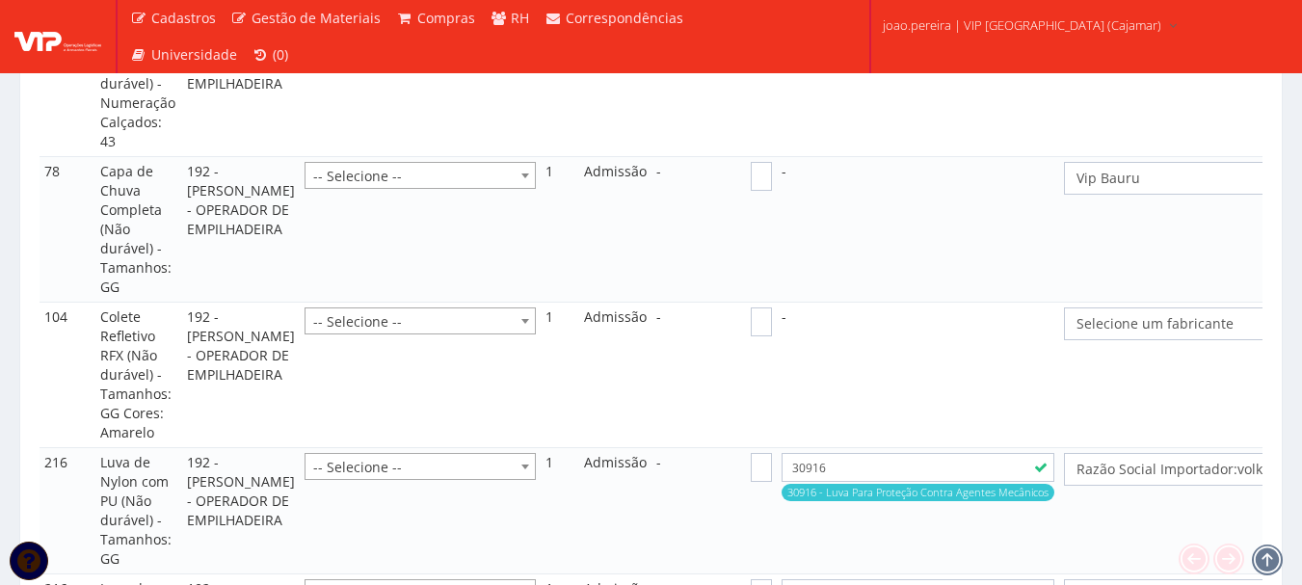
click at [1108, 334] on span "Selecione um fabricante" at bounding box center [1216, 323] width 279 height 19
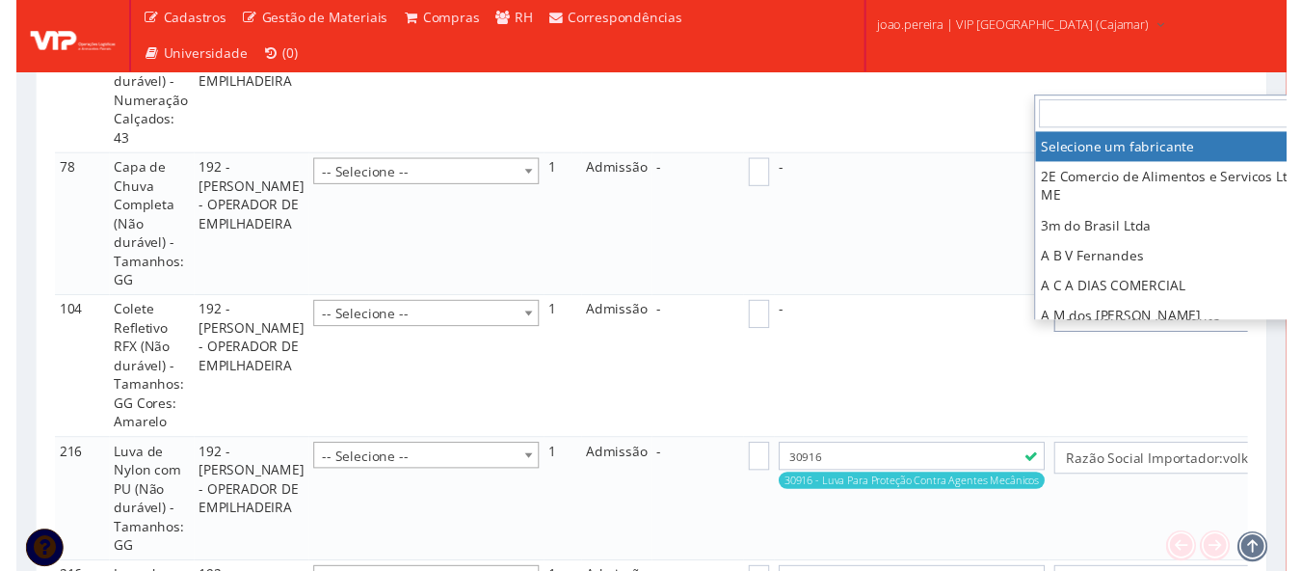
scroll to position [2314, 45]
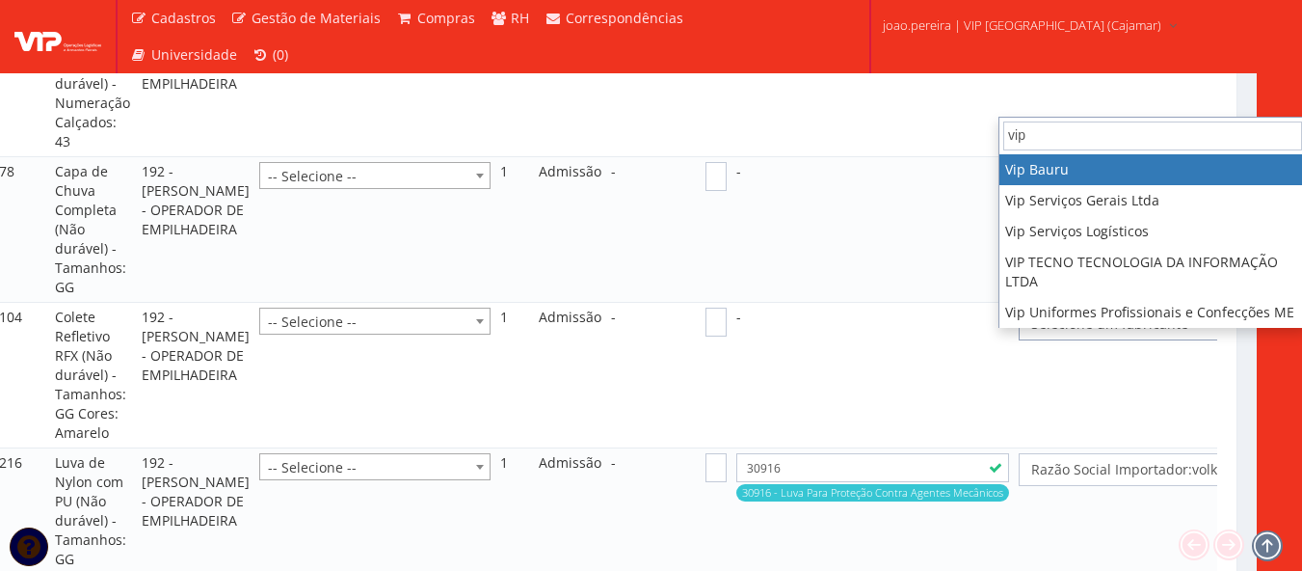
type input "vip"
select select "70"
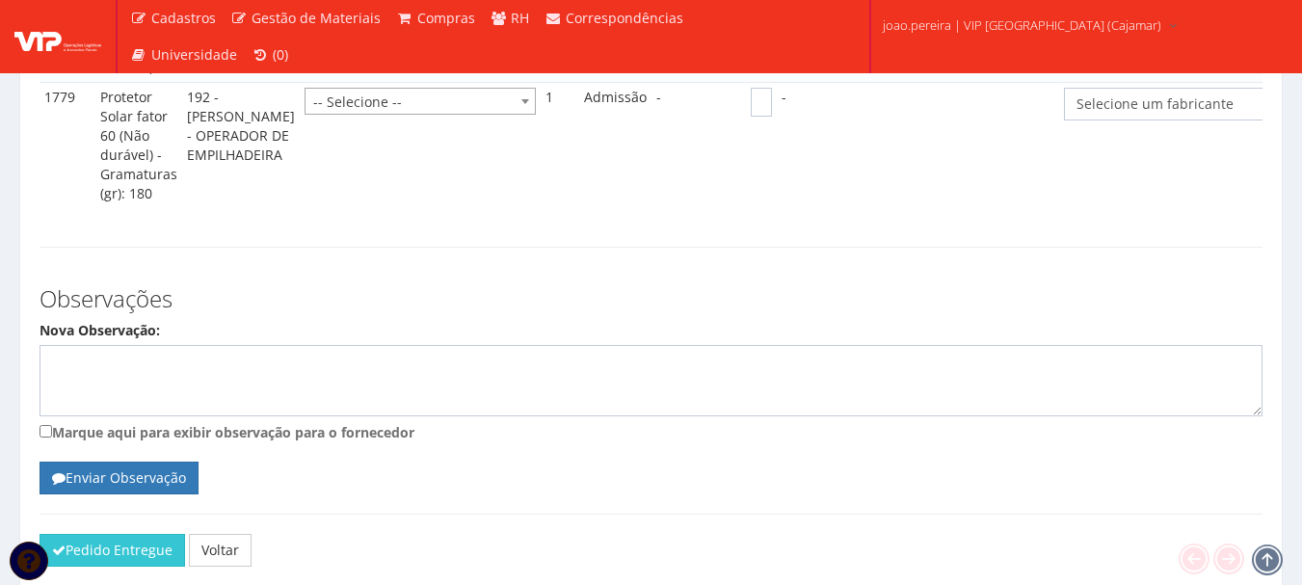
scroll to position [3567, 0]
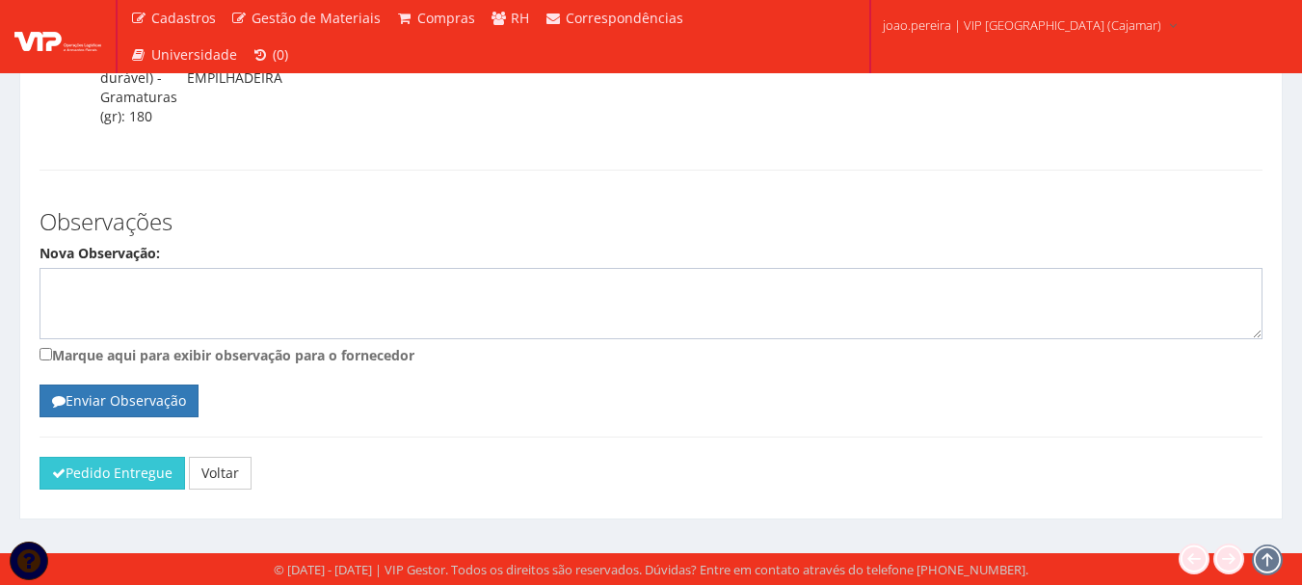
click at [1162, 37] on span "Selecione um fabricante" at bounding box center [1216, 26] width 279 height 19
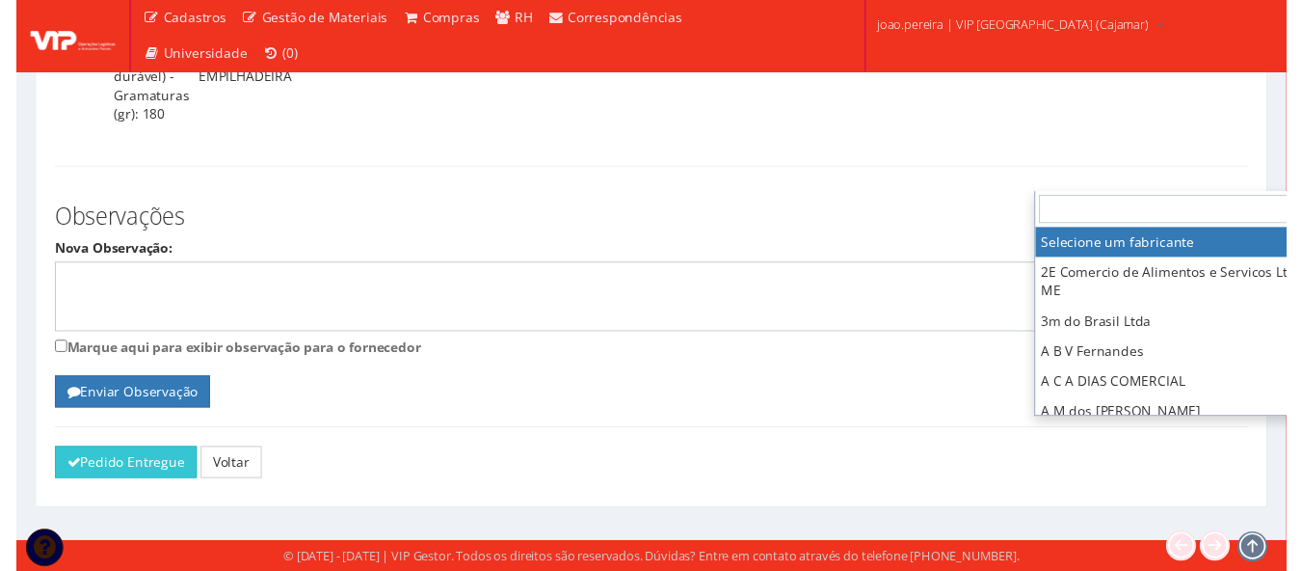
scroll to position [3567, 45]
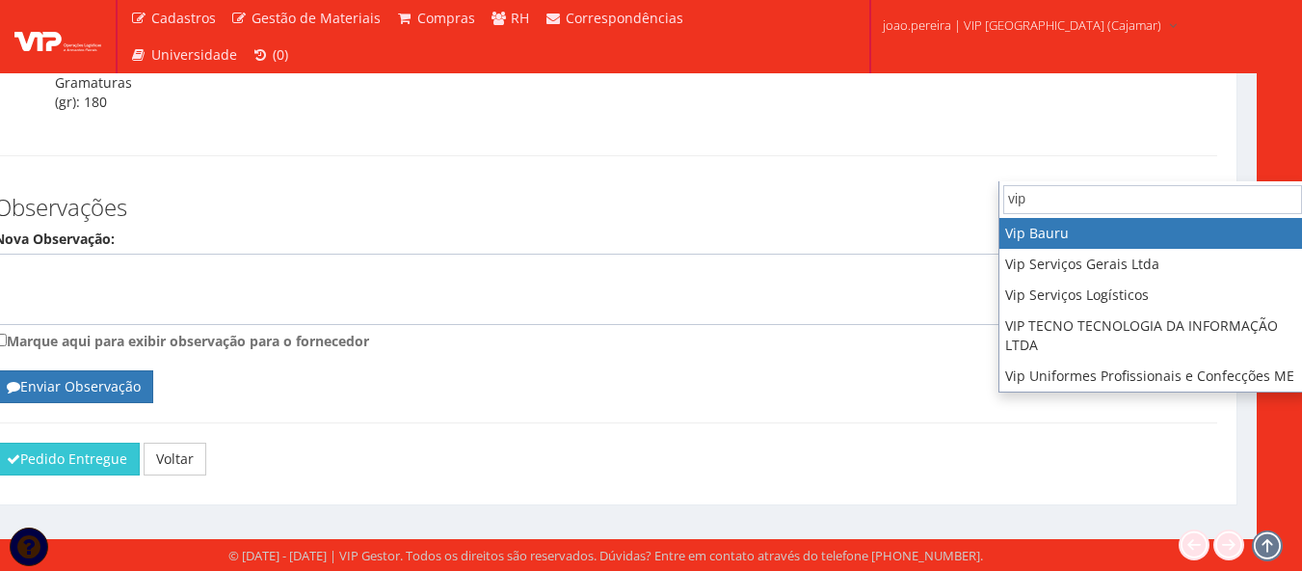
type input "vip"
select select "70"
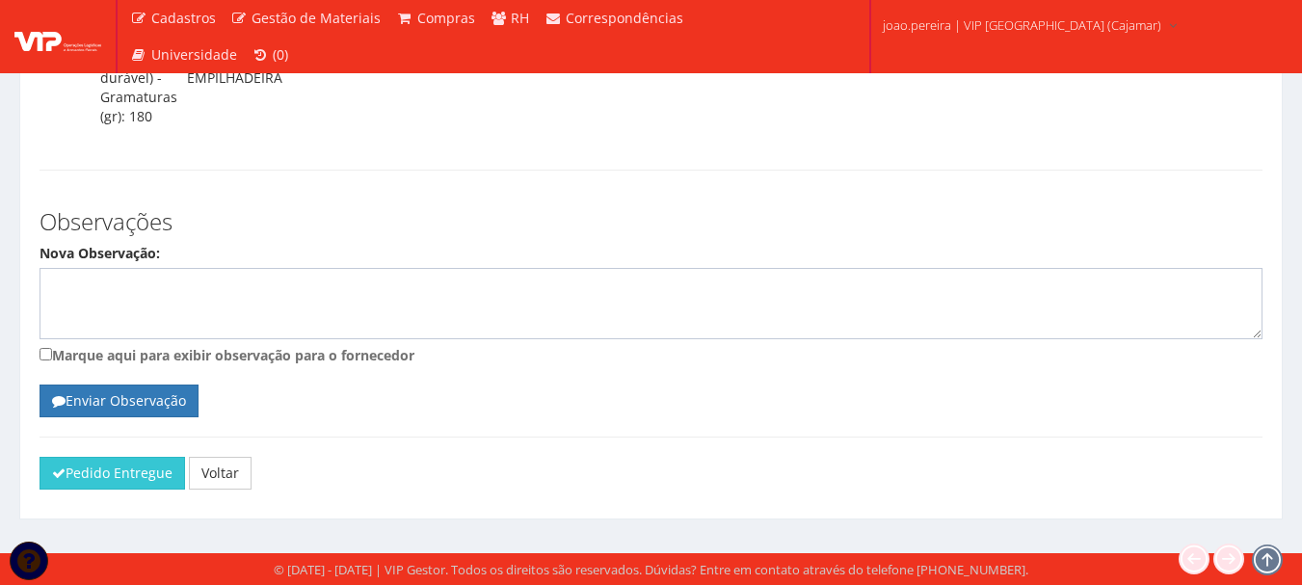
scroll to position [3567, 0]
click at [82, 490] on button "Pedido Entregue" at bounding box center [113, 473] width 146 height 33
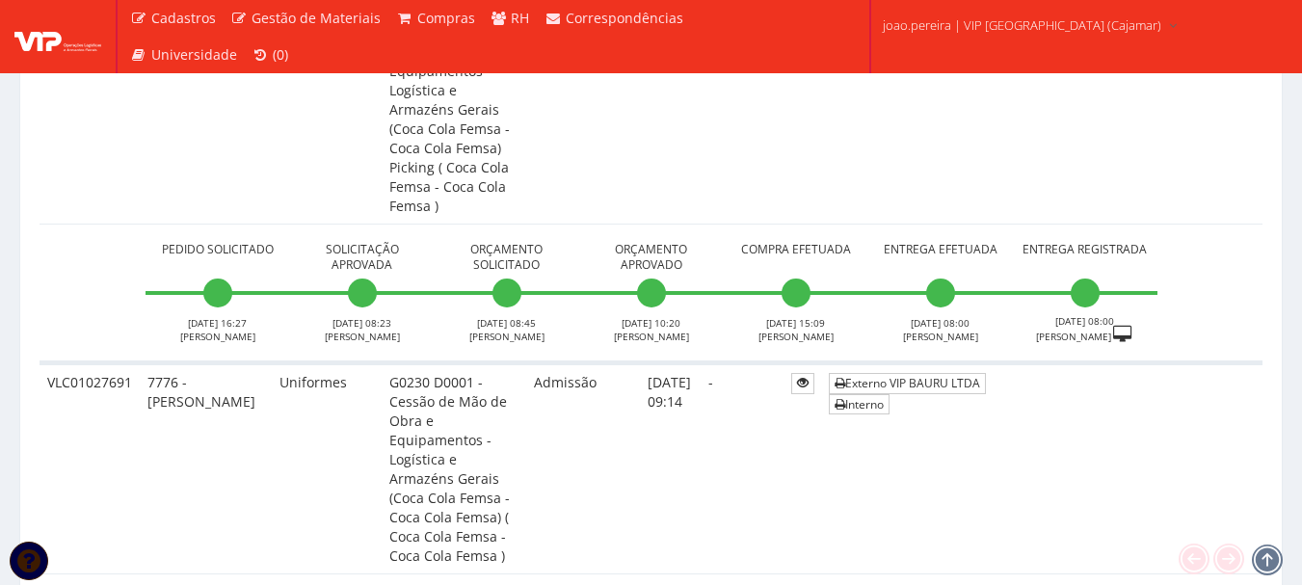
scroll to position [2410, 0]
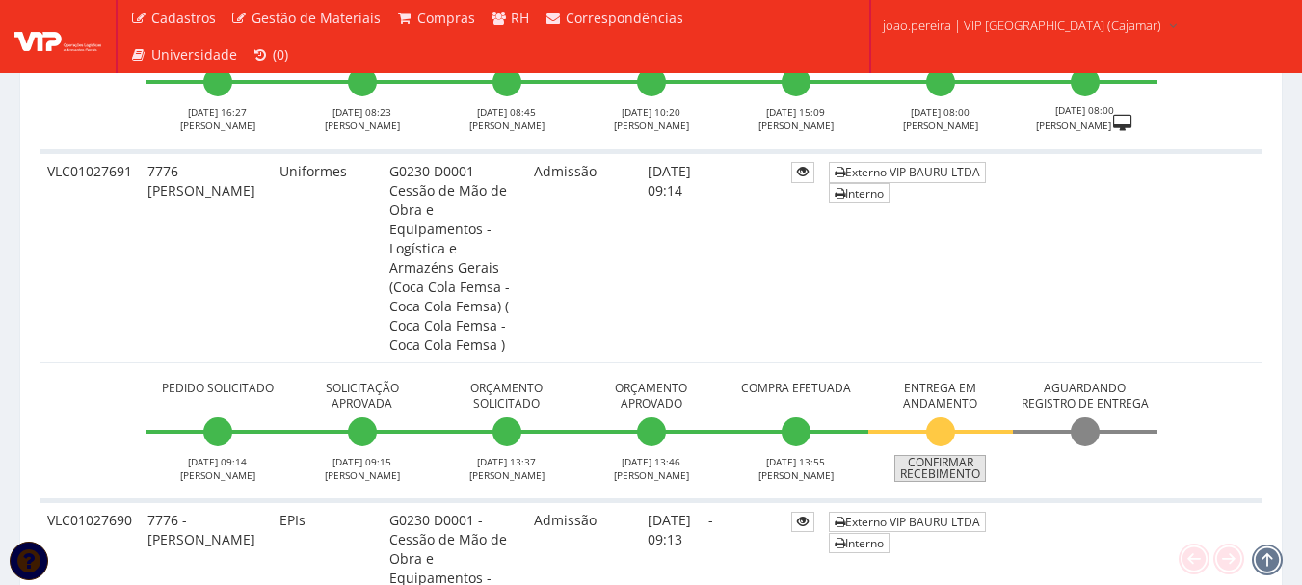
scroll to position [2699, 0]
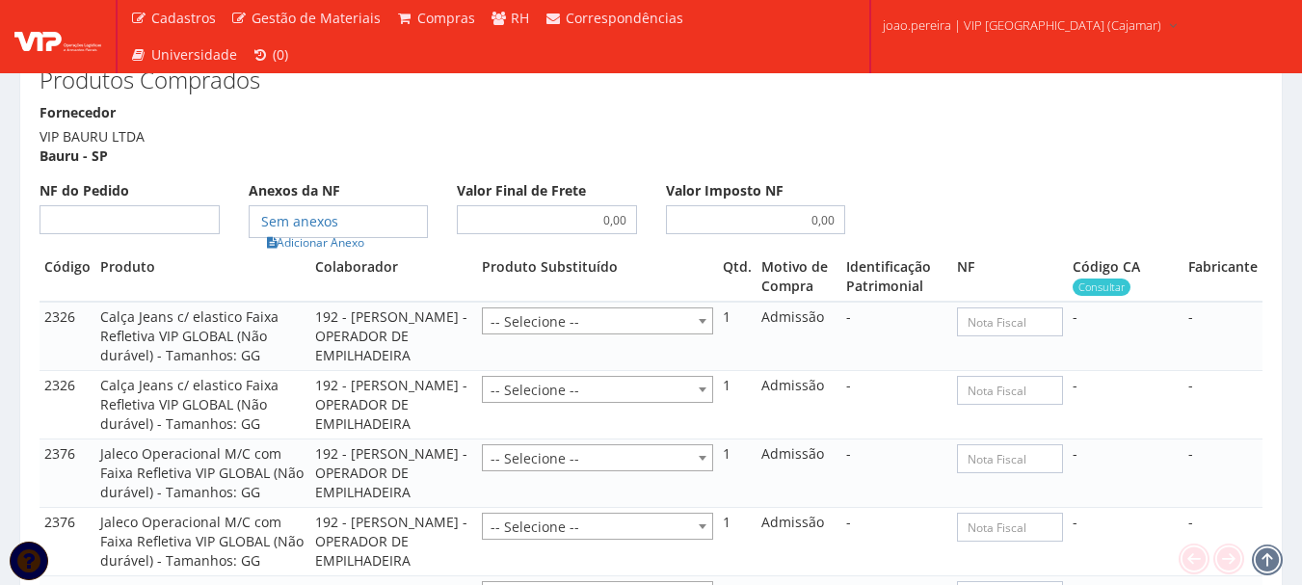
scroll to position [1264, 0]
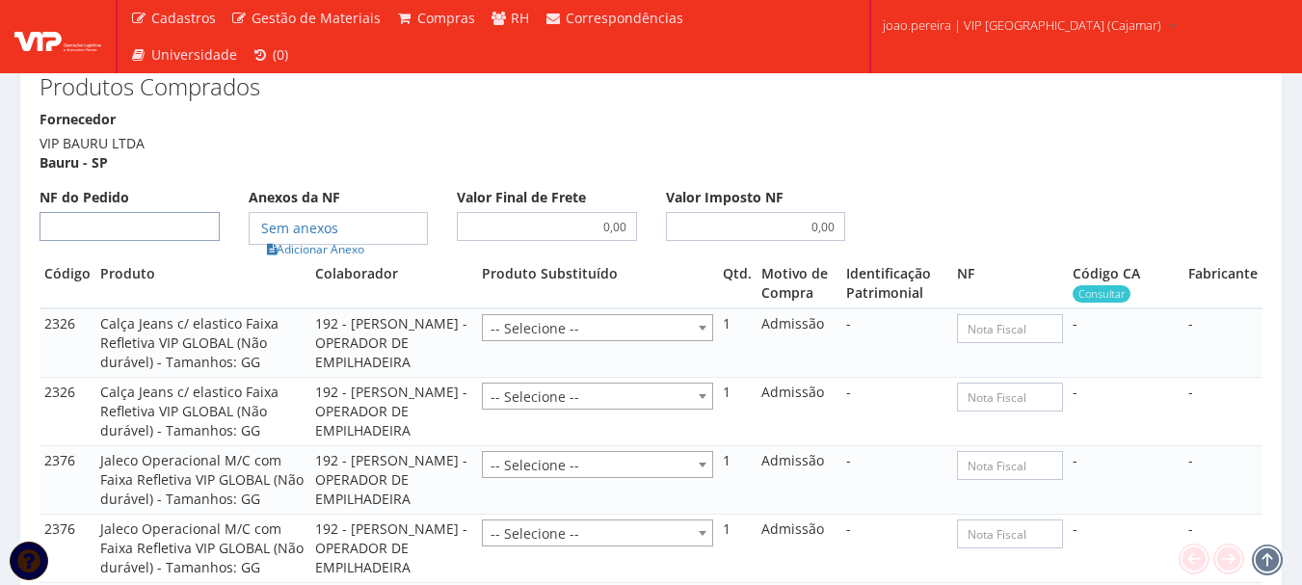
click at [148, 212] on input "NF do Pedido" at bounding box center [130, 226] width 180 height 29
type input "00"
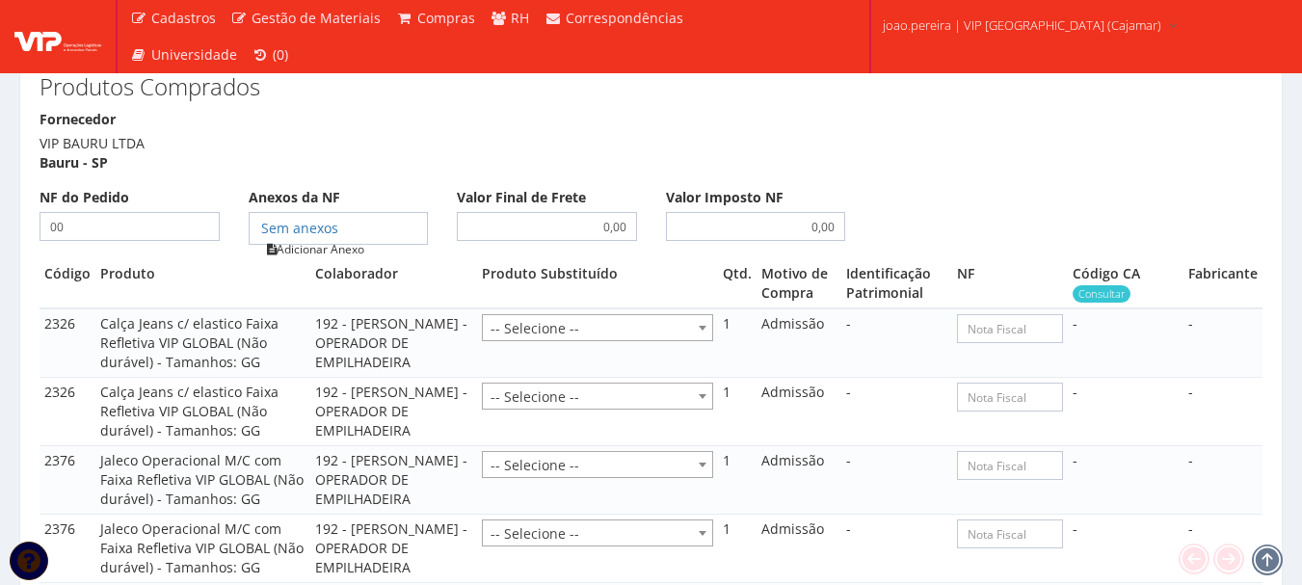
type input "00"
click at [306, 239] on link "Adicionar Anexo" at bounding box center [315, 249] width 109 height 20
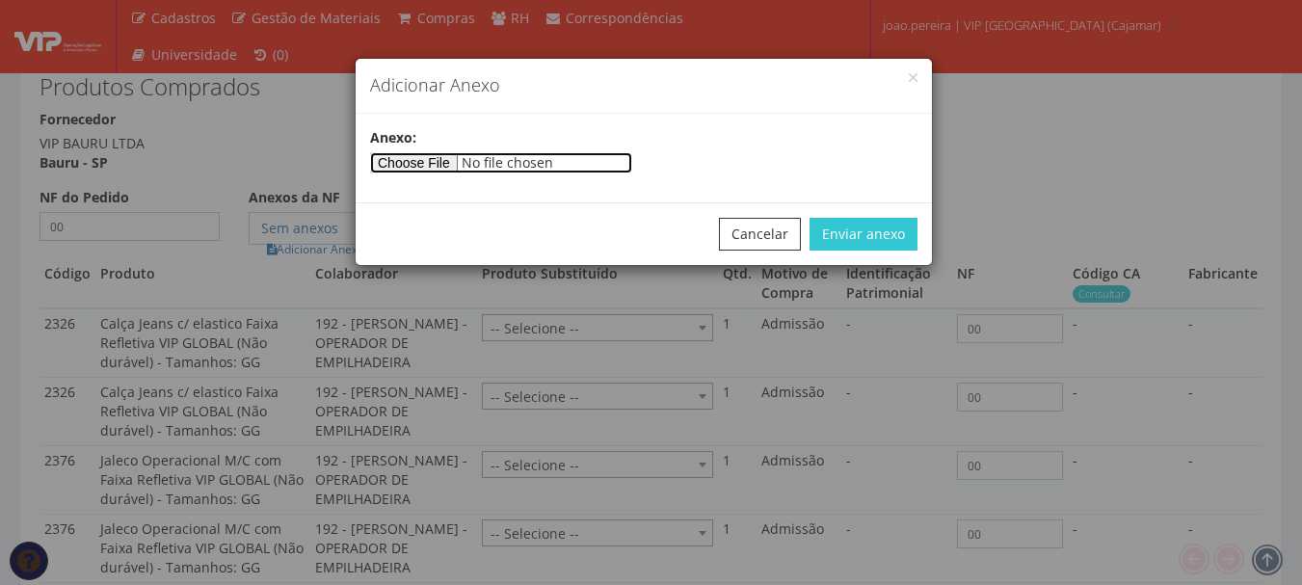
click at [414, 173] on input"] "file" at bounding box center [501, 162] width 262 height 21
type input"] "C:\fakepath\PEDIDOS SEM NOTA FISCAL ESTOQUE.docx"
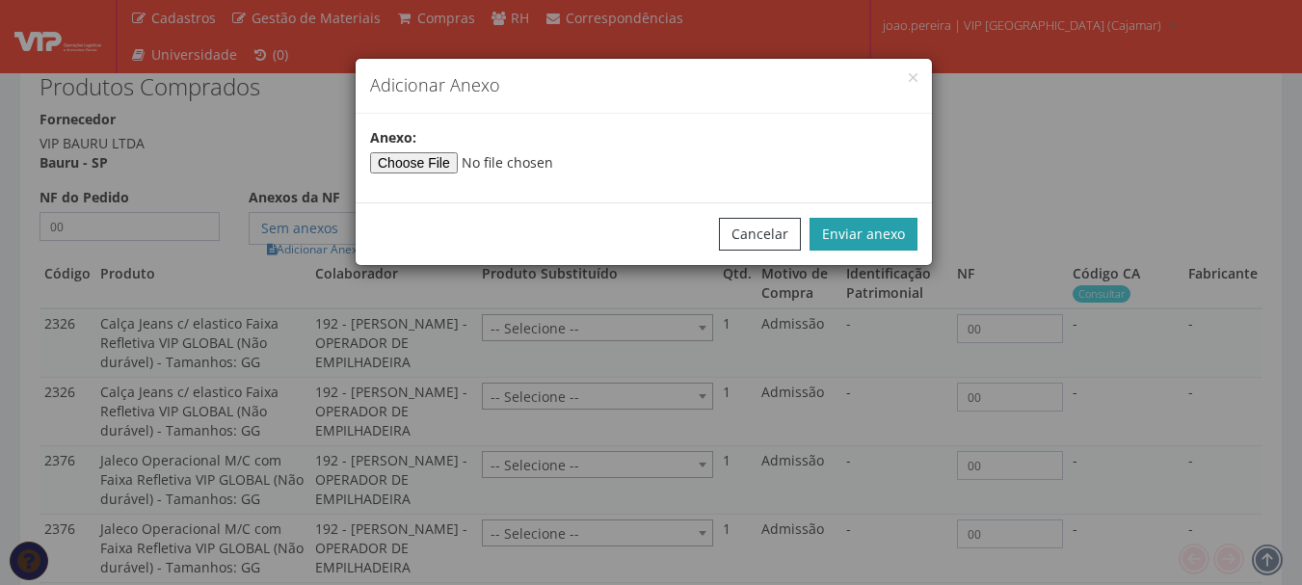
click at [849, 224] on button "Enviar anexo" at bounding box center [864, 234] width 108 height 33
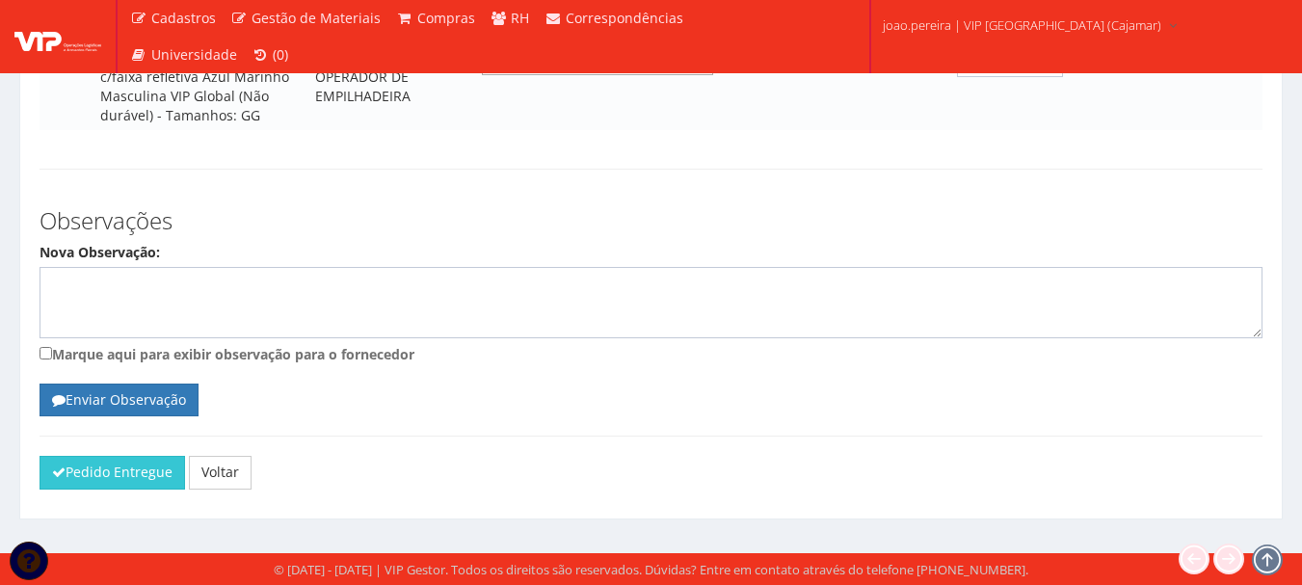
scroll to position [1842, 0]
click at [121, 473] on button "Pedido Entregue" at bounding box center [113, 472] width 146 height 33
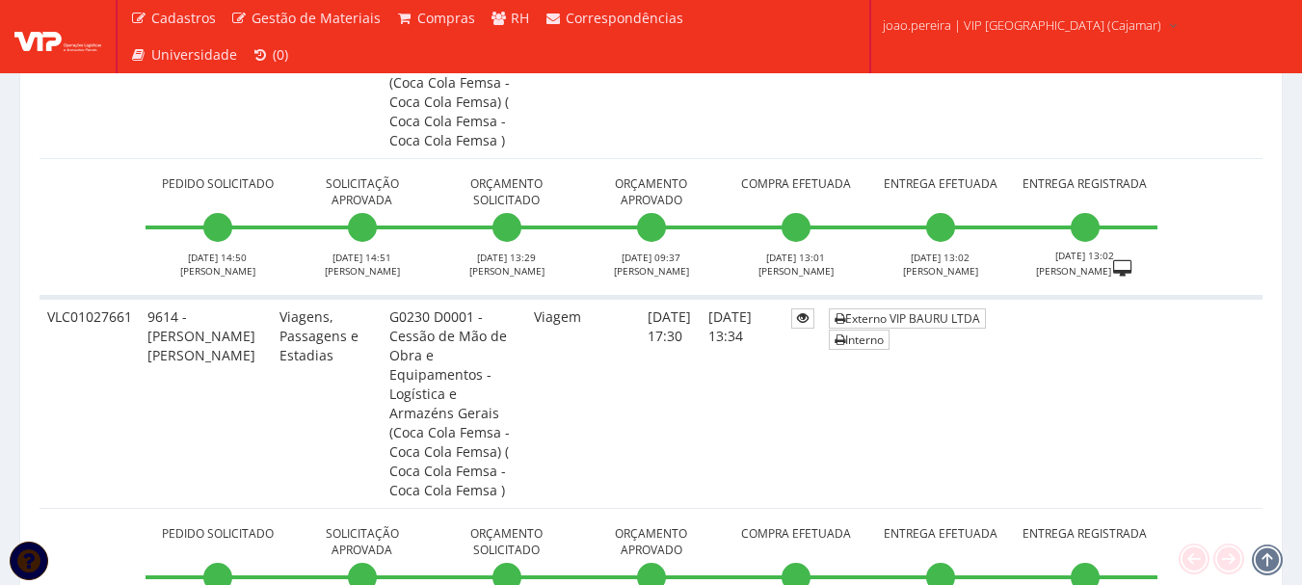
scroll to position [9102, 0]
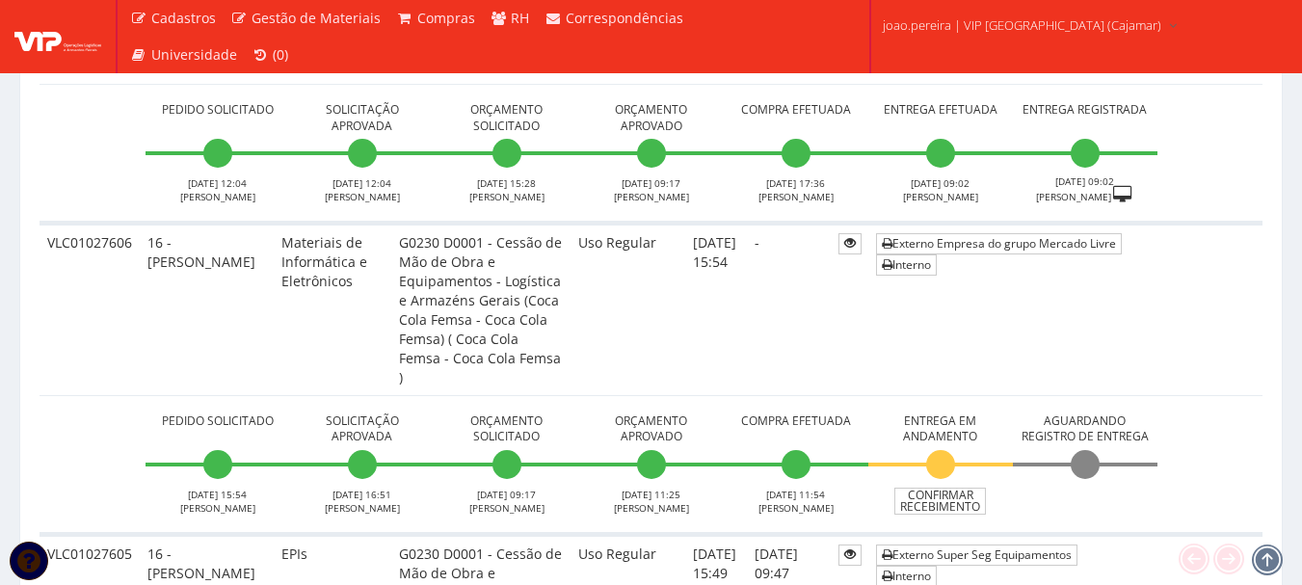
scroll to position [5110, 0]
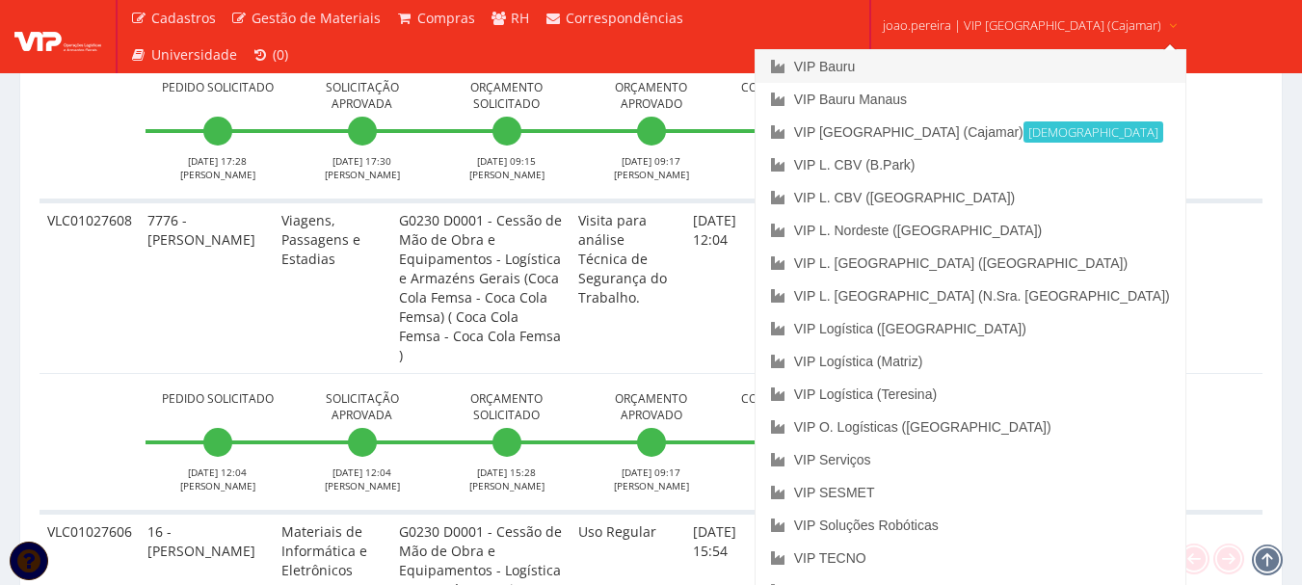
click at [919, 58] on link "VIP Bauru" at bounding box center [971, 66] width 430 height 33
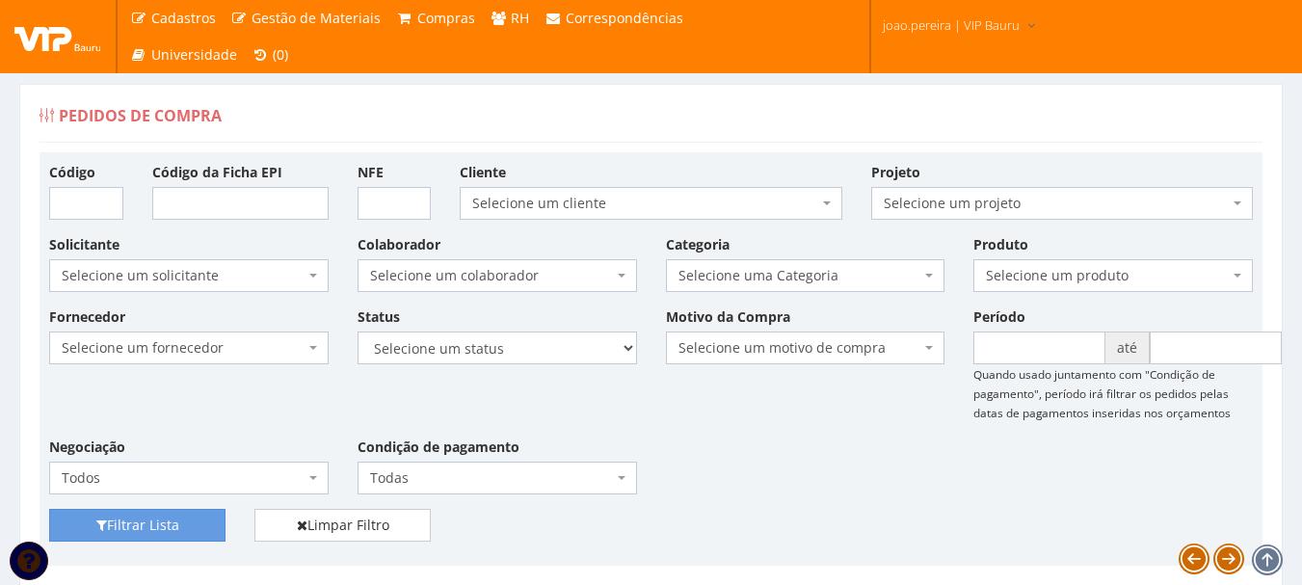
click at [874, 511] on div "Filtrar Lista Limpar Filtro" at bounding box center [651, 532] width 1233 height 47
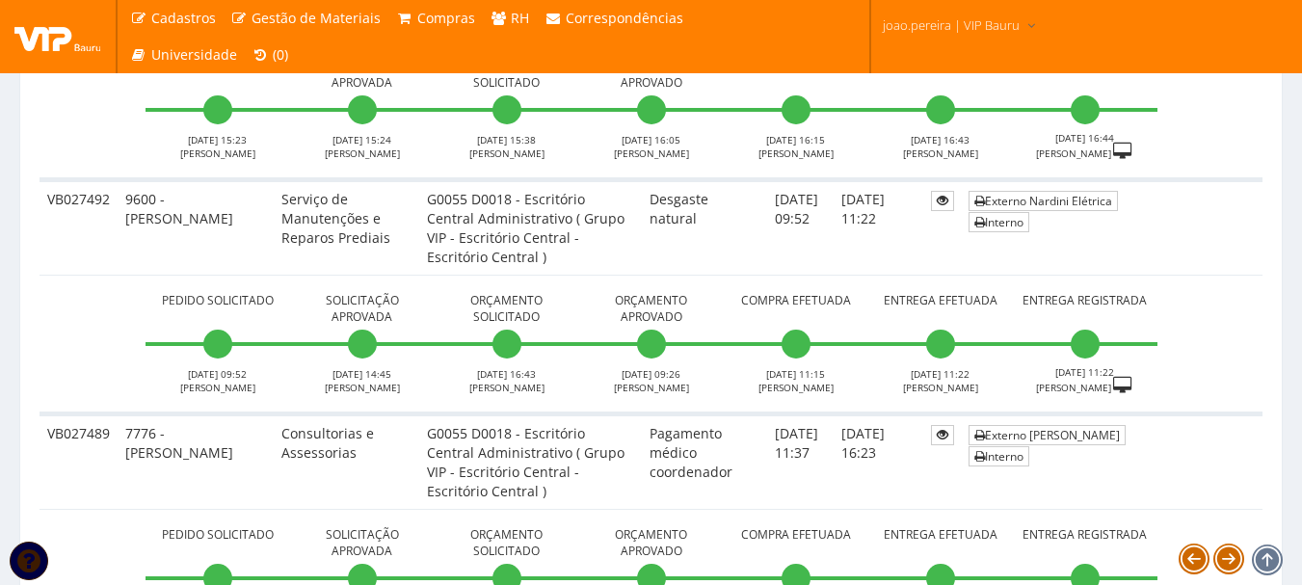
scroll to position [6948, 0]
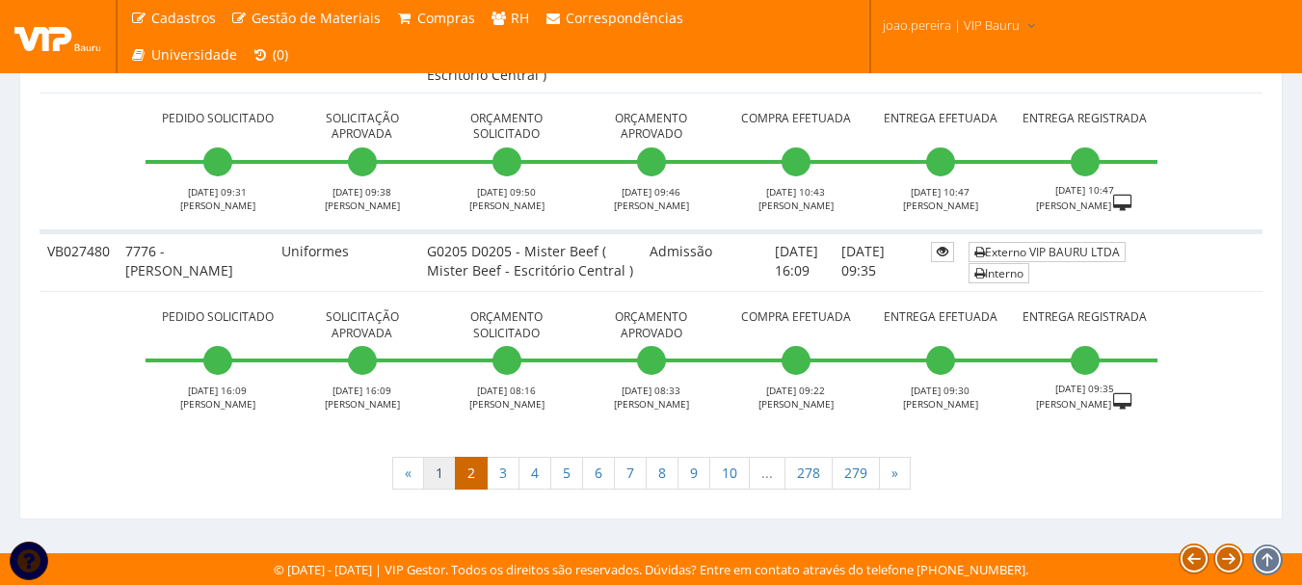
click at [433, 475] on link "1" at bounding box center [439, 473] width 33 height 33
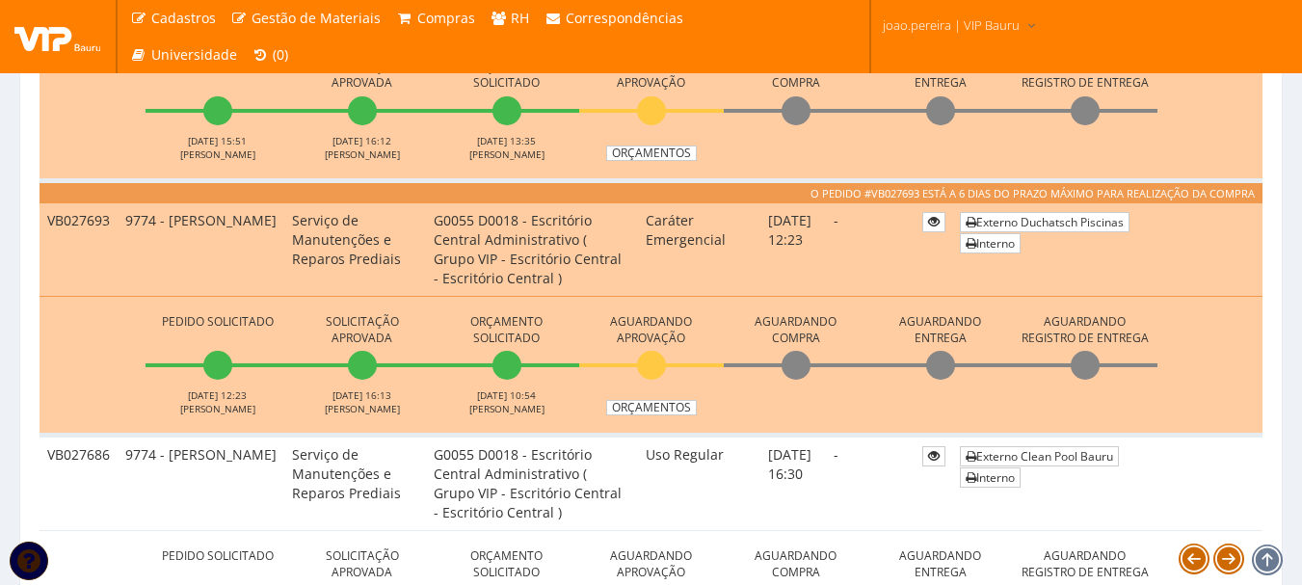
scroll to position [771, 0]
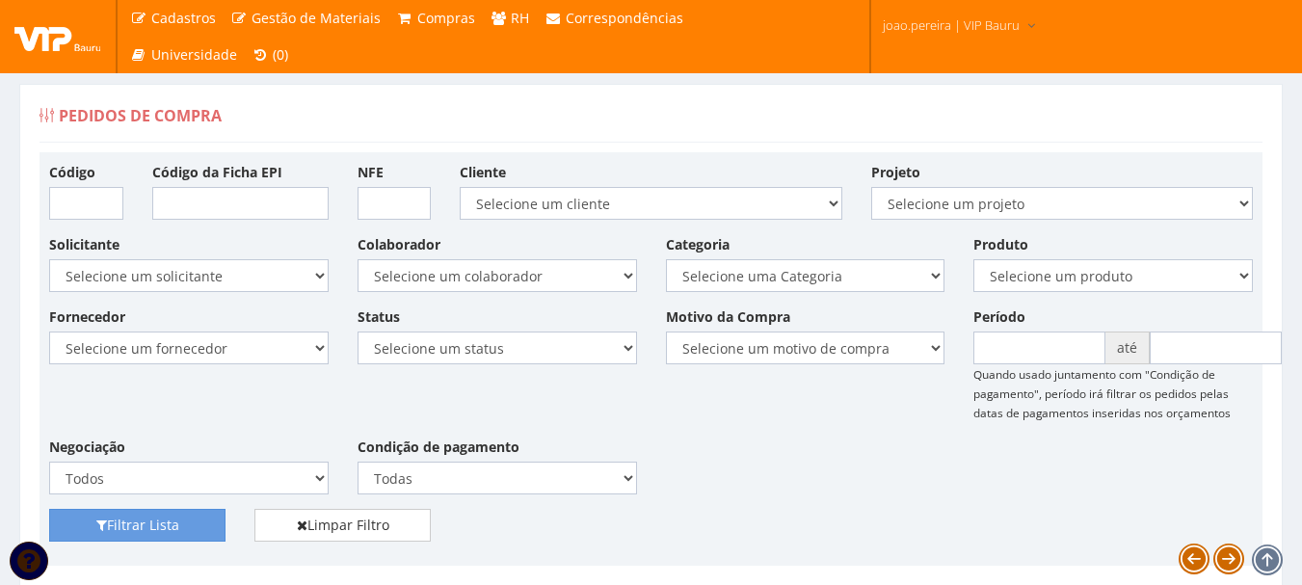
scroll to position [771, 0]
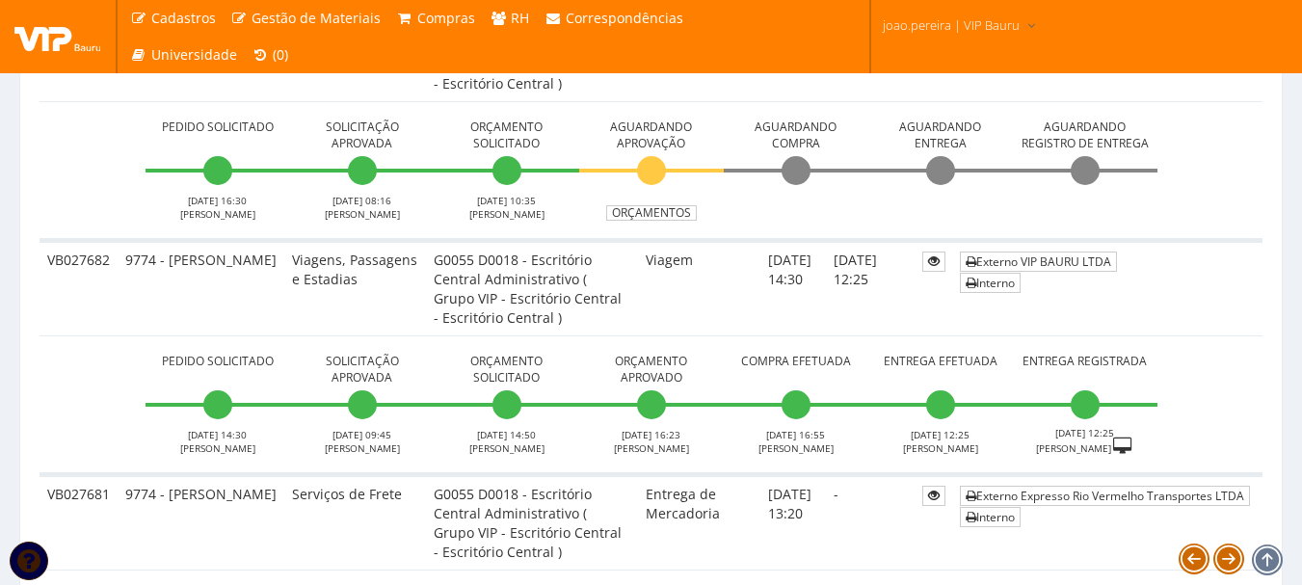
scroll to position [1060, 0]
